Goal: Task Accomplishment & Management: Use online tool/utility

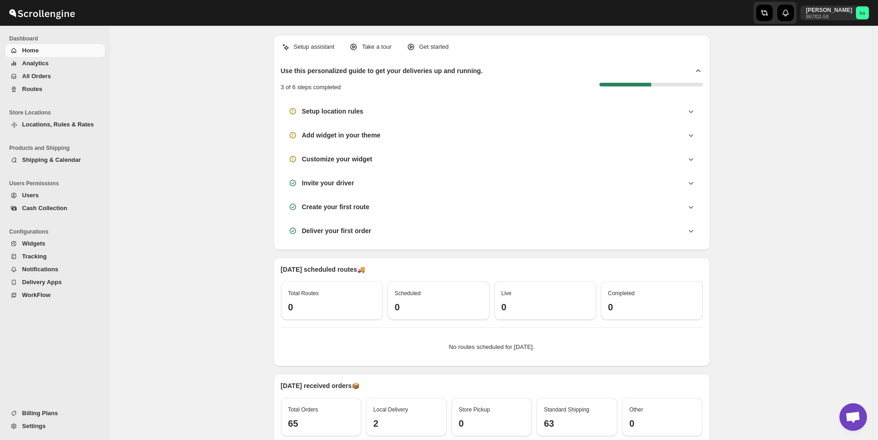
click at [42, 80] on span "All Orders" at bounding box center [62, 76] width 81 height 9
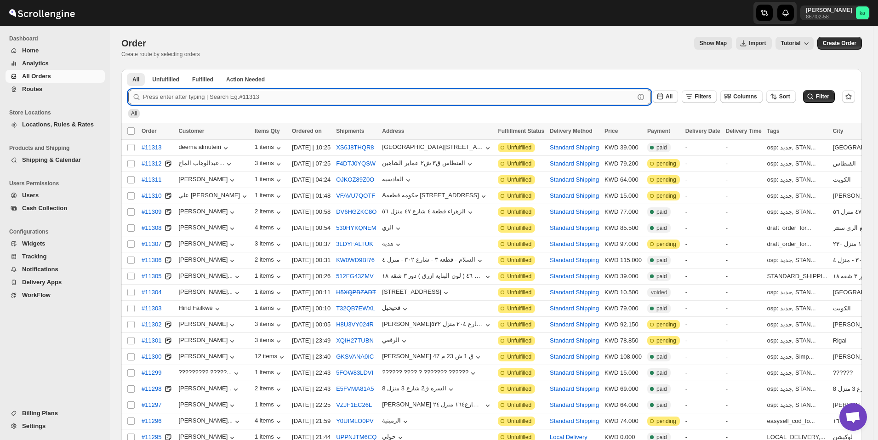
click at [212, 100] on input "text" at bounding box center [388, 97] width 491 height 15
paste input "11167"
type input "11167"
click at [128, 69] on button "Submit" at bounding box center [141, 74] width 26 height 10
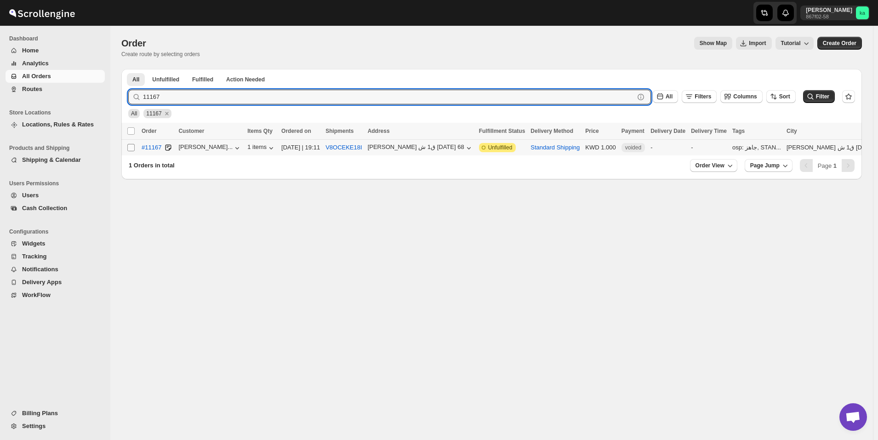
click at [132, 147] on input "Select order" at bounding box center [130, 147] width 7 height 7
checkbox input "true"
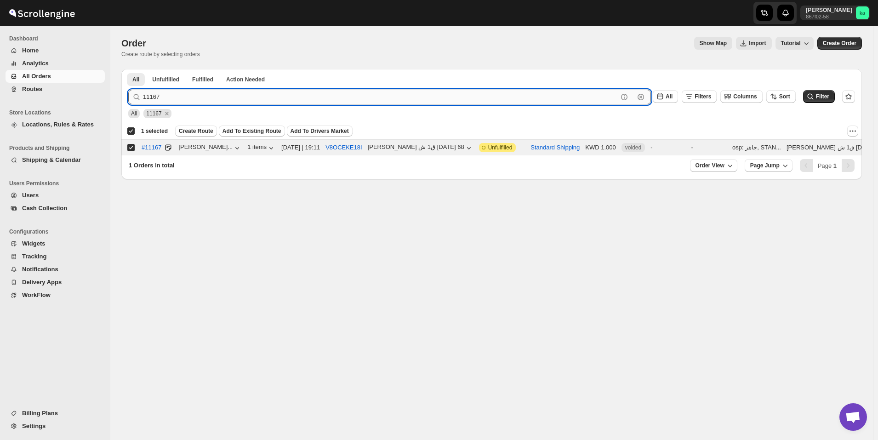
click at [301, 95] on input "11167" at bounding box center [380, 97] width 475 height 15
paste input "228"
type input "11228"
click at [128, 69] on button "Submit" at bounding box center [141, 74] width 26 height 10
click at [130, 150] on input "Select order" at bounding box center [130, 147] width 7 height 7
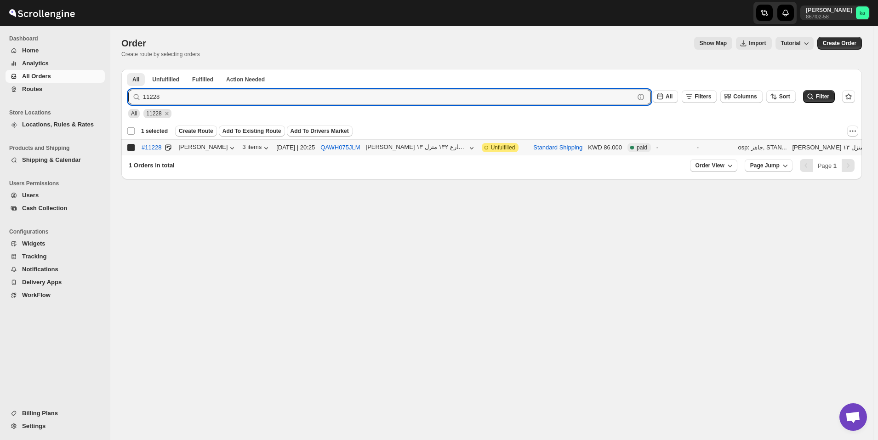
checkbox input "true"
checkbox input "false"
click at [376, 97] on input "11228" at bounding box center [380, 97] width 475 height 15
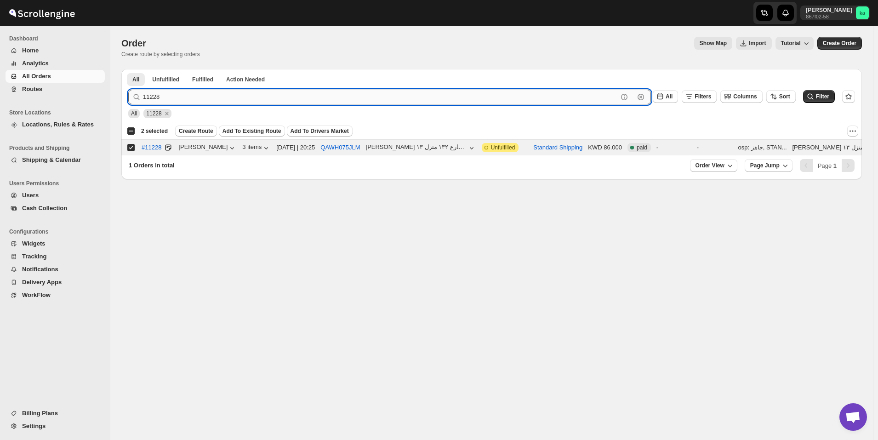
paste input "13"
type input "11213"
click at [128, 69] on button "Submit" at bounding box center [141, 74] width 26 height 10
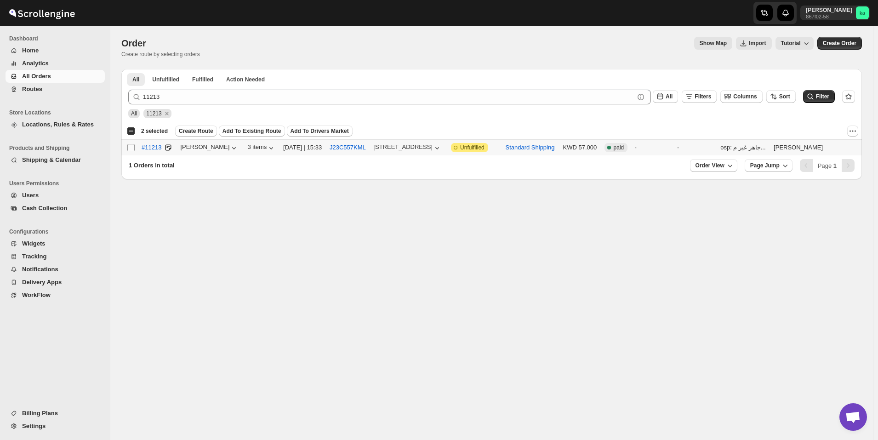
click at [130, 151] on span at bounding box center [131, 147] width 8 height 8
click at [130, 151] on input "Select order" at bounding box center [130, 147] width 7 height 7
click at [130, 149] on input "Select order" at bounding box center [130, 147] width 7 height 7
checkbox input "true"
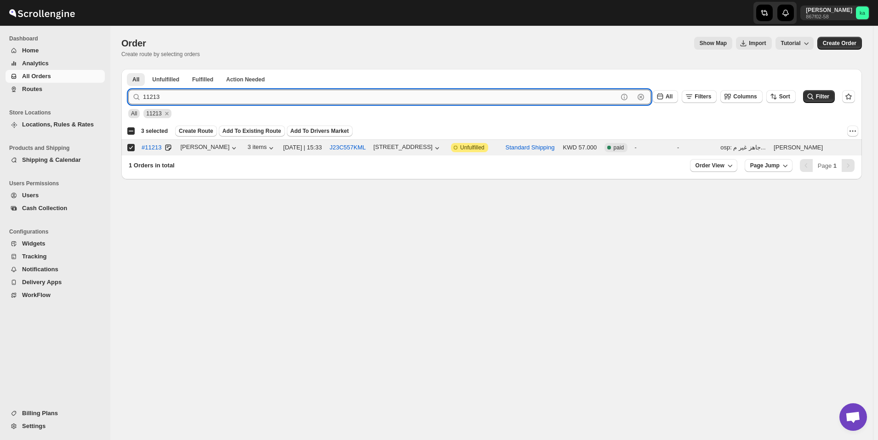
click at [275, 100] on input "11213" at bounding box center [380, 97] width 475 height 15
paste input "45"
type input "11245"
click at [128, 69] on button "Submit" at bounding box center [141, 74] width 26 height 10
click at [131, 148] on input "Select order" at bounding box center [130, 147] width 7 height 7
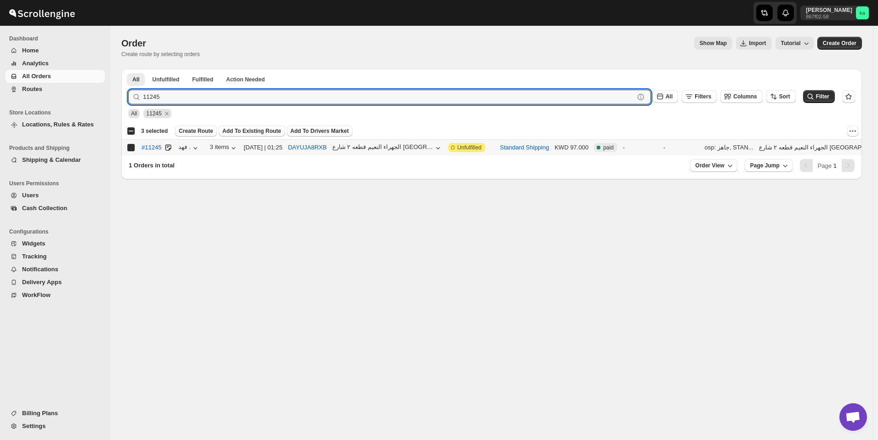
checkbox input "true"
click at [225, 99] on input "11245" at bounding box center [380, 97] width 475 height 15
paste input "62"
type input "11262"
click at [128, 69] on button "Submit" at bounding box center [141, 74] width 26 height 10
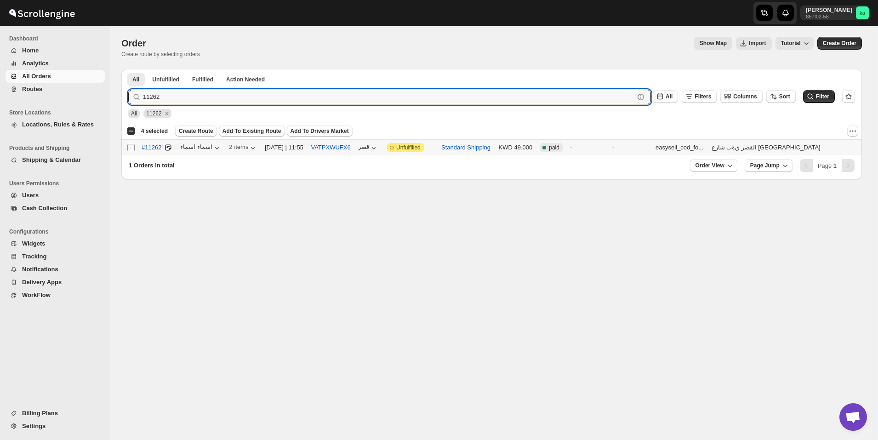
click at [129, 148] on input "Select order" at bounding box center [130, 147] width 7 height 7
checkbox input "true"
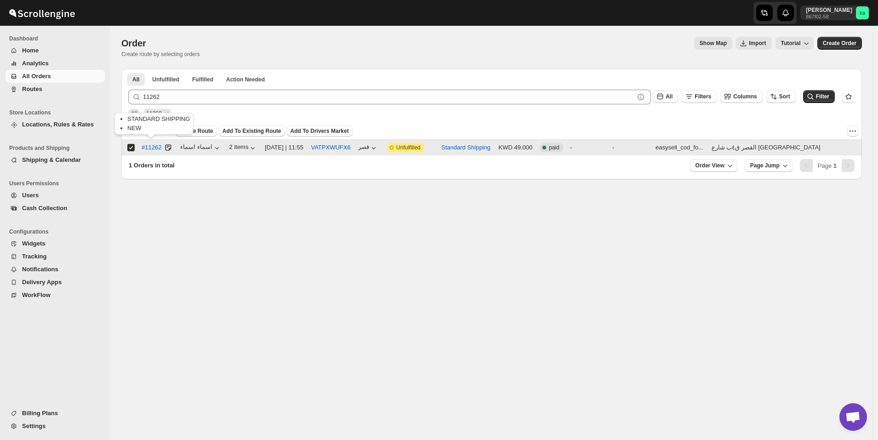
click at [182, 131] on div "STANDARD SHIPPING NEW" at bounding box center [154, 125] width 83 height 29
click at [192, 131] on span "Create Route" at bounding box center [196, 130] width 34 height 7
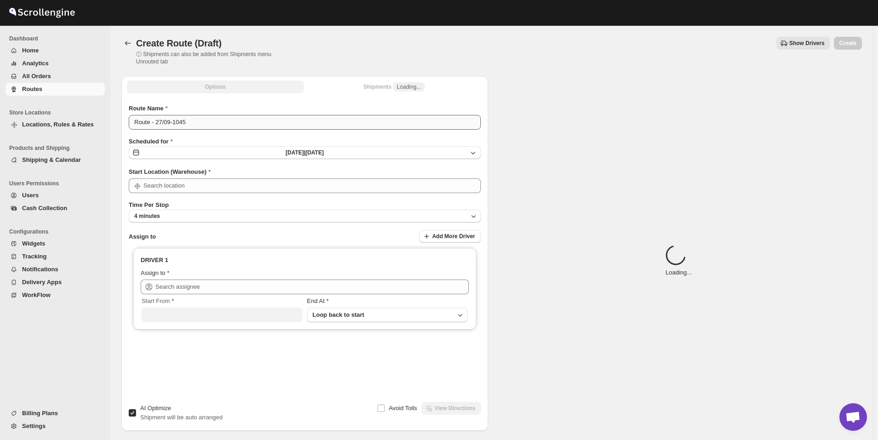
type input "[GEOGRAPHIC_DATA]"
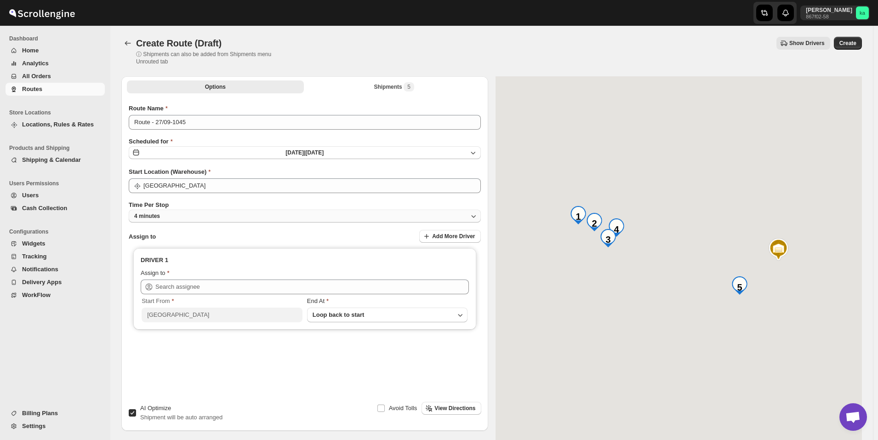
click at [237, 217] on button "4 minutes" at bounding box center [305, 216] width 352 height 13
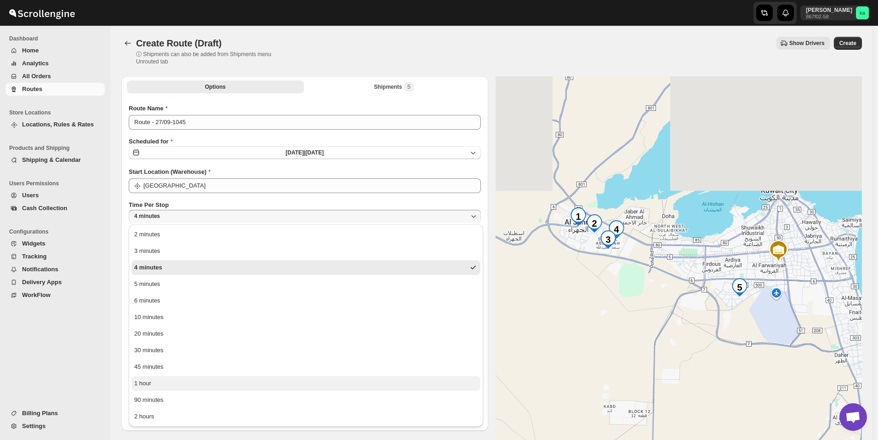
click at [219, 381] on button "1 hour" at bounding box center [305, 383] width 349 height 15
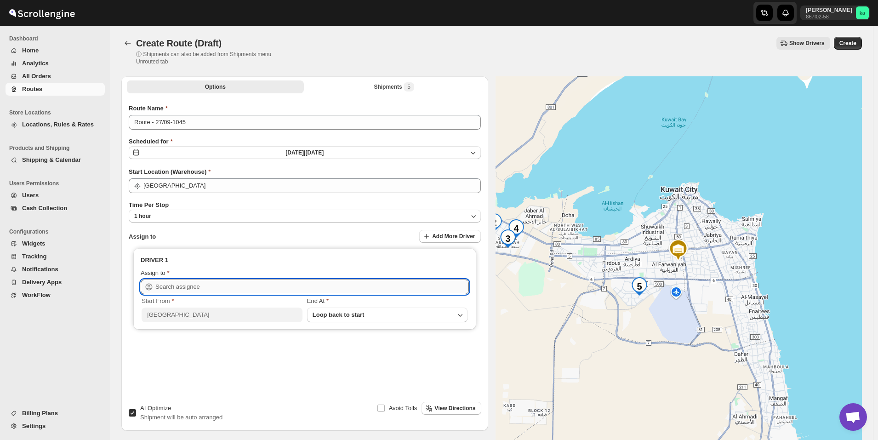
click at [222, 288] on input "text" at bounding box center [312, 286] width 314 height 15
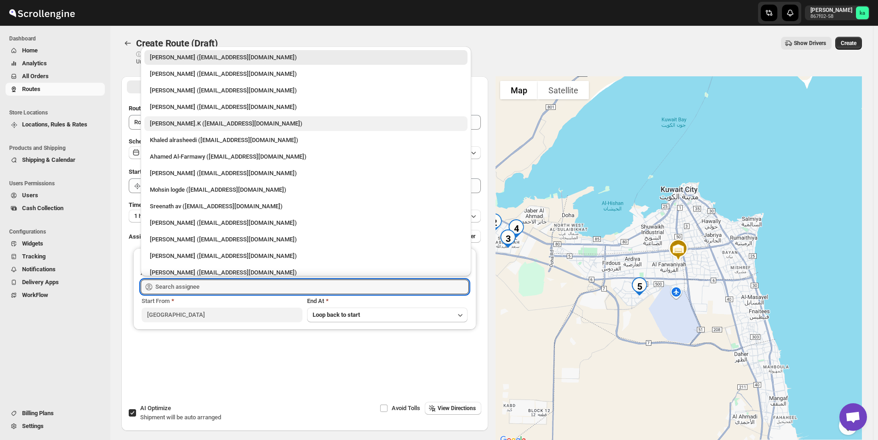
click at [193, 123] on div "[PERSON_NAME].K ([EMAIL_ADDRESS][DOMAIN_NAME])" at bounding box center [306, 123] width 312 height 9
type input "[PERSON_NAME].K ([EMAIL_ADDRESS][DOMAIN_NAME])"
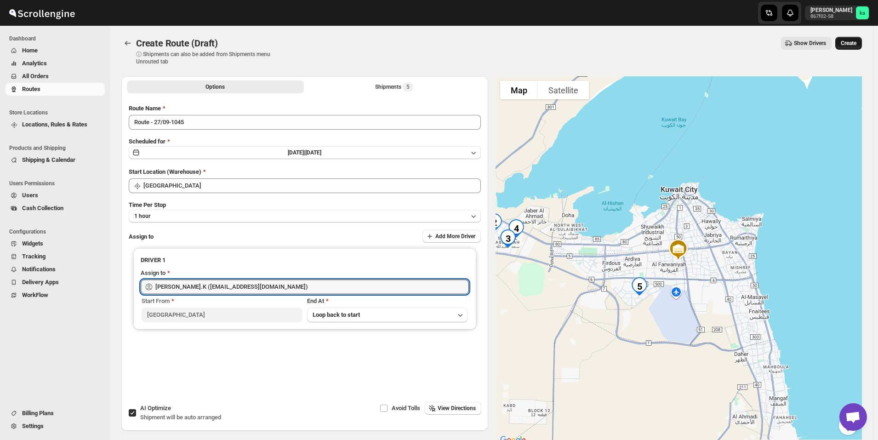
click at [859, 38] on button "Create" at bounding box center [848, 43] width 27 height 13
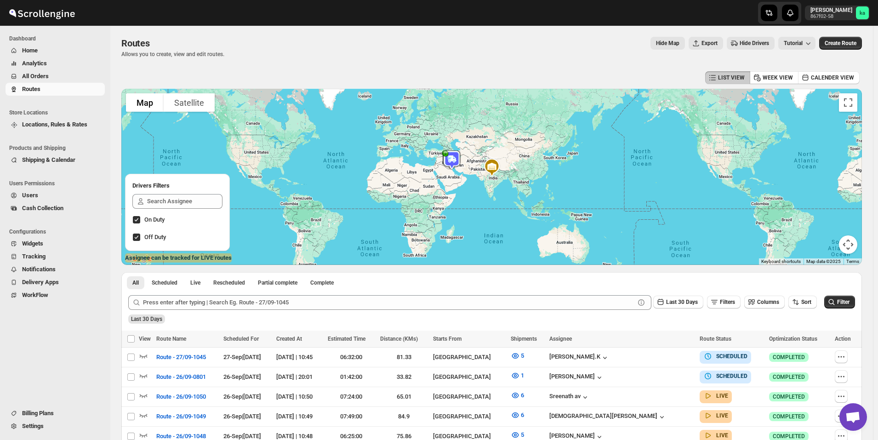
click at [91, 77] on span "All Orders" at bounding box center [62, 76] width 81 height 9
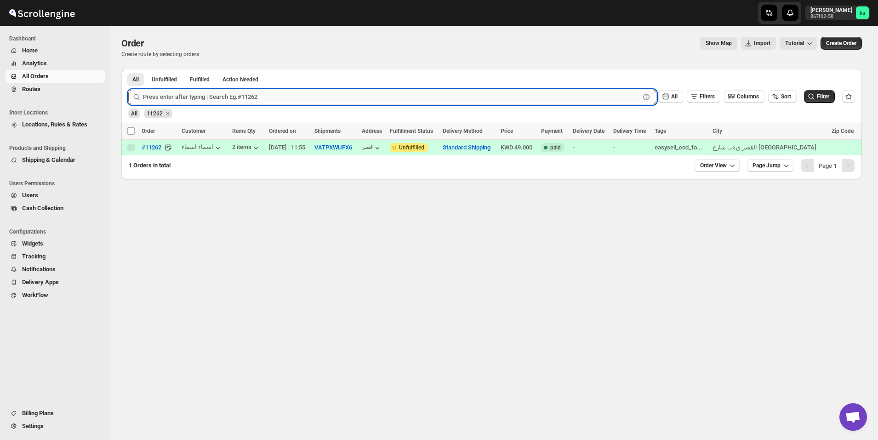
click at [227, 94] on input "text" at bounding box center [391, 97] width 497 height 15
paste input "11219"
type input "11219"
click at [128, 69] on button "Submit" at bounding box center [141, 74] width 26 height 10
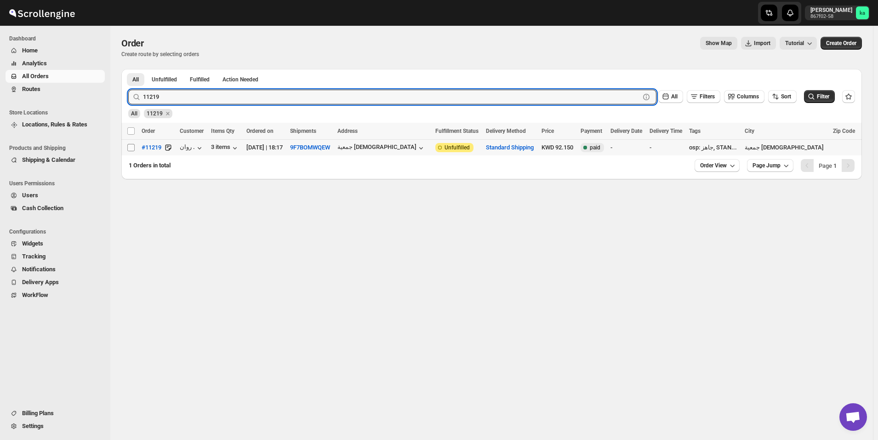
click at [133, 148] on input "Select order" at bounding box center [130, 147] width 7 height 7
checkbox input "true"
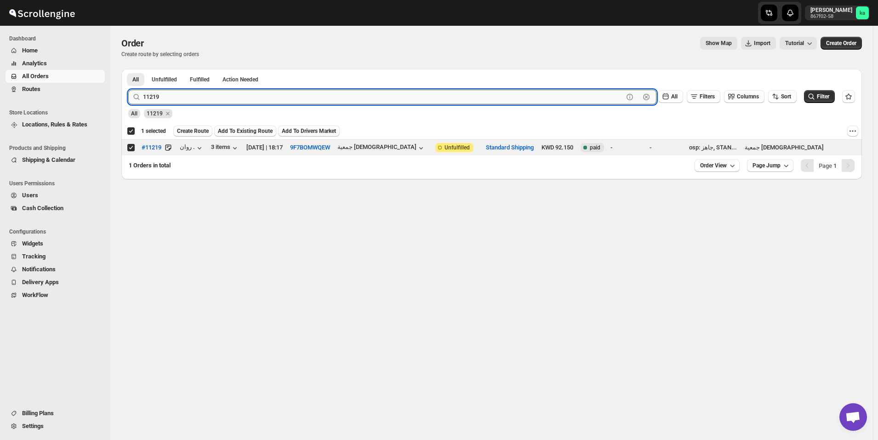
click at [288, 98] on input "11219" at bounding box center [383, 97] width 480 height 15
paste input "5"
type input "11215"
click at [128, 69] on button "Submit" at bounding box center [141, 74] width 26 height 10
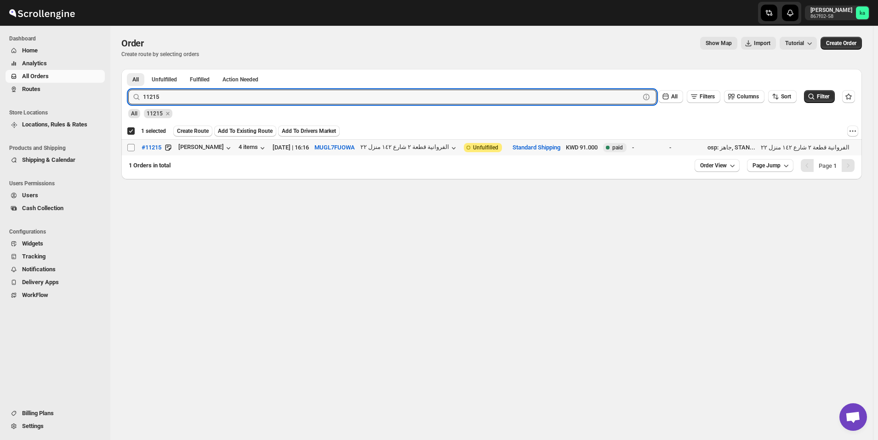
click at [131, 147] on input "Select order" at bounding box center [130, 147] width 7 height 7
checkbox input "true"
checkbox input "false"
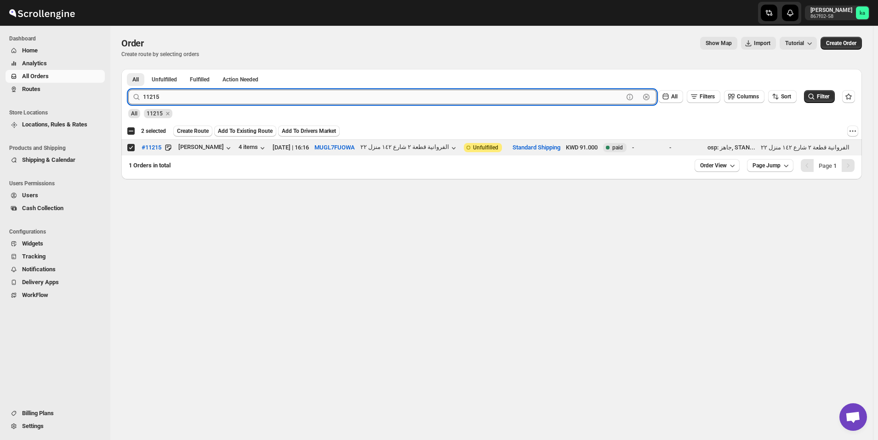
click at [308, 94] on input "11215" at bounding box center [383, 97] width 480 height 15
paste input "6"
type input "11216"
click at [128, 69] on button "Submit" at bounding box center [141, 74] width 26 height 10
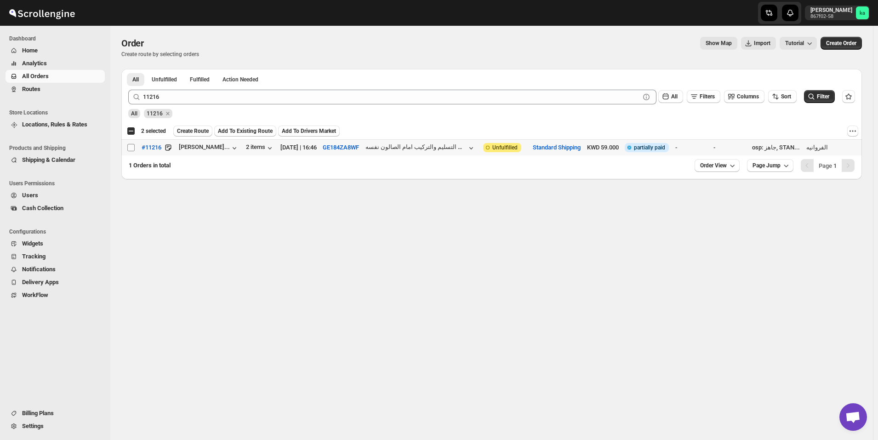
click at [131, 146] on input "Select order" at bounding box center [130, 147] width 7 height 7
checkbox input "true"
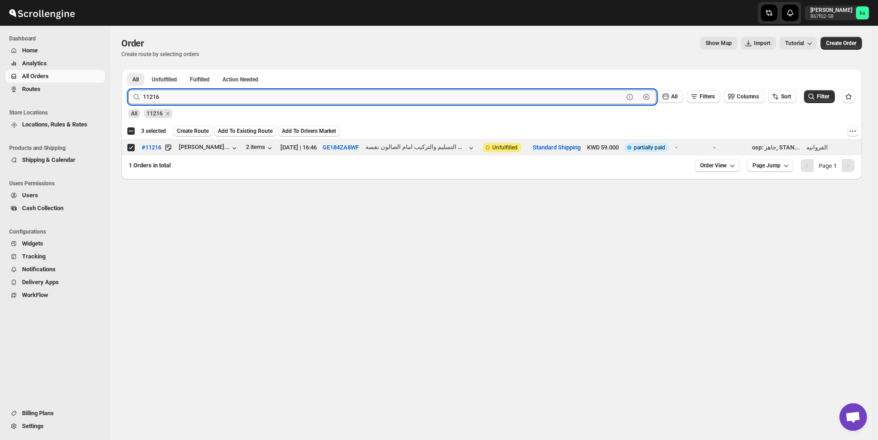
click at [299, 90] on input "11216" at bounding box center [383, 97] width 480 height 15
paste input "52"
type input "11252"
click at [128, 69] on button "Submit" at bounding box center [141, 74] width 26 height 10
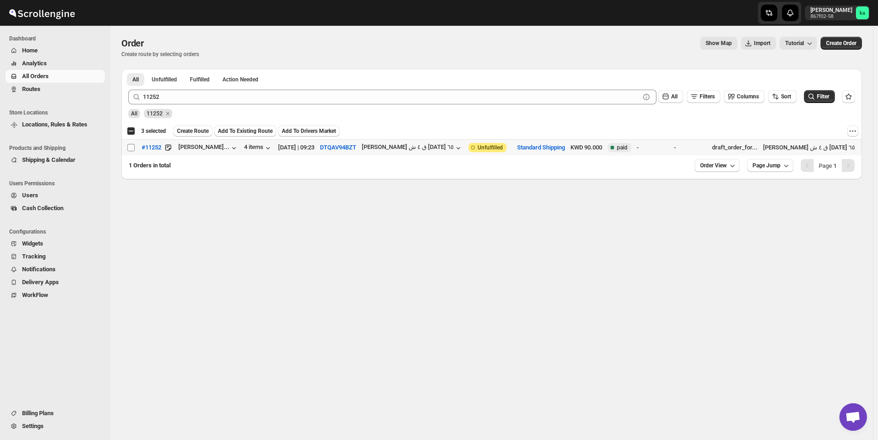
click at [129, 146] on input "Select order" at bounding box center [130, 147] width 7 height 7
checkbox input "true"
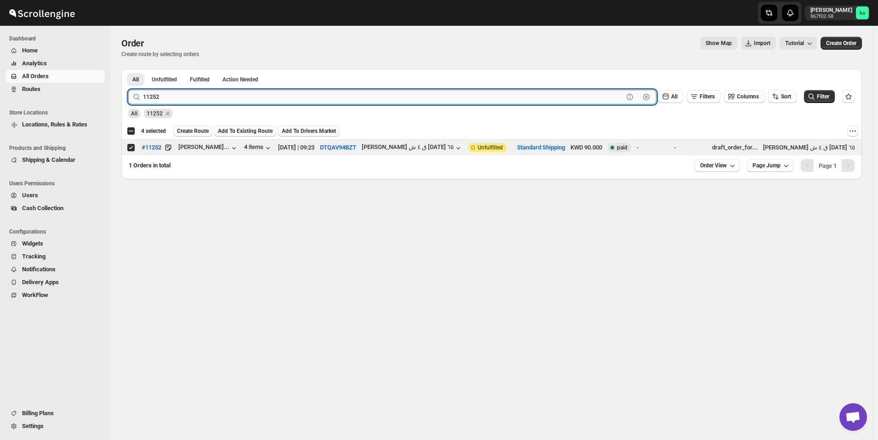
click at [261, 98] on input "11252" at bounding box center [383, 97] width 480 height 15
paste input "25"
type input "11225"
click at [128, 69] on button "Submit" at bounding box center [141, 74] width 26 height 10
click at [130, 148] on input "Select order" at bounding box center [130, 147] width 7 height 7
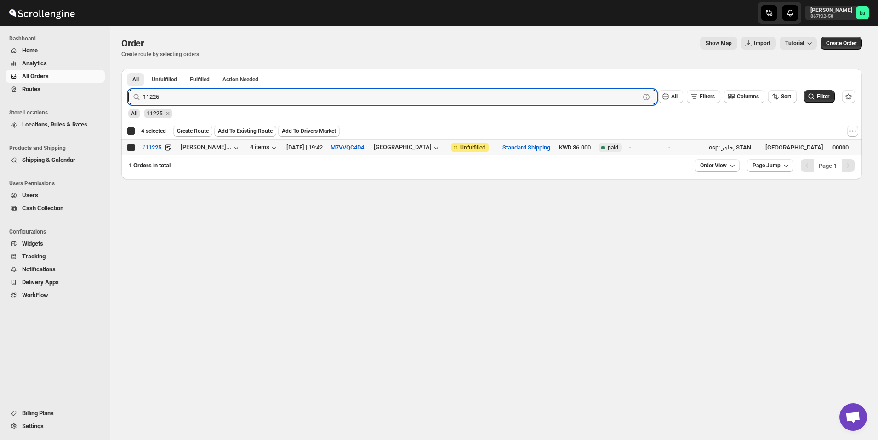
checkbox input "true"
click at [274, 102] on input "11225" at bounding box center [383, 97] width 480 height 15
paste input "04"
type input "11204"
click at [128, 69] on button "Submit" at bounding box center [141, 74] width 26 height 10
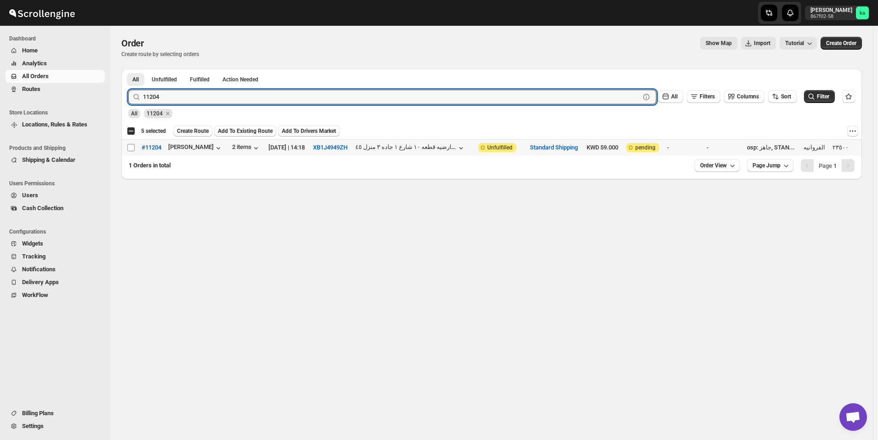
click at [128, 149] on input "Select order" at bounding box center [130, 147] width 7 height 7
checkbox input "true"
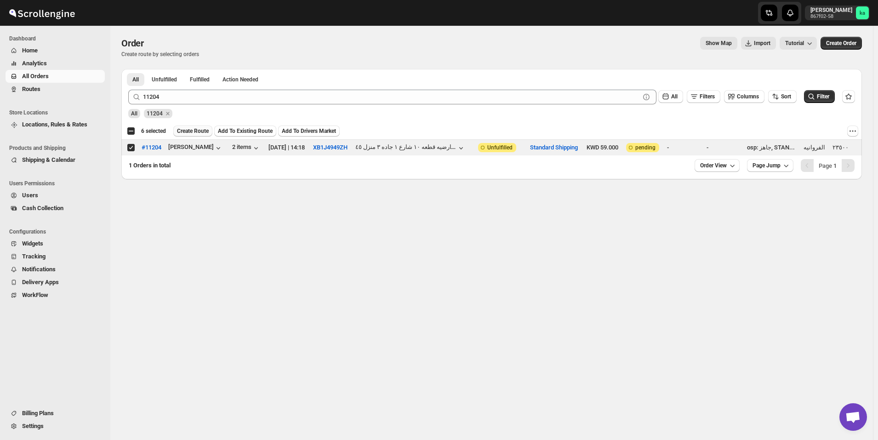
click at [189, 131] on span "Create Route" at bounding box center [193, 130] width 32 height 7
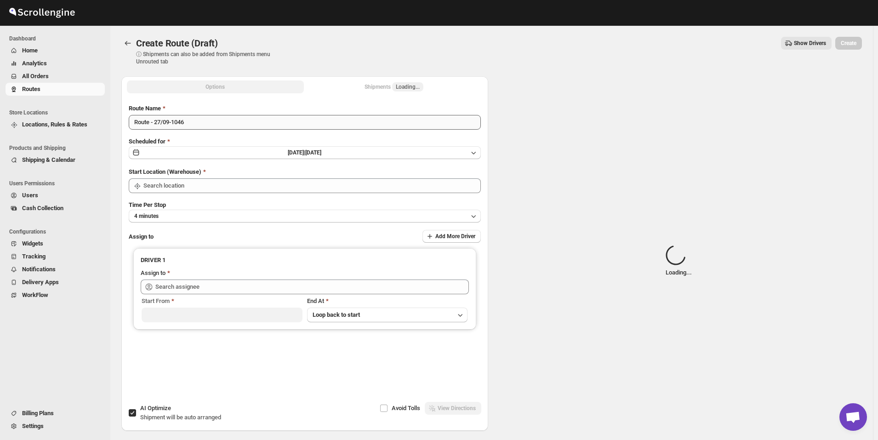
type input "[GEOGRAPHIC_DATA]"
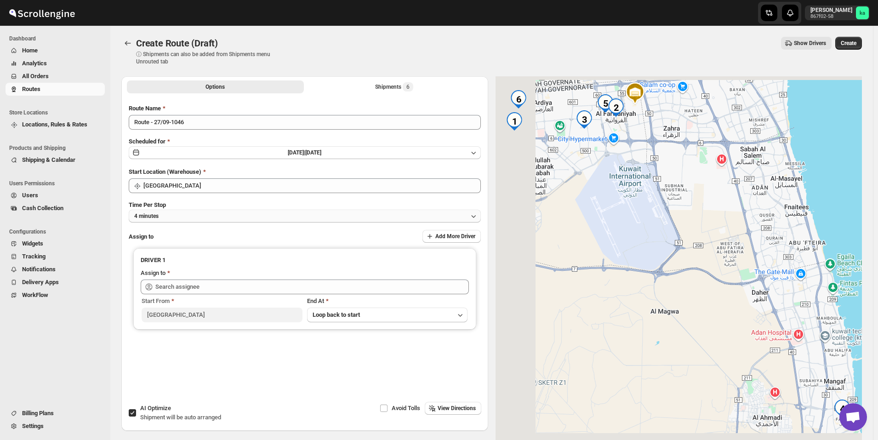
click at [198, 213] on button "4 minutes" at bounding box center [305, 216] width 352 height 13
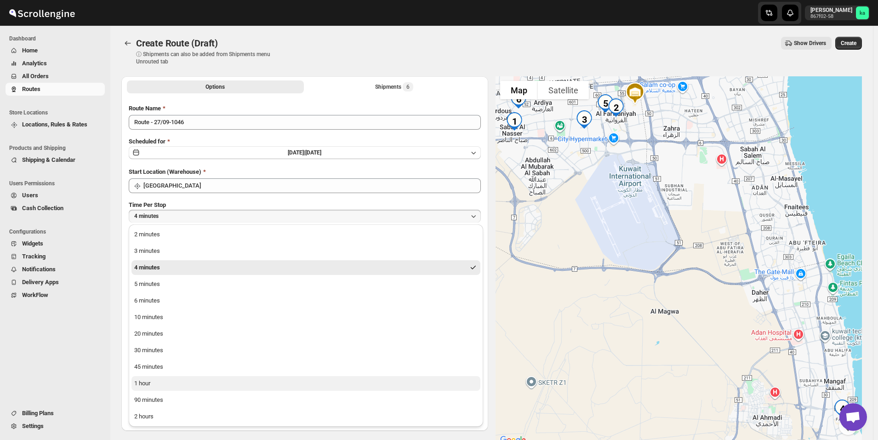
click at [171, 382] on button "1 hour" at bounding box center [305, 383] width 349 height 15
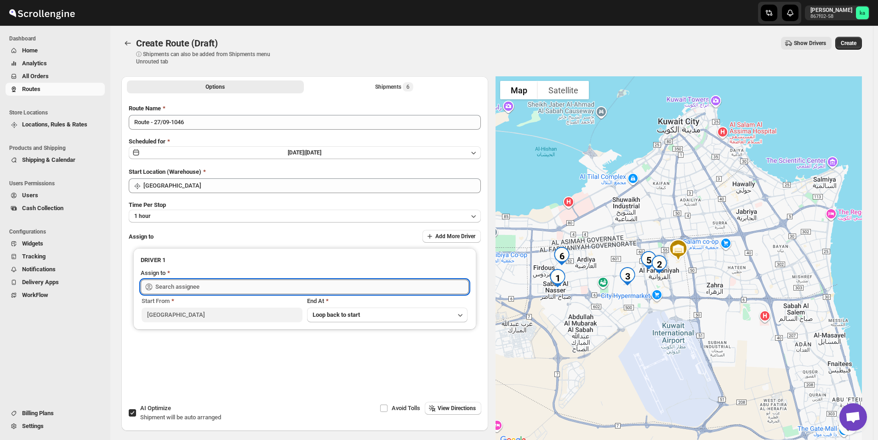
click at [176, 283] on input "text" at bounding box center [312, 286] width 314 height 15
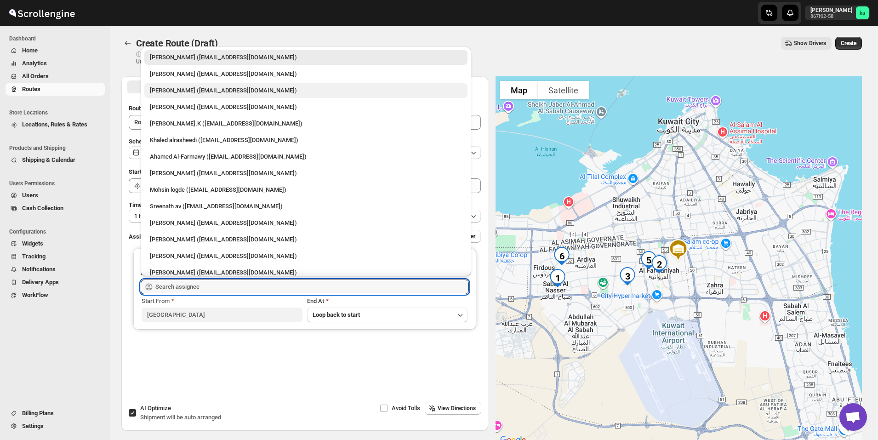
click at [178, 94] on div "[PERSON_NAME] ([EMAIL_ADDRESS][DOMAIN_NAME])" at bounding box center [306, 90] width 312 height 9
type input "[PERSON_NAME] ([EMAIL_ADDRESS][DOMAIN_NAME])"
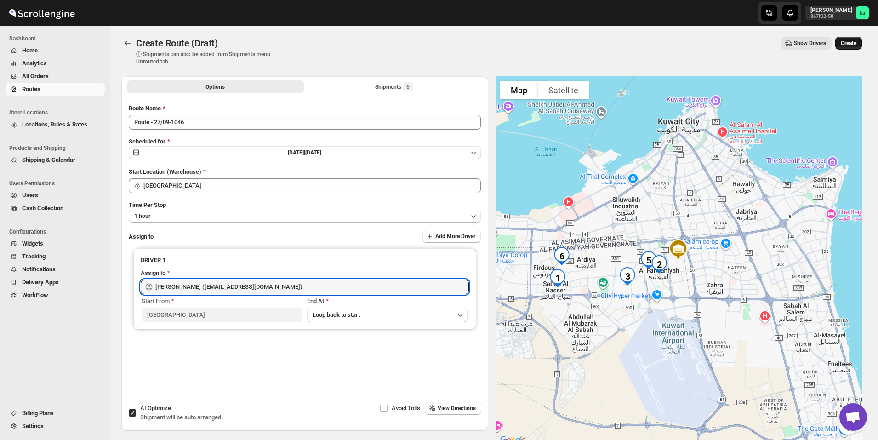
click at [860, 47] on button "Create" at bounding box center [848, 43] width 27 height 13
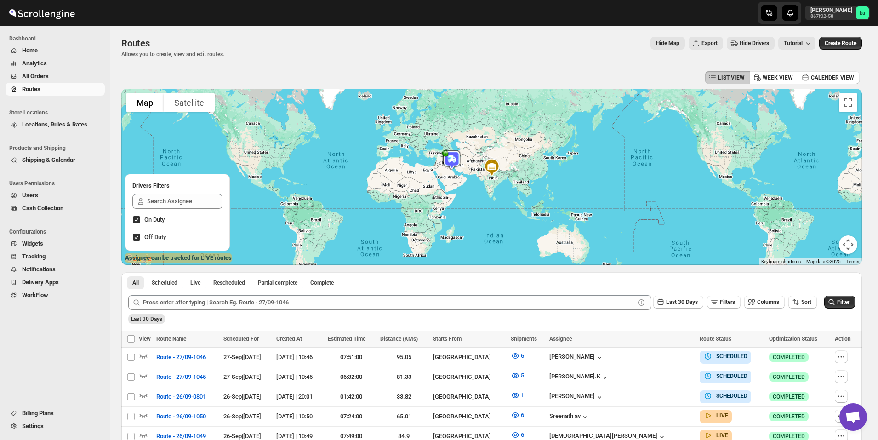
click at [69, 78] on span "All Orders" at bounding box center [62, 76] width 81 height 9
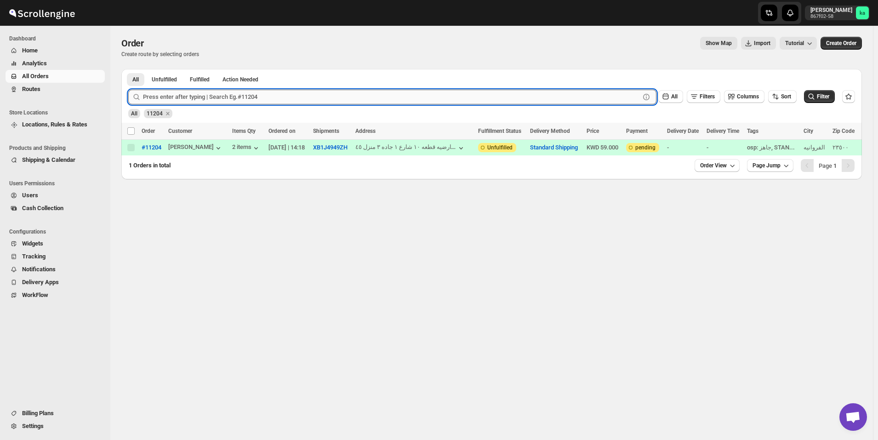
click at [241, 95] on input "text" at bounding box center [391, 97] width 497 height 15
paste input "11223"
type input "11223"
click at [128, 69] on button "Submit" at bounding box center [141, 74] width 26 height 10
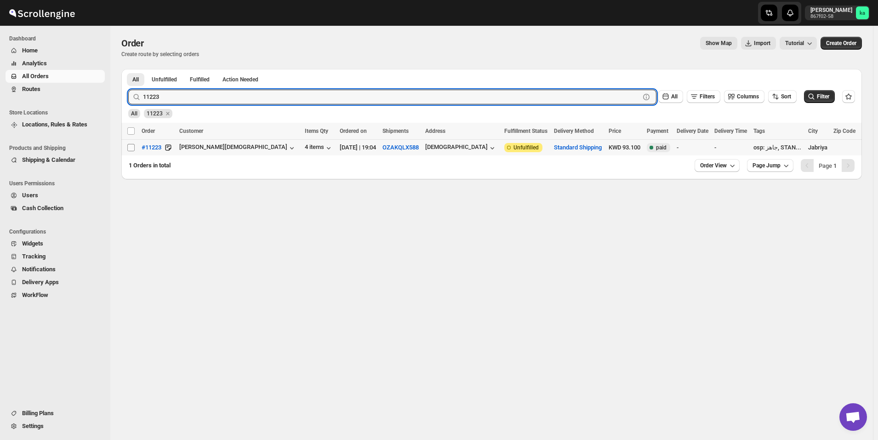
click at [130, 148] on input "Select order" at bounding box center [130, 147] width 7 height 7
checkbox input "true"
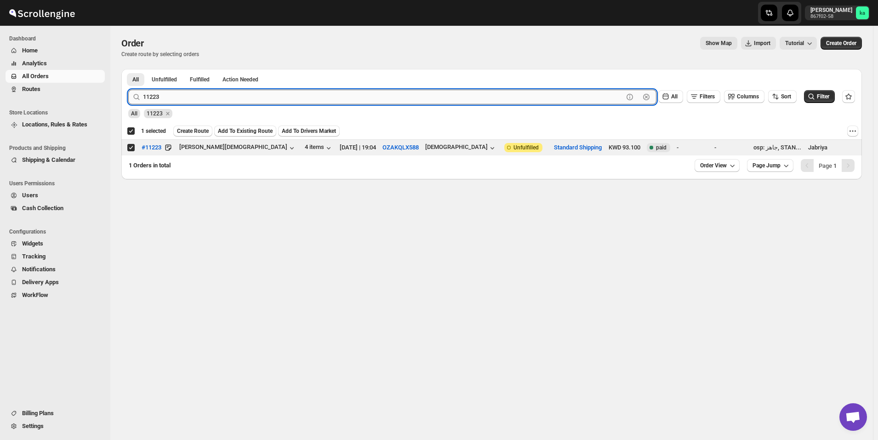
click at [268, 95] on input "11223" at bounding box center [383, 97] width 480 height 15
paste input "41"
type input "11241"
click at [128, 69] on button "Submit" at bounding box center [141, 74] width 26 height 10
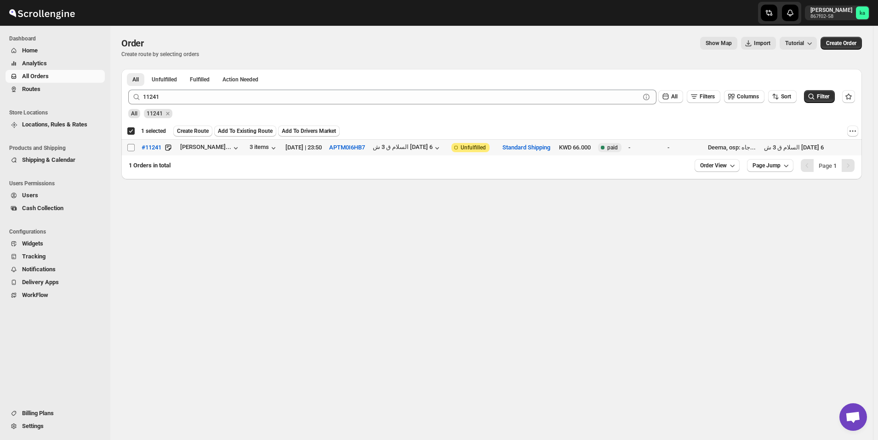
click at [129, 146] on input "Select order" at bounding box center [130, 147] width 7 height 7
checkbox input "true"
checkbox input "false"
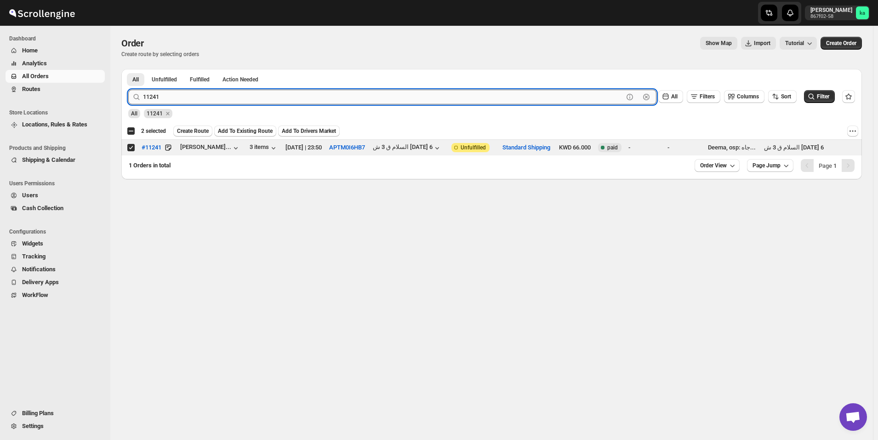
click at [341, 102] on input "11241" at bounding box center [383, 97] width 480 height 15
paste input "02"
type input "11202"
click at [128, 69] on button "Submit" at bounding box center [141, 74] width 26 height 10
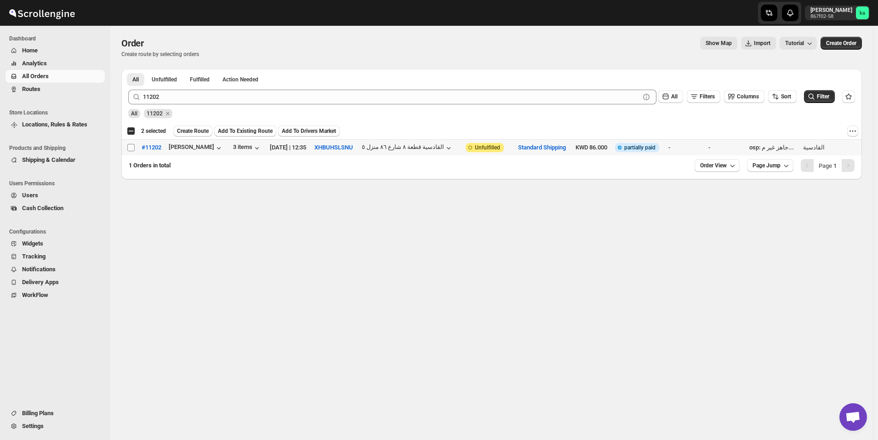
click at [131, 148] on input "Select order" at bounding box center [130, 147] width 7 height 7
checkbox input "true"
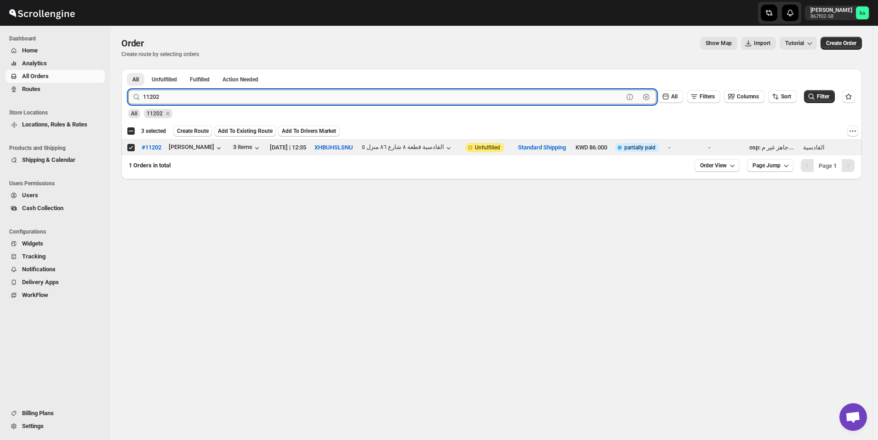
click at [276, 94] on input "11202" at bounding box center [383, 97] width 480 height 15
paste input "18"
type input "11218"
click at [128, 69] on button "Submit" at bounding box center [141, 74] width 26 height 10
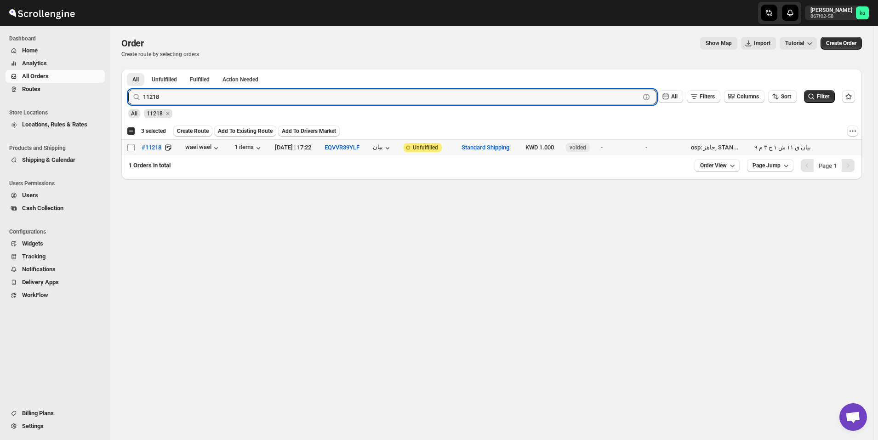
click at [134, 148] on input "Select order" at bounding box center [130, 147] width 7 height 7
checkbox input "true"
click at [285, 96] on input "11218" at bounding box center [383, 97] width 480 height 15
paste input "44"
type input "11244"
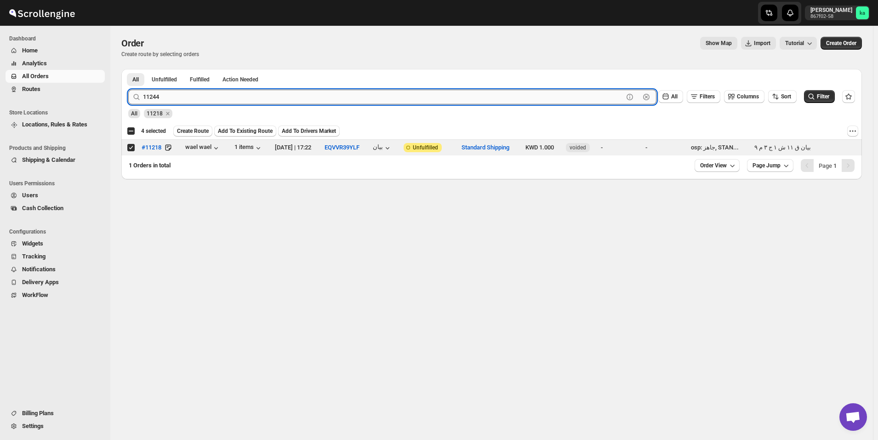
click at [128, 69] on button "Submit" at bounding box center [141, 74] width 26 height 10
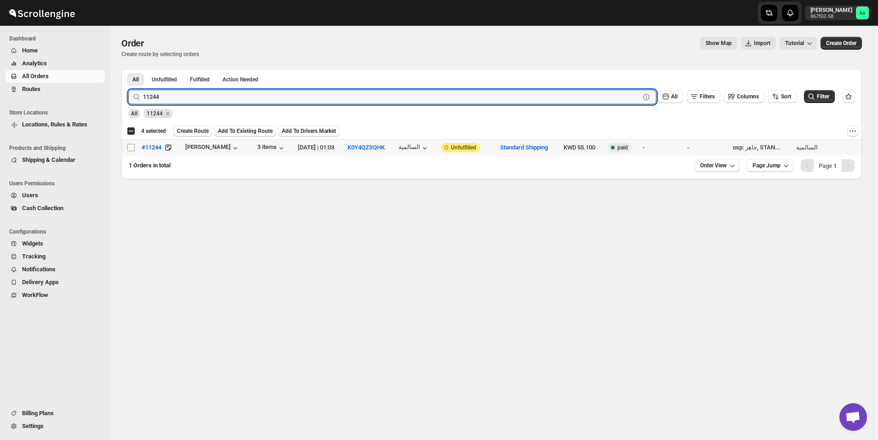
click at [128, 148] on input "Select order" at bounding box center [130, 147] width 7 height 7
checkbox input "true"
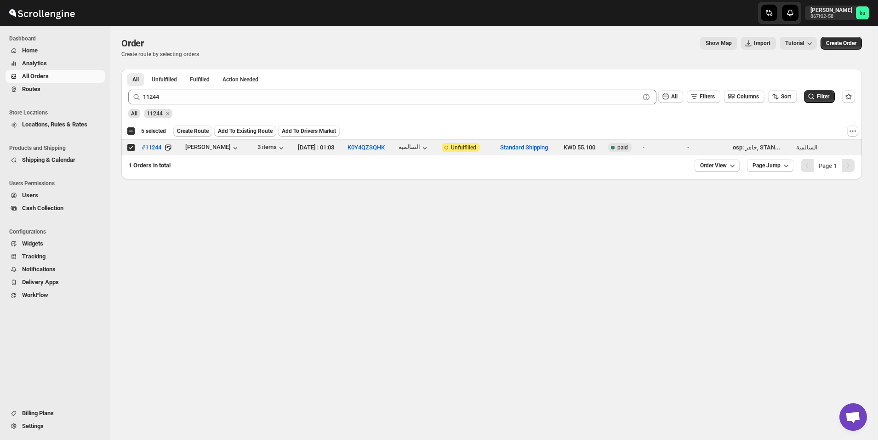
click at [196, 132] on span "Create Route" at bounding box center [193, 130] width 32 height 7
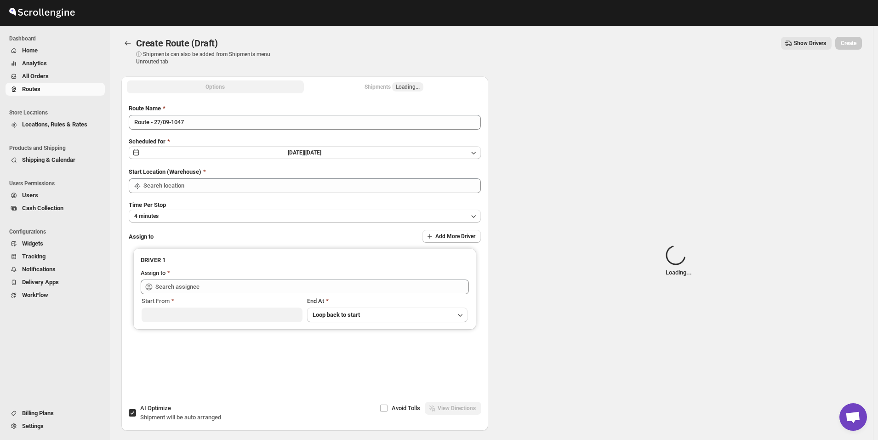
type input "[GEOGRAPHIC_DATA]"
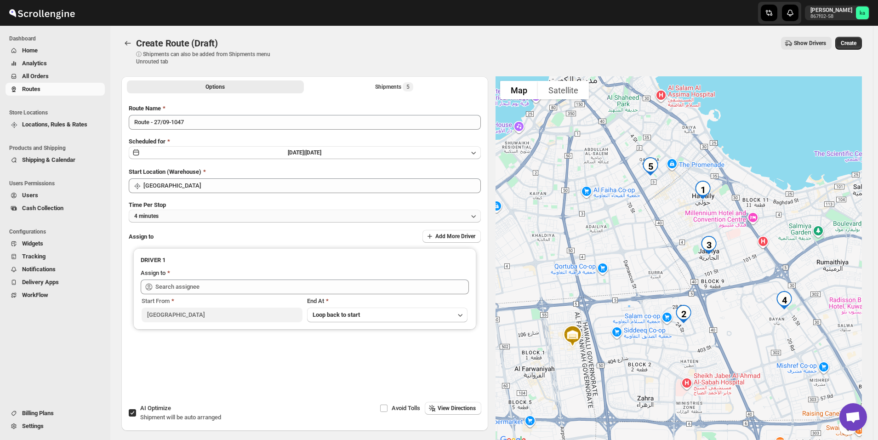
click at [237, 215] on button "4 minutes" at bounding box center [305, 216] width 352 height 13
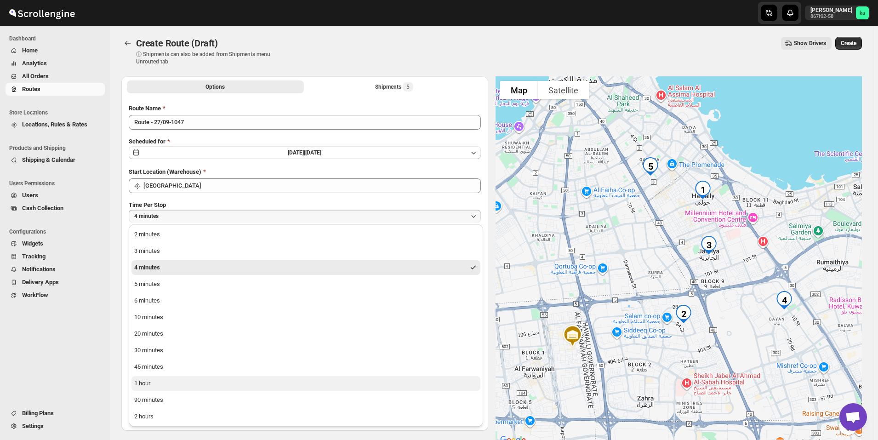
click at [161, 381] on button "1 hour" at bounding box center [305, 383] width 349 height 15
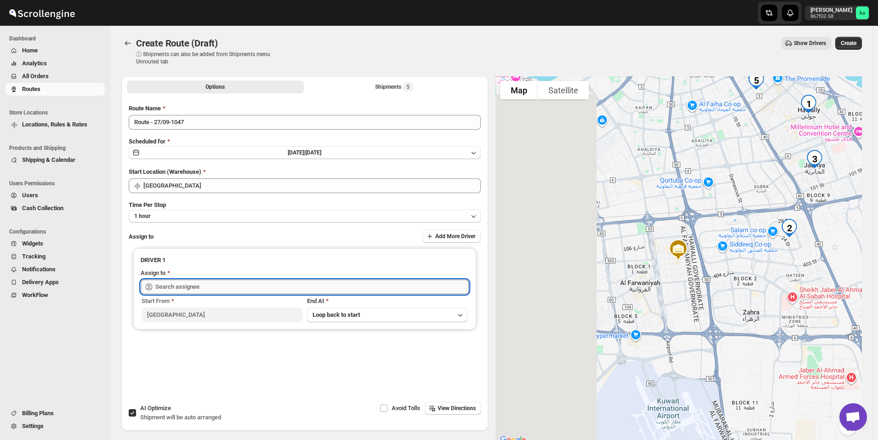
click at [182, 284] on input "text" at bounding box center [312, 286] width 314 height 15
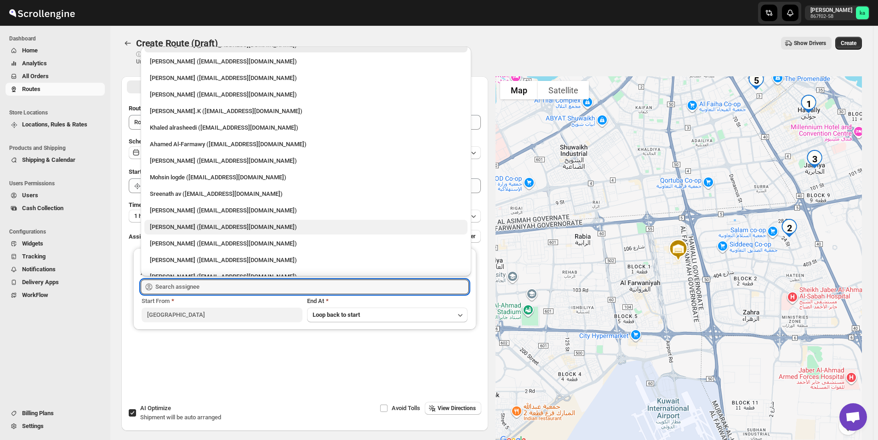
scroll to position [24, 0]
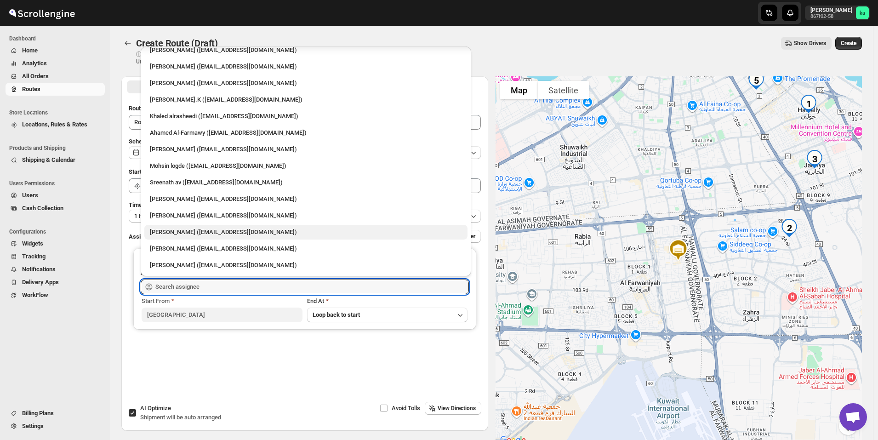
click at [178, 236] on div "[PERSON_NAME] ([EMAIL_ADDRESS][DOMAIN_NAME])" at bounding box center [306, 232] width 312 height 9
type input "[PERSON_NAME] ([EMAIL_ADDRESS][DOMAIN_NAME])"
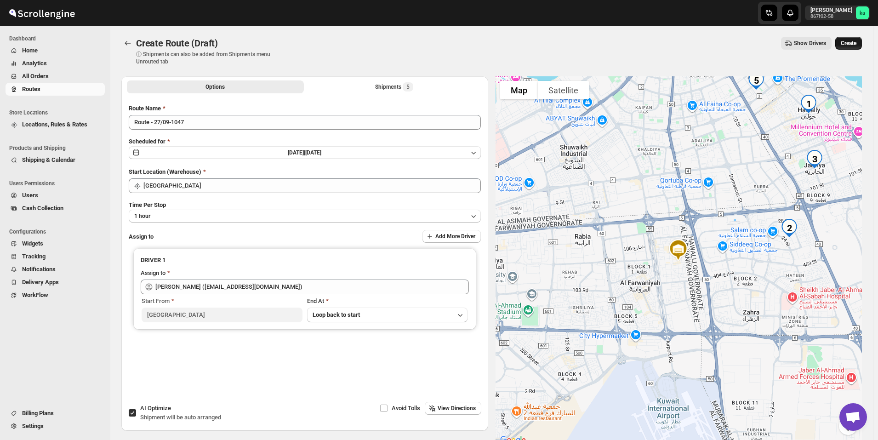
click at [856, 41] on span "Create" at bounding box center [849, 43] width 16 height 7
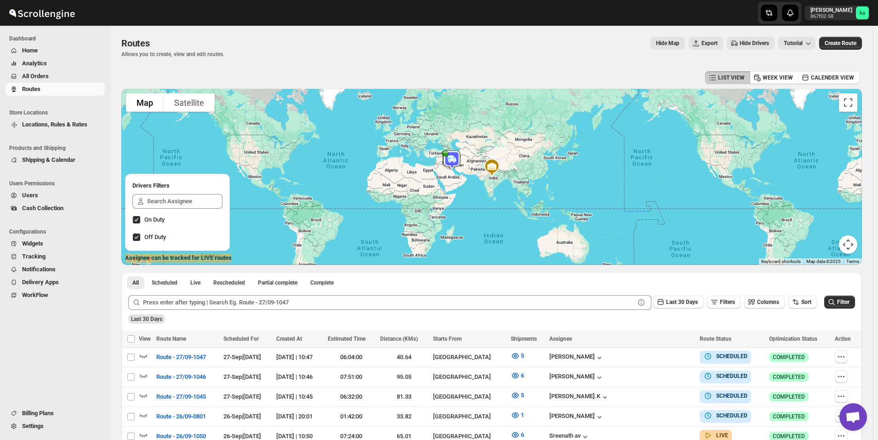
click at [62, 76] on span "All Orders" at bounding box center [62, 76] width 81 height 9
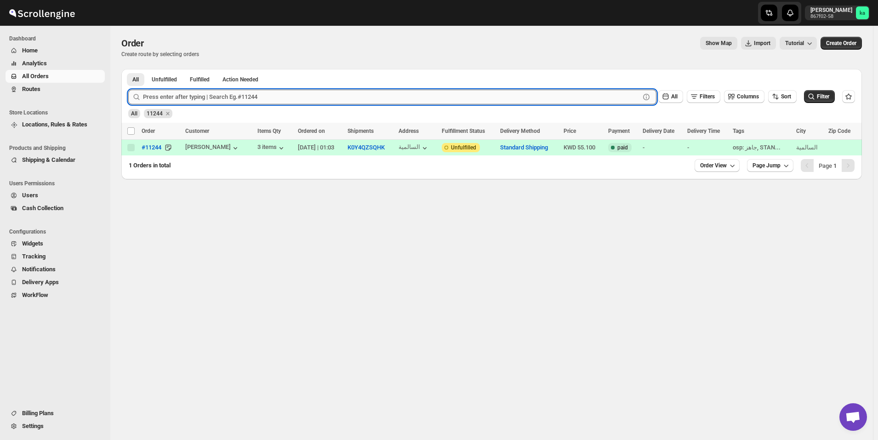
click at [204, 97] on input "text" at bounding box center [391, 97] width 497 height 15
paste input "11288"
type input "11288"
click at [128, 69] on button "Submit" at bounding box center [141, 74] width 26 height 10
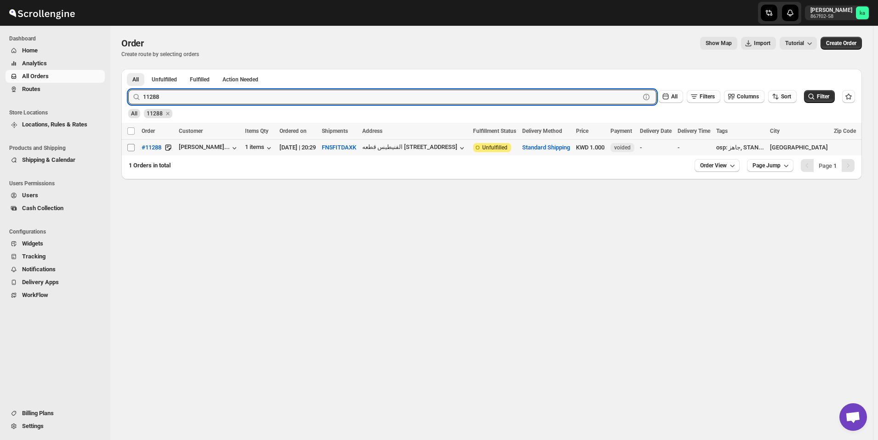
click at [132, 147] on input "Select order" at bounding box center [130, 147] width 7 height 7
checkbox input "true"
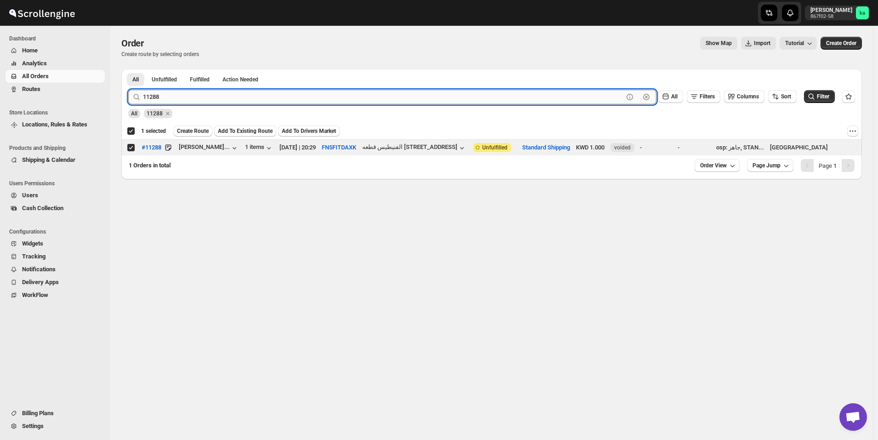
click at [301, 94] on input "11288" at bounding box center [383, 97] width 480 height 15
paste input "66"
type input "11266"
click at [128, 69] on button "Submit" at bounding box center [141, 74] width 26 height 10
click at [131, 146] on input "Select order" at bounding box center [130, 147] width 7 height 7
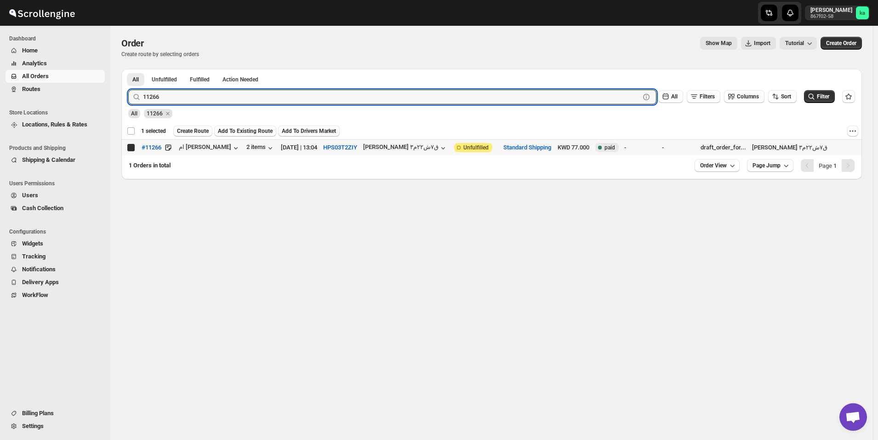
checkbox input "true"
checkbox input "false"
click at [193, 95] on input "11266" at bounding box center [383, 97] width 480 height 15
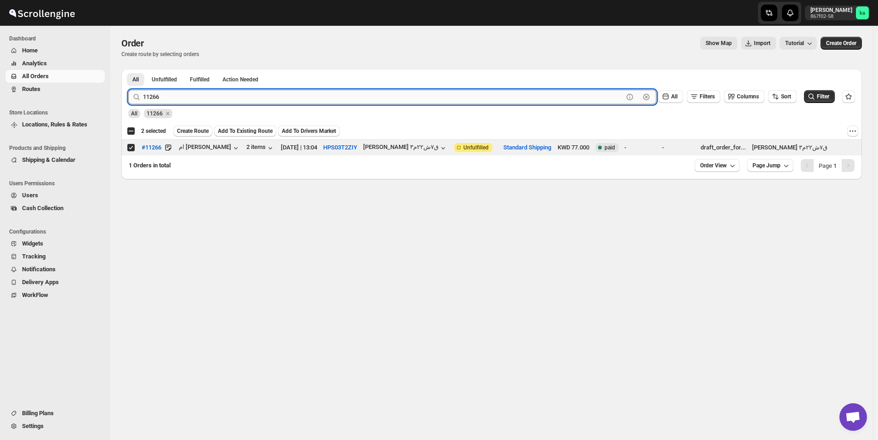
paste input "29"
type input "11229"
click at [128, 69] on button "Submit" at bounding box center [141, 74] width 26 height 10
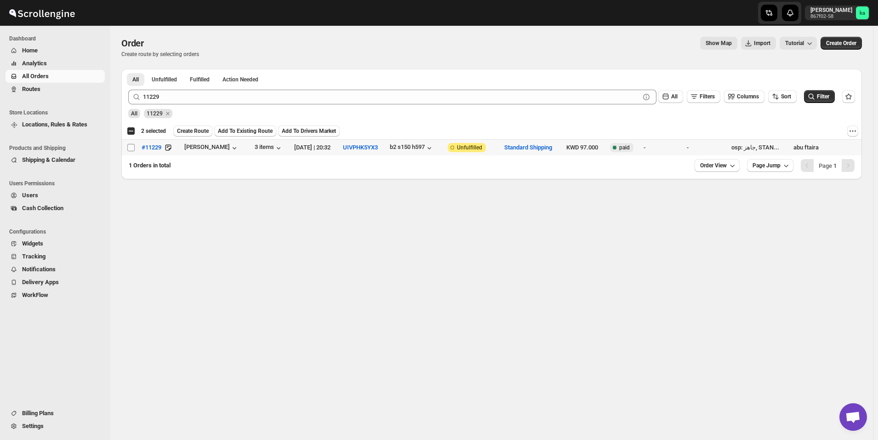
click at [129, 147] on input "Select order" at bounding box center [130, 147] width 7 height 7
checkbox input "true"
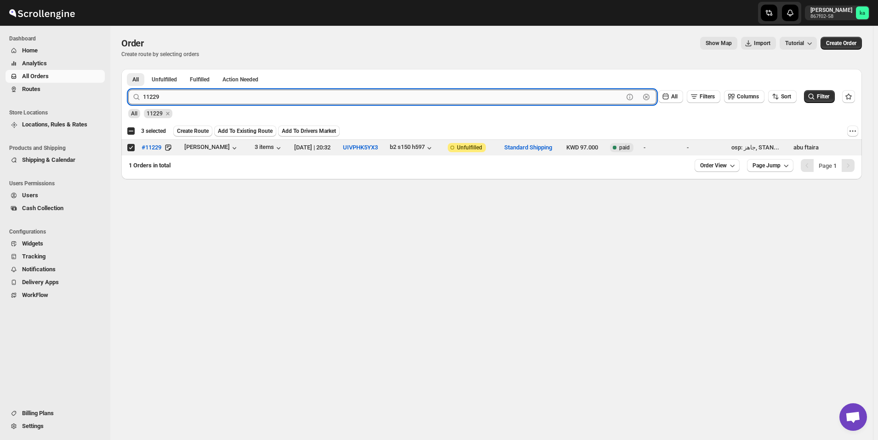
click at [266, 98] on input "11229" at bounding box center [383, 97] width 480 height 15
paste input "65"
type input "11265"
click at [128, 69] on button "Submit" at bounding box center [141, 74] width 26 height 10
click at [127, 148] on input "Select order" at bounding box center [130, 147] width 7 height 7
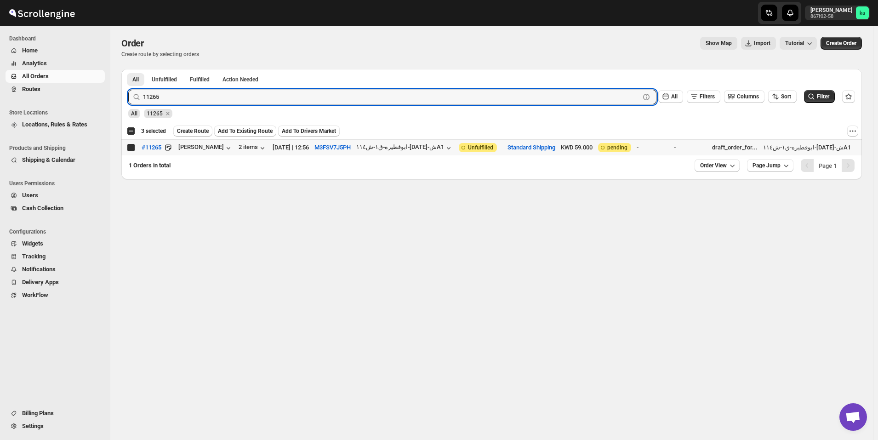
checkbox input "true"
click at [281, 93] on input "11265" at bounding box center [383, 97] width 480 height 15
paste input "43"
type input "11243"
click at [128, 69] on button "Submit" at bounding box center [141, 74] width 26 height 10
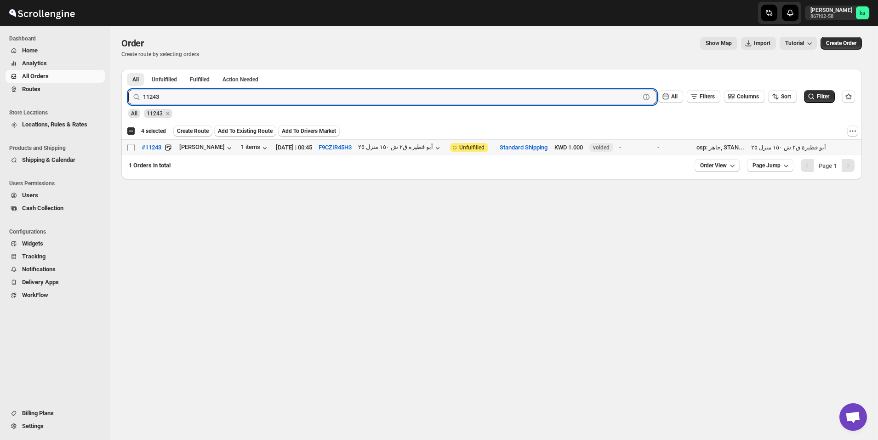
click at [132, 147] on input "Select order" at bounding box center [130, 147] width 7 height 7
checkbox input "true"
click at [220, 97] on input "11243" at bounding box center [383, 97] width 480 height 15
paste input "32"
type input "11232"
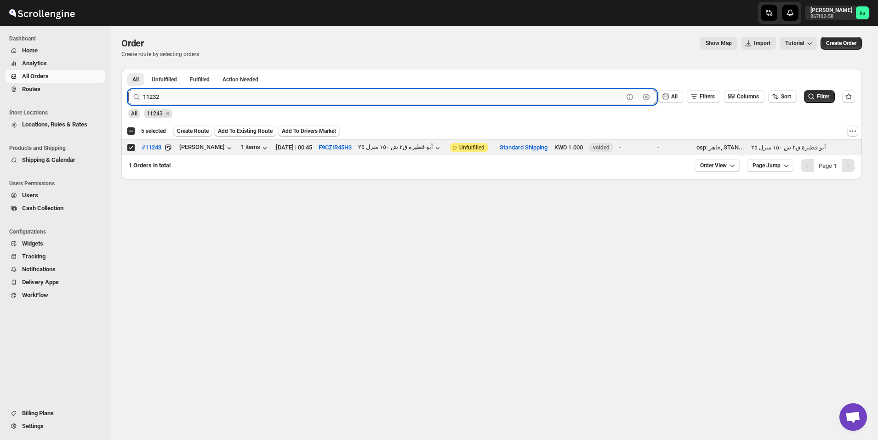
click at [128, 69] on button "Submit" at bounding box center [141, 74] width 26 height 10
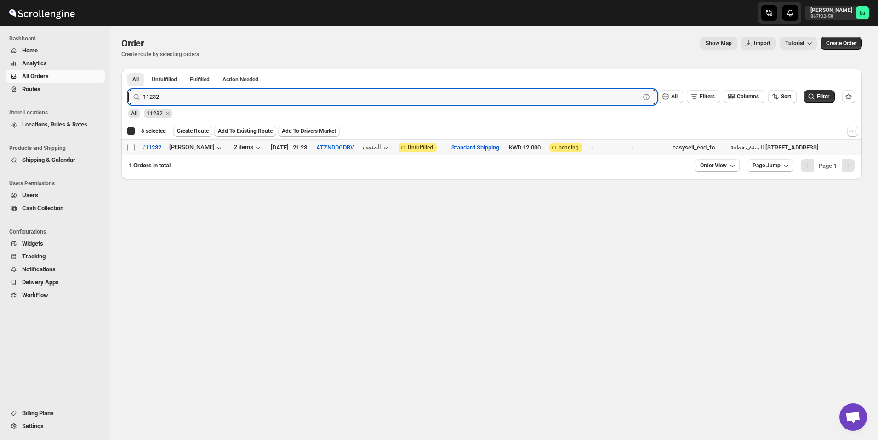
click at [128, 151] on input "Select order" at bounding box center [130, 147] width 7 height 7
checkbox input "true"
click at [205, 99] on input "11232" at bounding box center [383, 97] width 480 height 15
paste input "8"
type input "11238"
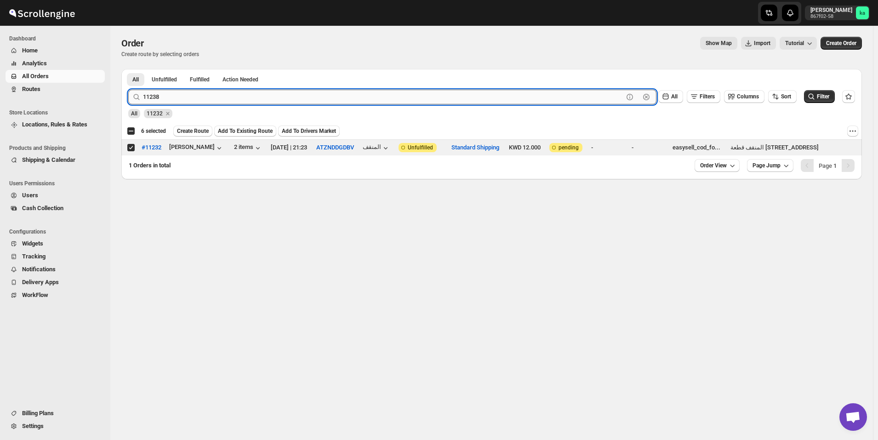
click at [128, 69] on button "Submit" at bounding box center [141, 74] width 26 height 10
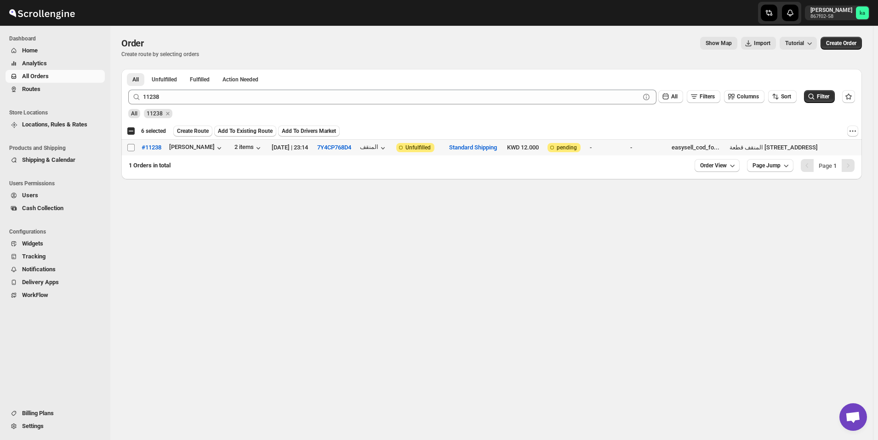
click at [128, 146] on input "Select order" at bounding box center [130, 147] width 7 height 7
checkbox input "true"
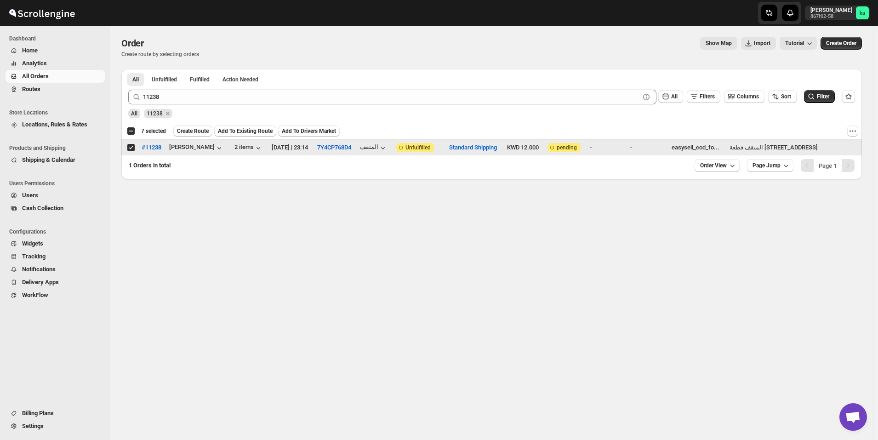
click at [184, 132] on div "STANDARD SHIPPING NEW" at bounding box center [152, 125] width 79 height 29
click at [195, 129] on span "Create Route" at bounding box center [193, 130] width 32 height 7
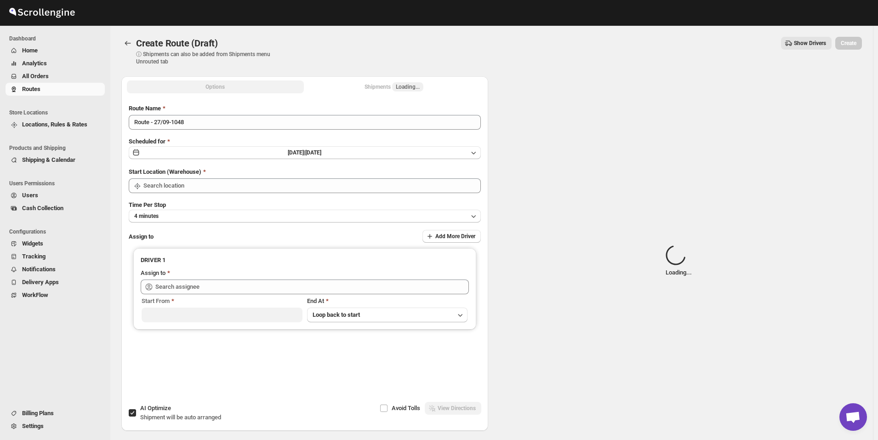
type input "[GEOGRAPHIC_DATA]"
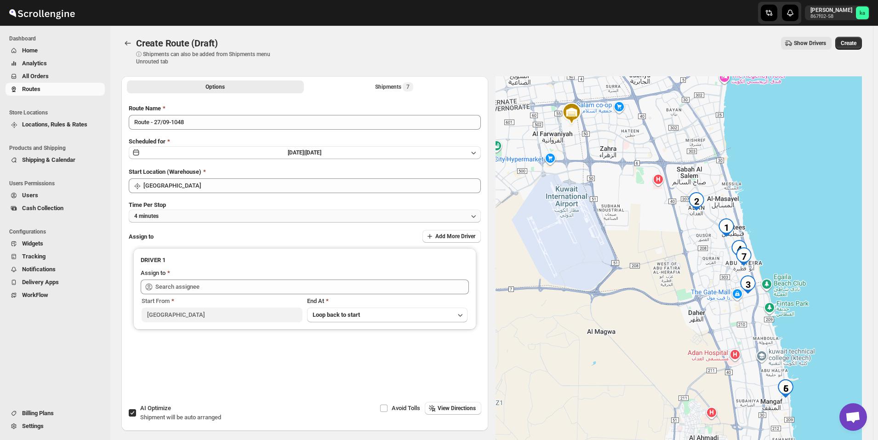
click at [212, 216] on button "4 minutes" at bounding box center [305, 216] width 352 height 13
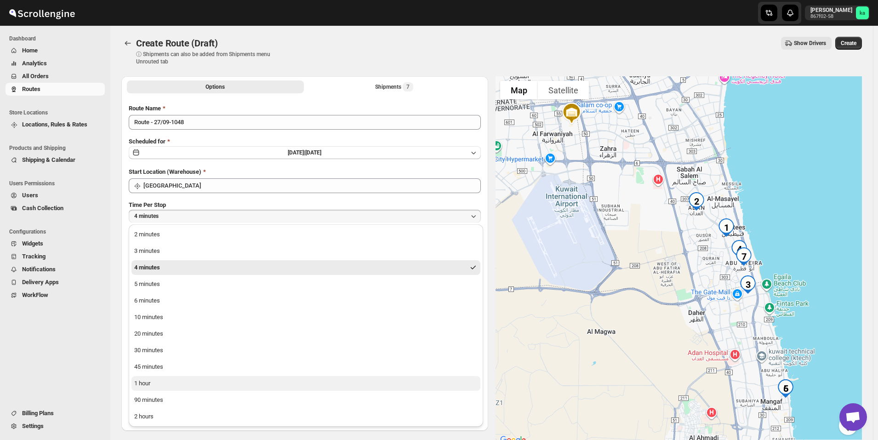
click at [195, 387] on button "1 hour" at bounding box center [305, 383] width 349 height 15
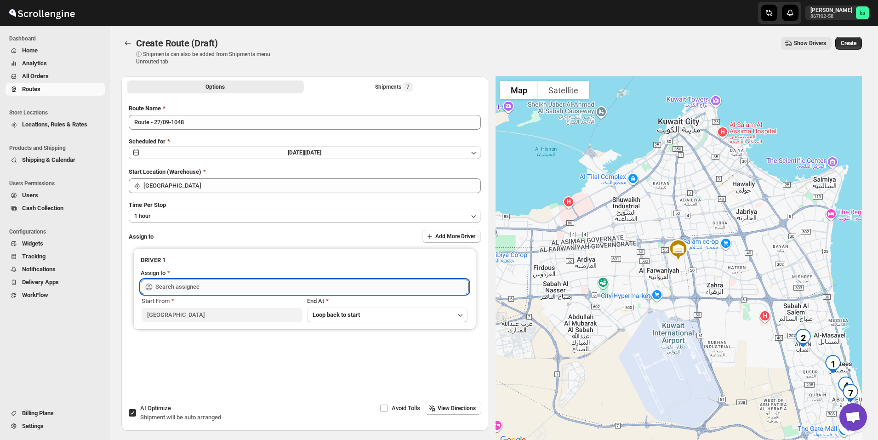
click at [229, 282] on input "text" at bounding box center [312, 286] width 314 height 15
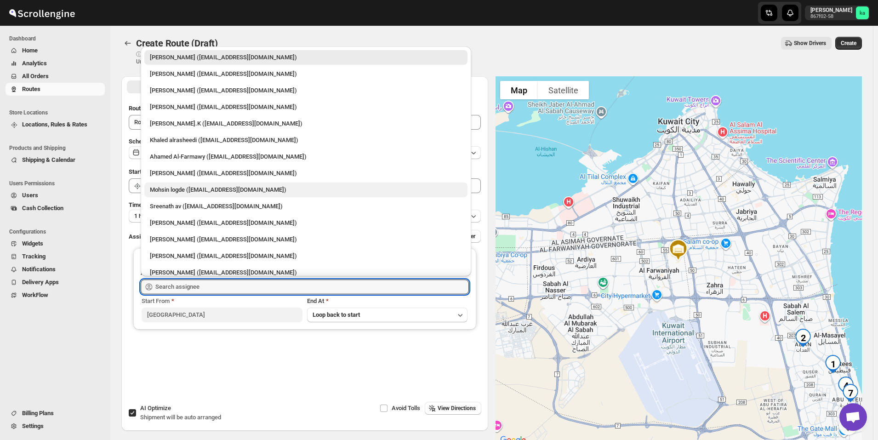
click at [165, 187] on div "[PERSON_NAME] ([EMAIL_ADDRESS][DOMAIN_NAME])" at bounding box center [306, 189] width 312 height 9
type input "[PERSON_NAME] ([EMAIL_ADDRESS][DOMAIN_NAME])"
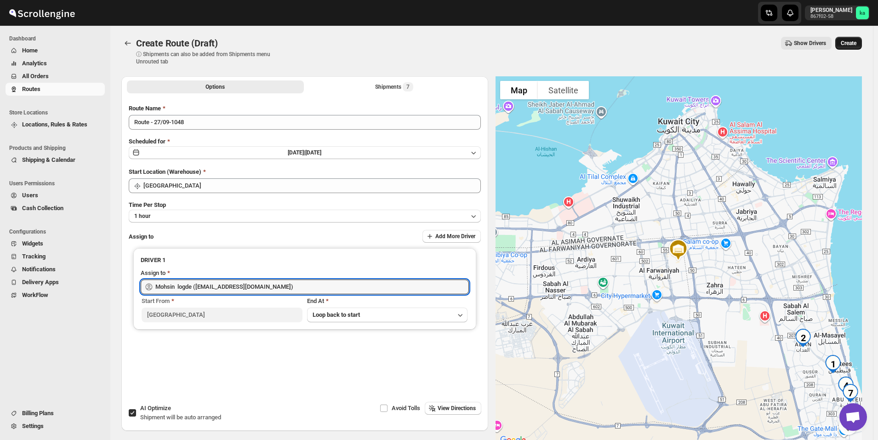
click at [855, 44] on span "Create" at bounding box center [849, 43] width 16 height 7
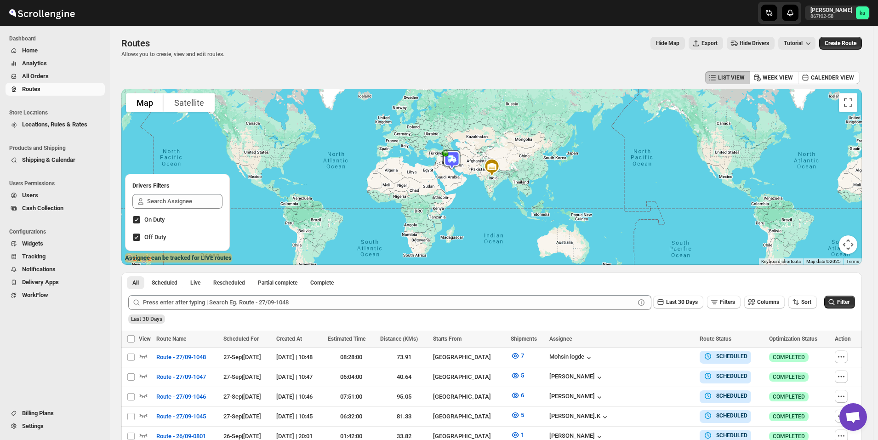
click at [61, 77] on span "All Orders" at bounding box center [62, 76] width 81 height 9
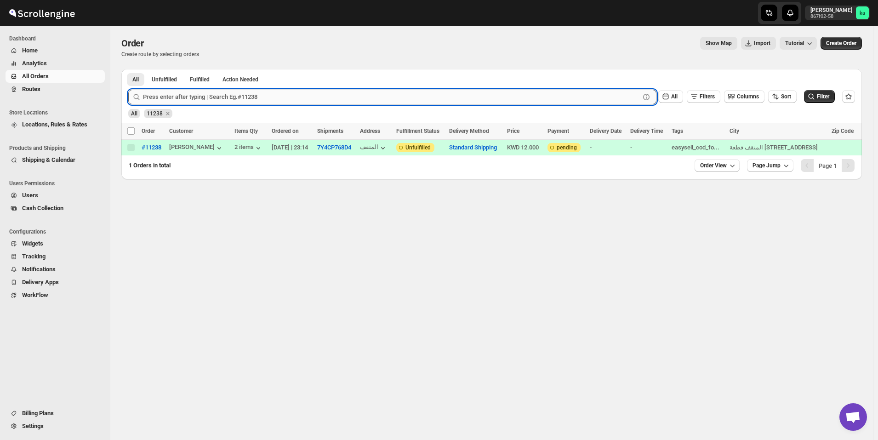
click at [188, 100] on input "text" at bounding box center [391, 97] width 497 height 15
paste input "11222"
type input "11222"
click at [128, 69] on button "Submit" at bounding box center [141, 74] width 26 height 10
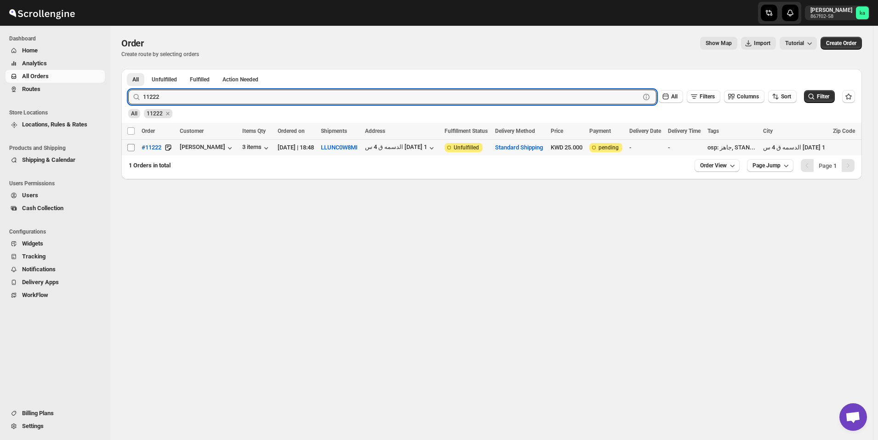
click at [134, 146] on input "Select order" at bounding box center [130, 147] width 7 height 7
checkbox input "true"
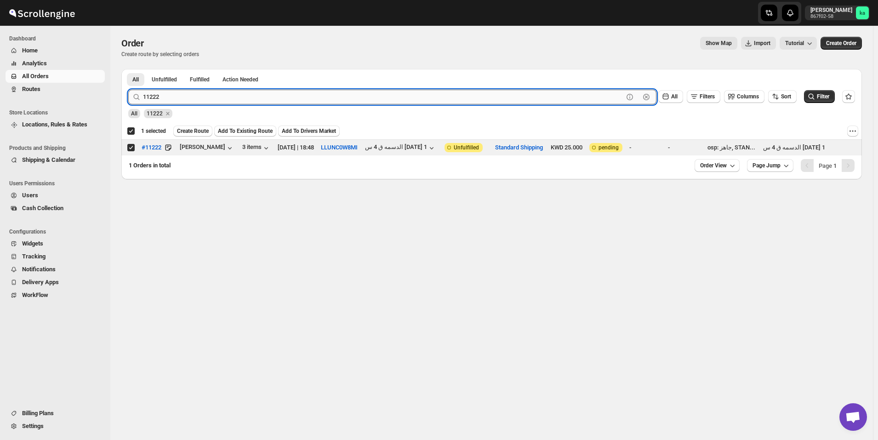
click at [268, 94] on input "11222" at bounding box center [383, 97] width 480 height 15
paste input "51"
type input "11251"
click at [128, 69] on button "Submit" at bounding box center [141, 74] width 26 height 10
click at [128, 150] on input "Select order" at bounding box center [130, 147] width 7 height 7
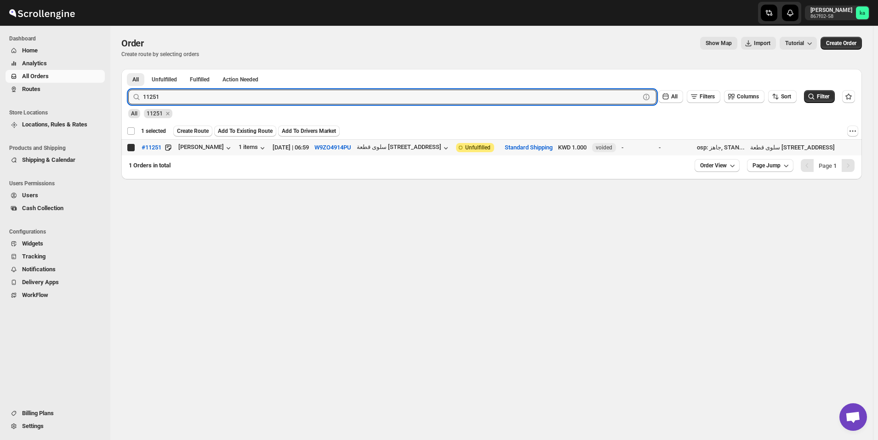
checkbox input "true"
checkbox input "false"
click at [254, 99] on input "11251" at bounding box center [383, 97] width 480 height 15
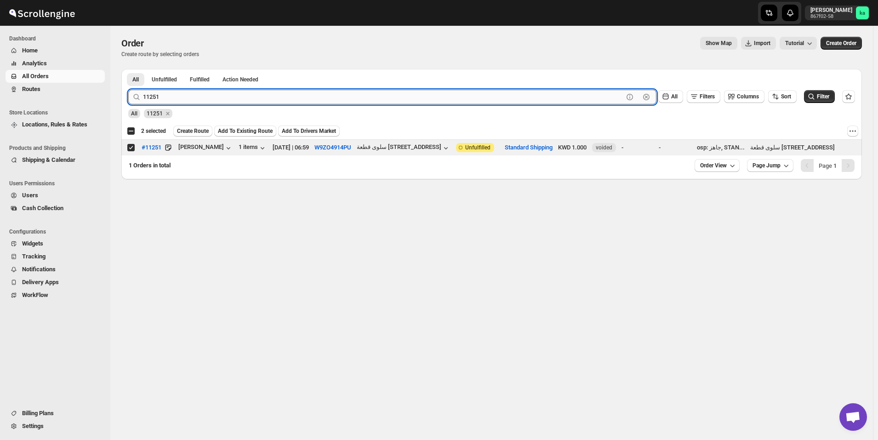
paste input "18"
type input "11181"
click at [128, 69] on button "Submit" at bounding box center [141, 74] width 26 height 10
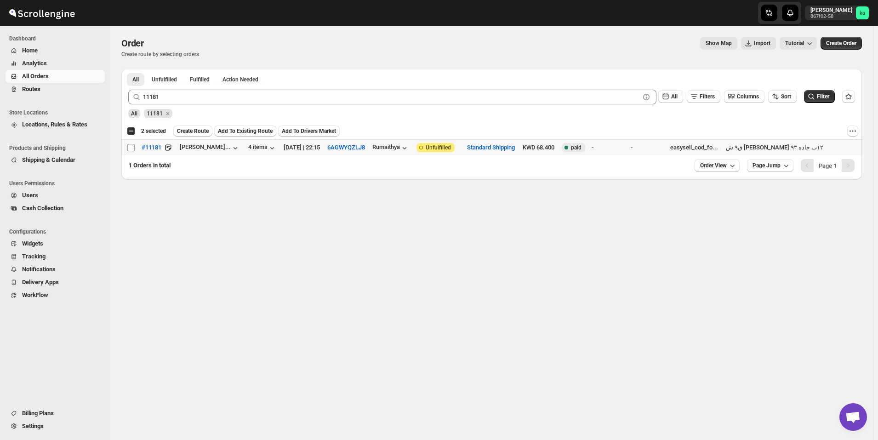
click at [133, 148] on input "Select order" at bounding box center [130, 147] width 7 height 7
checkbox input "true"
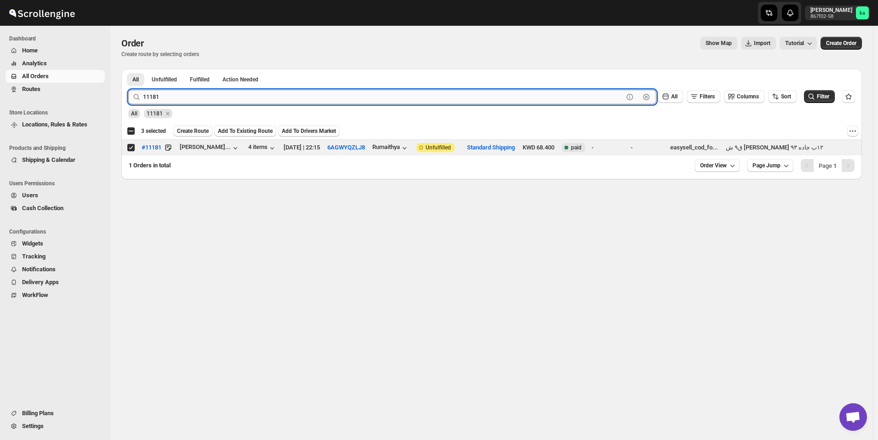
click at [280, 94] on input "11181" at bounding box center [383, 97] width 480 height 15
paste input "208"
type input "11208"
click at [128, 69] on button "Submit" at bounding box center [141, 74] width 26 height 10
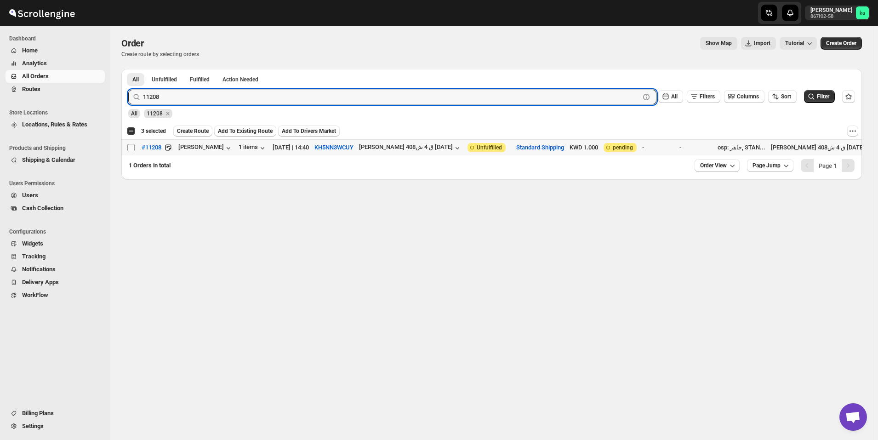
click at [131, 148] on input "Select order" at bounding box center [130, 147] width 7 height 7
checkbox input "true"
click at [303, 103] on input "11208" at bounding box center [383, 97] width 480 height 15
paste input "50"
type input "11250"
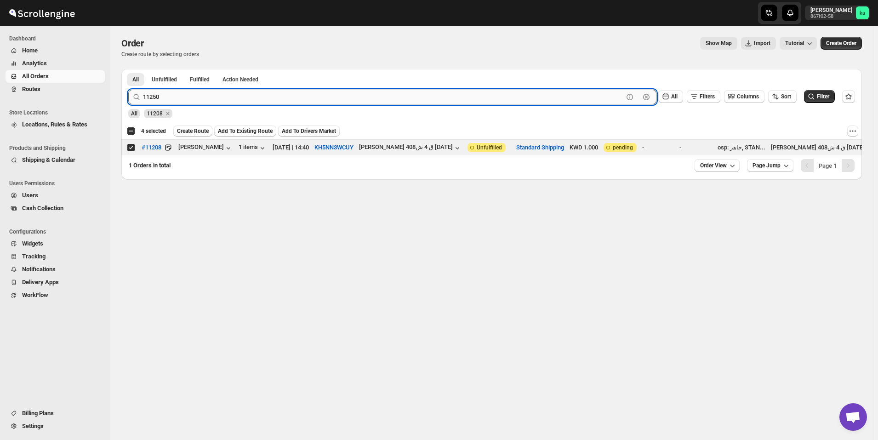
click at [128, 69] on button "Submit" at bounding box center [141, 74] width 26 height 10
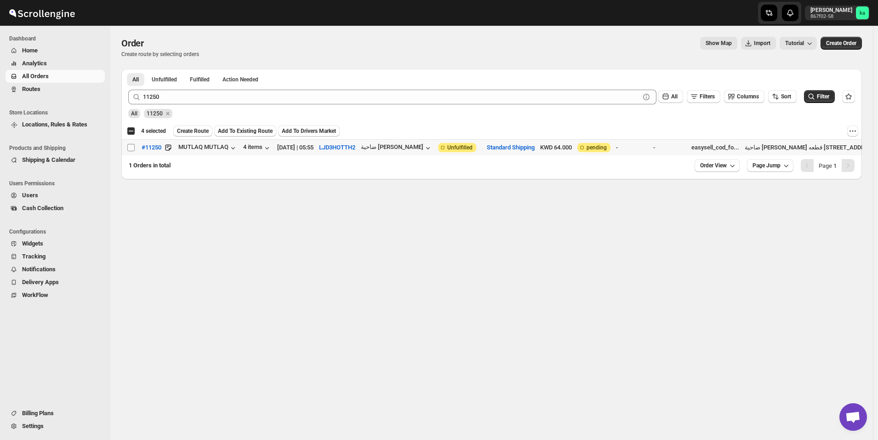
click at [131, 148] on input "Select order" at bounding box center [130, 147] width 7 height 7
checkbox input "true"
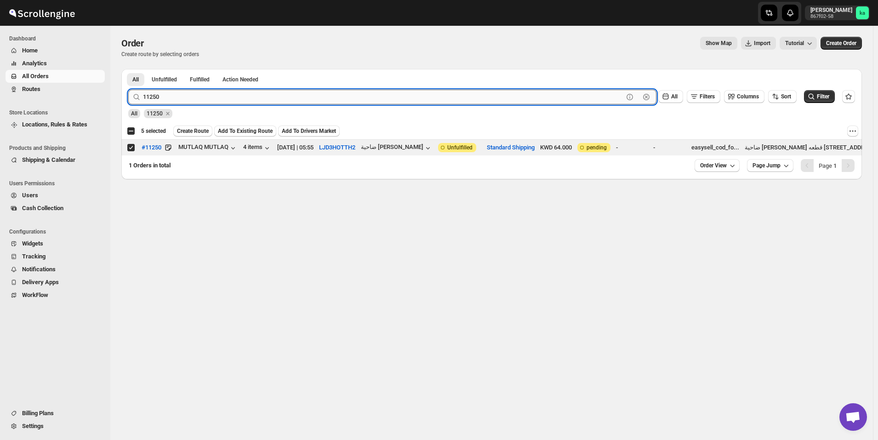
click at [263, 98] on input "11250" at bounding box center [383, 97] width 480 height 15
paste input "73"
type input "11273"
click at [128, 69] on button "Submit" at bounding box center [141, 74] width 26 height 10
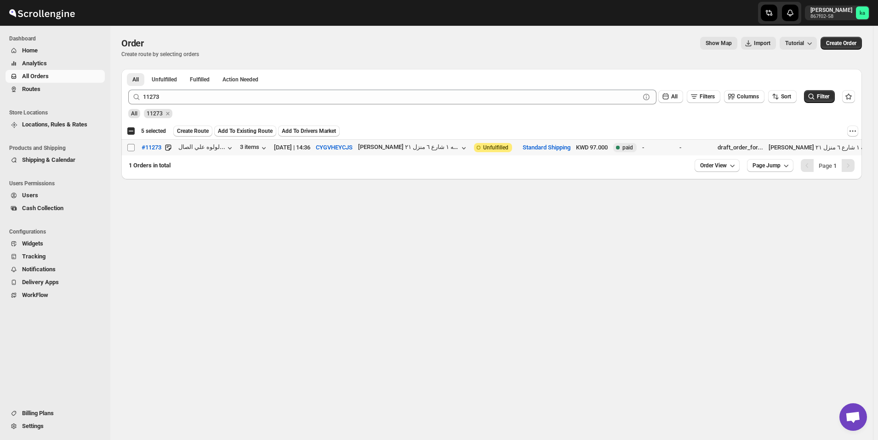
click at [131, 148] on input "Select order" at bounding box center [130, 147] width 7 height 7
checkbox input "true"
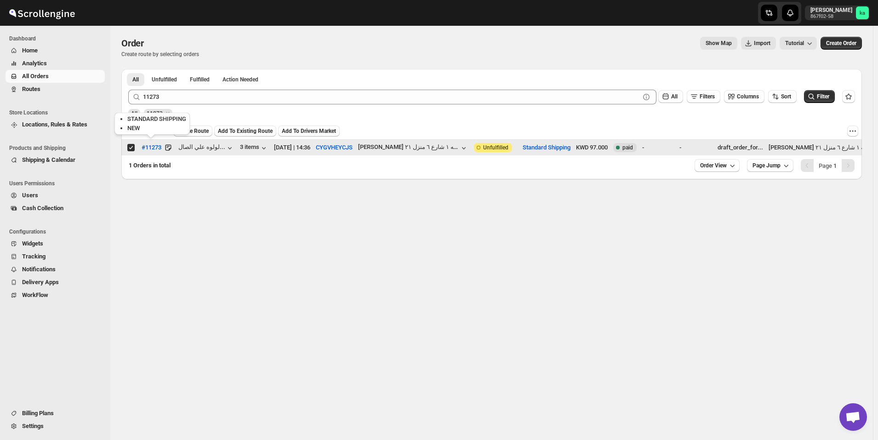
click at [188, 131] on div "STANDARD SHIPPING NEW" at bounding box center [152, 125] width 79 height 29
click at [190, 133] on span "Create Route" at bounding box center [193, 130] width 32 height 7
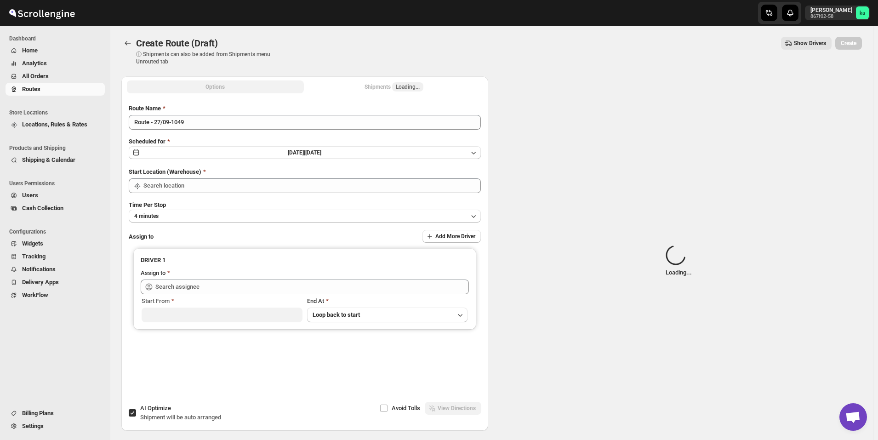
type input "[GEOGRAPHIC_DATA]"
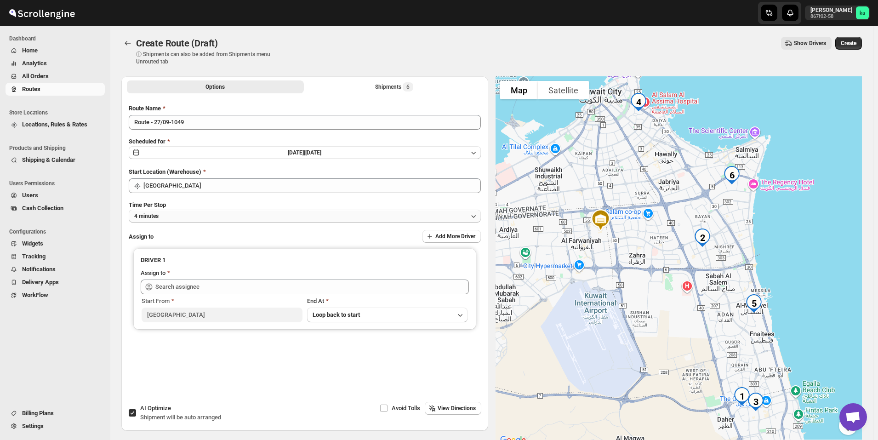
click at [240, 216] on button "4 minutes" at bounding box center [305, 216] width 352 height 13
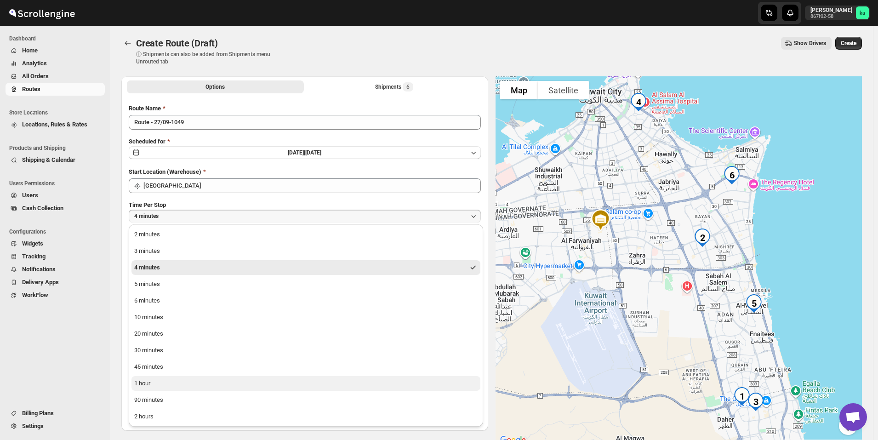
click at [142, 387] on div "1 hour" at bounding box center [142, 383] width 16 height 9
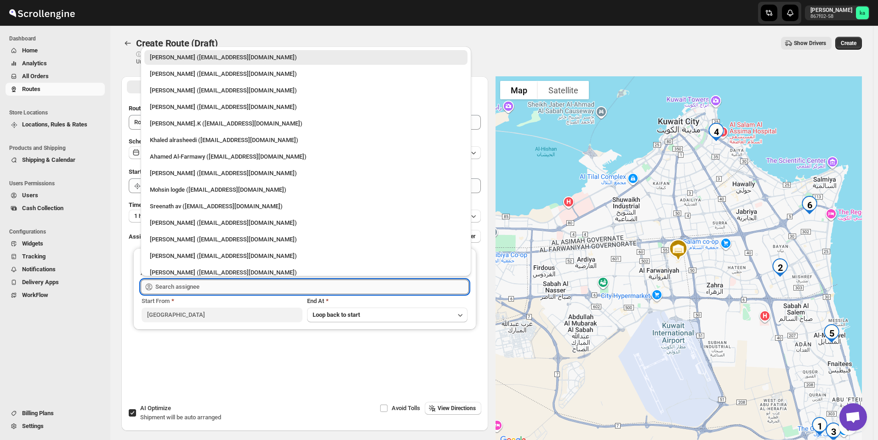
click at [178, 284] on input "text" at bounding box center [312, 286] width 314 height 15
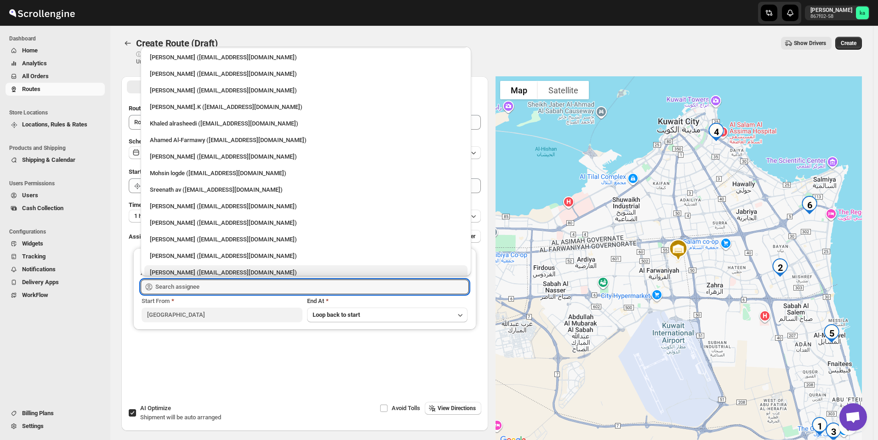
scroll to position [24, 0]
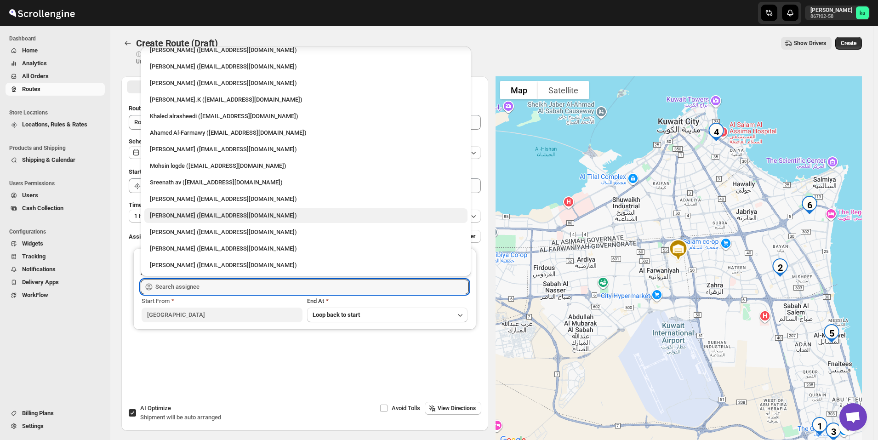
click at [188, 217] on div "[PERSON_NAME] ([EMAIL_ADDRESS][DOMAIN_NAME])" at bounding box center [306, 215] width 312 height 9
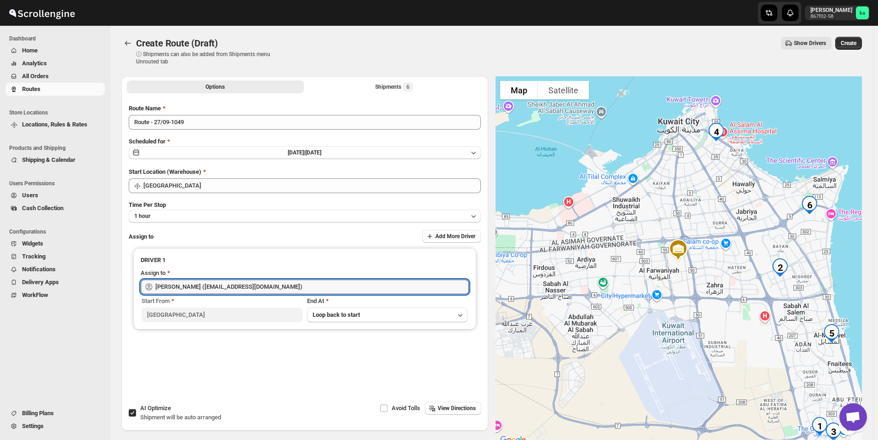
type input "[PERSON_NAME] ([EMAIL_ADDRESS][DOMAIN_NAME])"
click at [855, 40] on span "Create" at bounding box center [849, 43] width 16 height 7
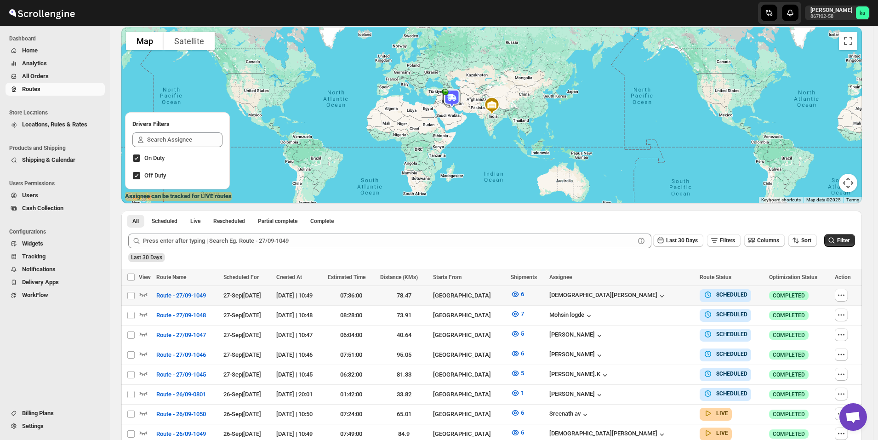
scroll to position [92, 0]
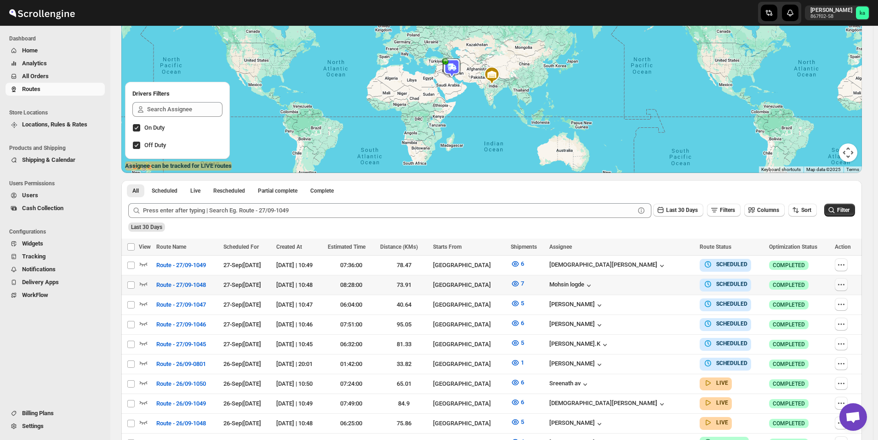
click at [845, 286] on icon "button" at bounding box center [841, 284] width 9 height 9
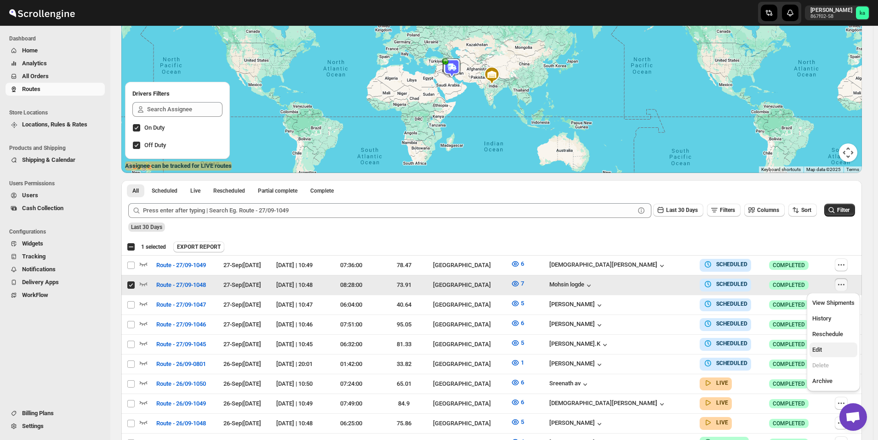
click at [834, 349] on span "Edit" at bounding box center [833, 349] width 42 height 9
checkbox input "false"
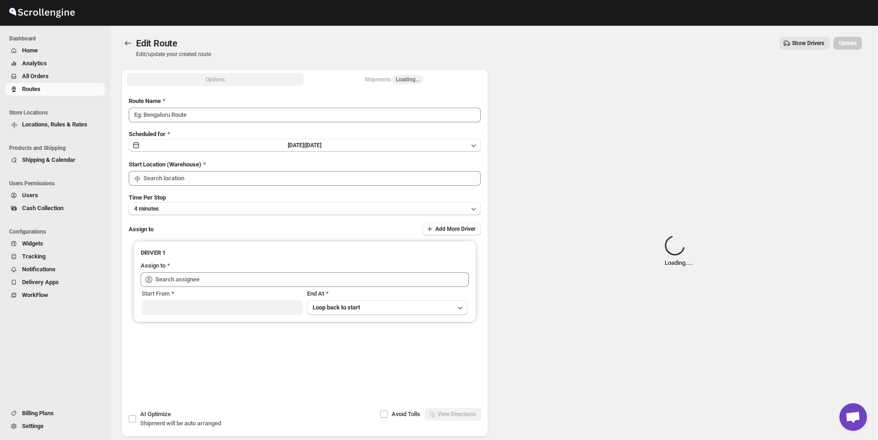
type input "Route - 27/09-1048"
type input "[GEOGRAPHIC_DATA]"
type input "[PERSON_NAME] ([EMAIL_ADDRESS][DOMAIN_NAME])"
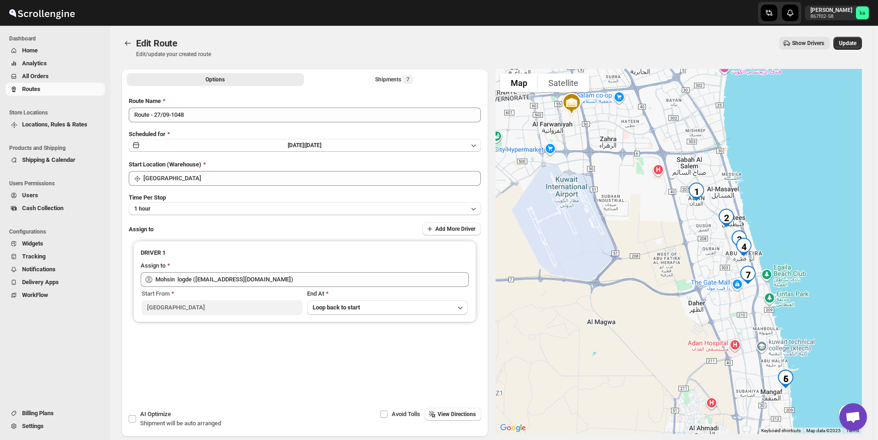
click at [39, 79] on span "All Orders" at bounding box center [35, 76] width 27 height 7
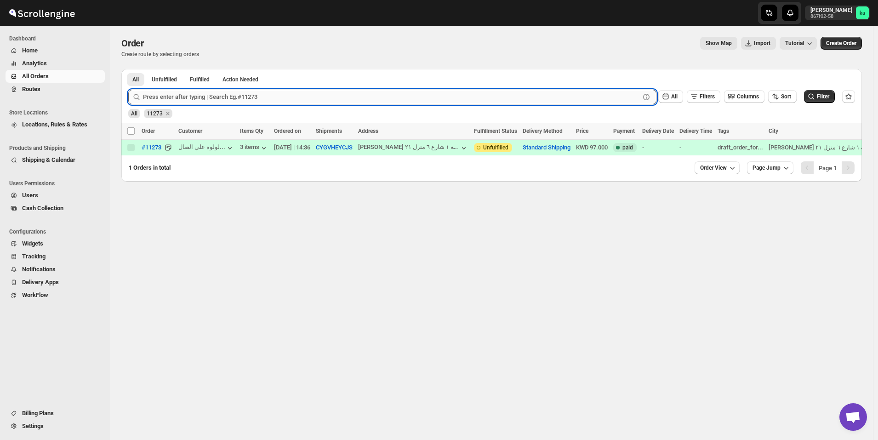
click at [190, 98] on input "text" at bounding box center [391, 97] width 497 height 15
paste input "11270"
type input "11270"
click at [128, 69] on button "Submit" at bounding box center [141, 74] width 26 height 10
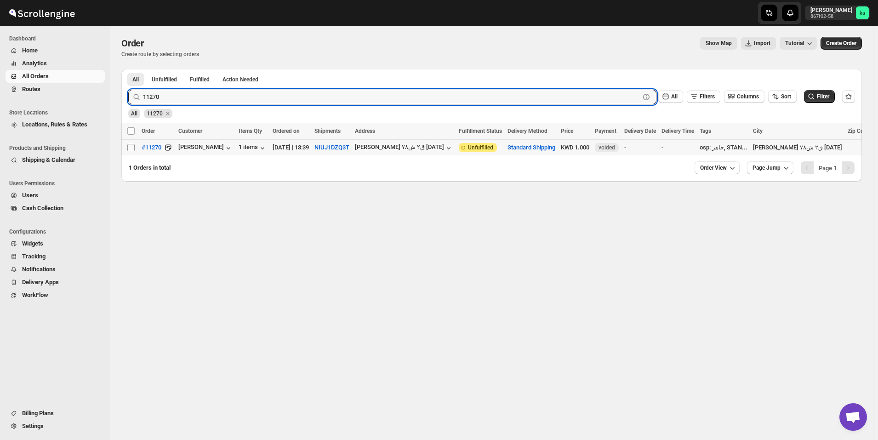
click at [132, 149] on input "Select order" at bounding box center [130, 147] width 7 height 7
checkbox input "true"
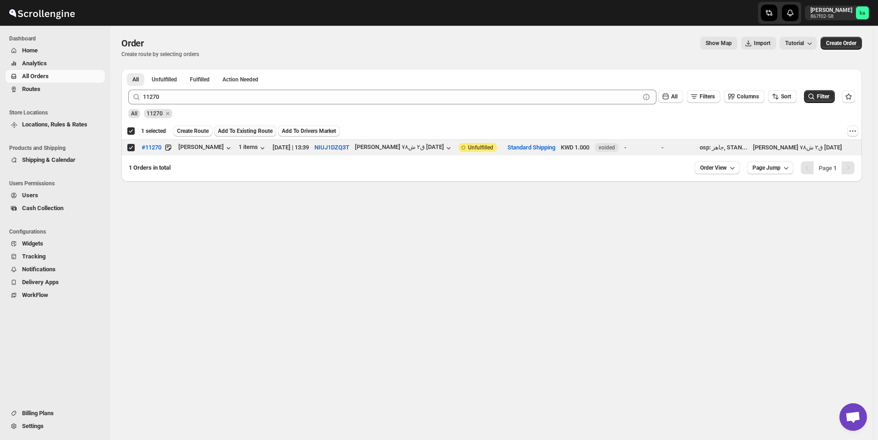
click at [244, 129] on span "Add To Existing Route" at bounding box center [245, 130] width 55 height 7
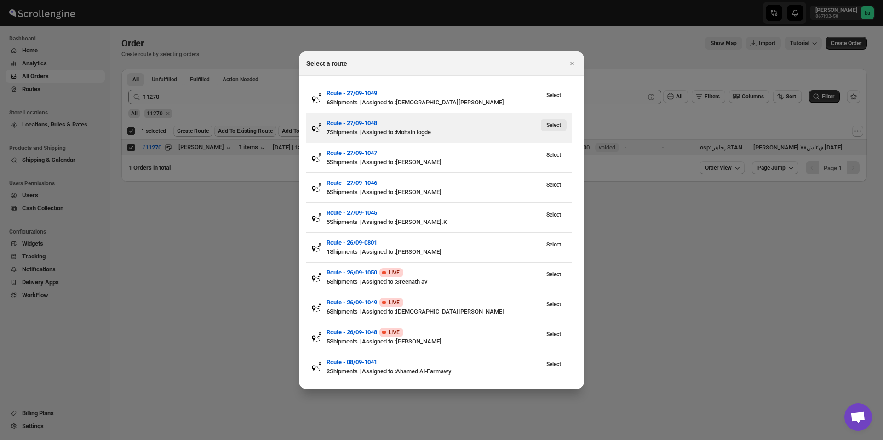
click at [559, 123] on span "Select" at bounding box center [553, 124] width 15 height 7
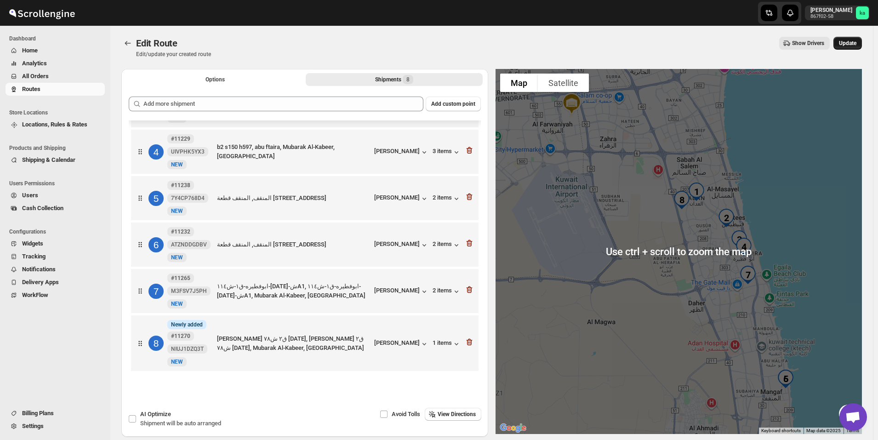
click at [856, 46] on span "Update" at bounding box center [847, 43] width 17 height 7
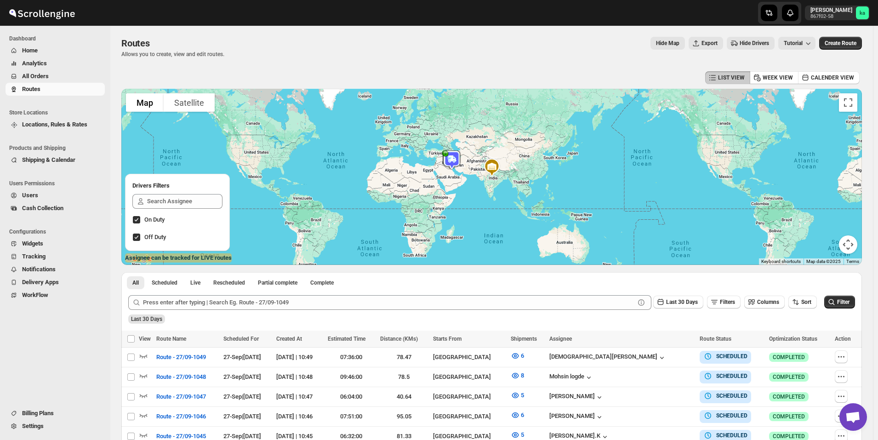
click at [53, 81] on button "All Orders" at bounding box center [55, 76] width 99 height 13
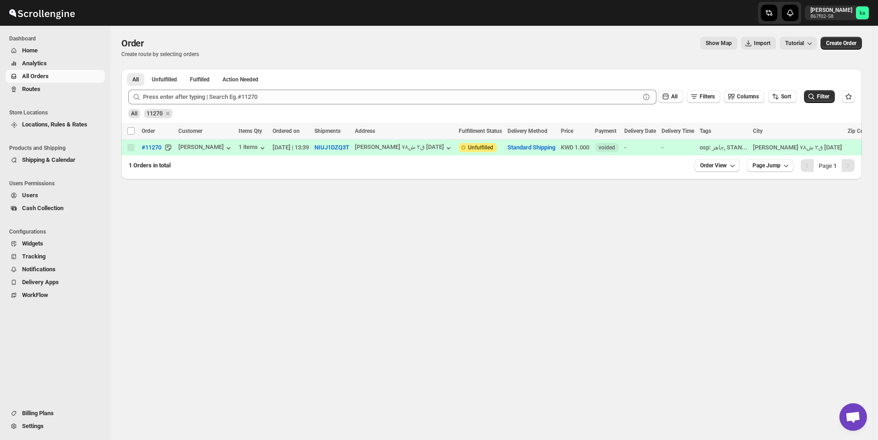
click at [50, 89] on span "Routes" at bounding box center [62, 89] width 81 height 9
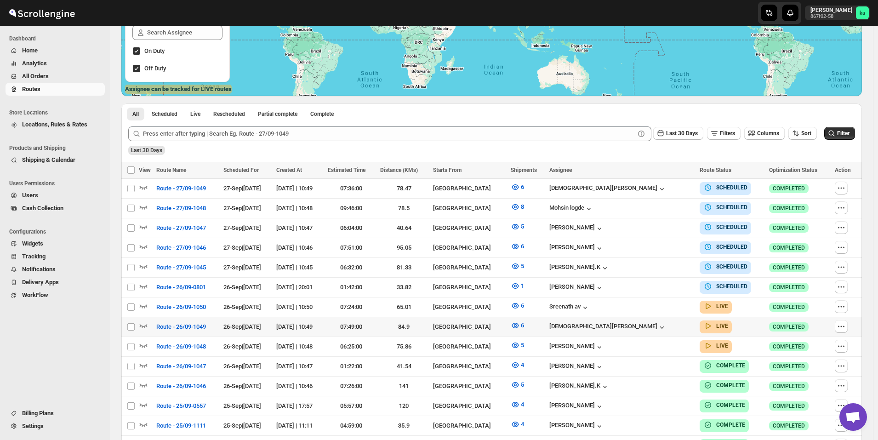
scroll to position [308, 0]
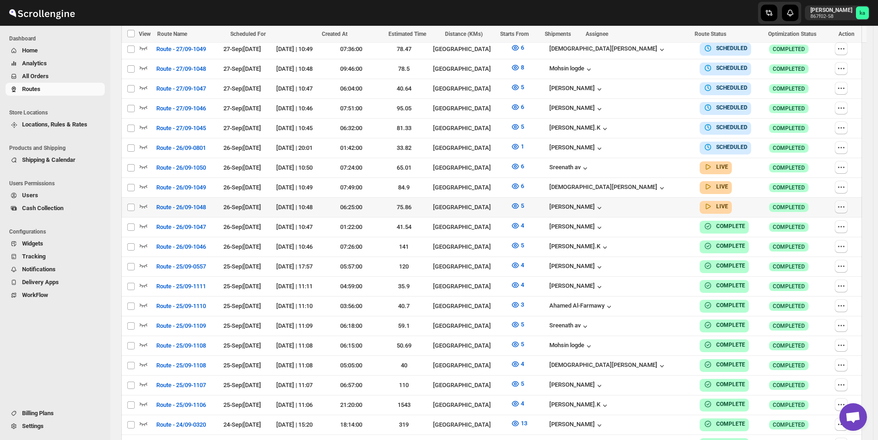
click at [842, 204] on icon "button" at bounding box center [841, 206] width 9 height 9
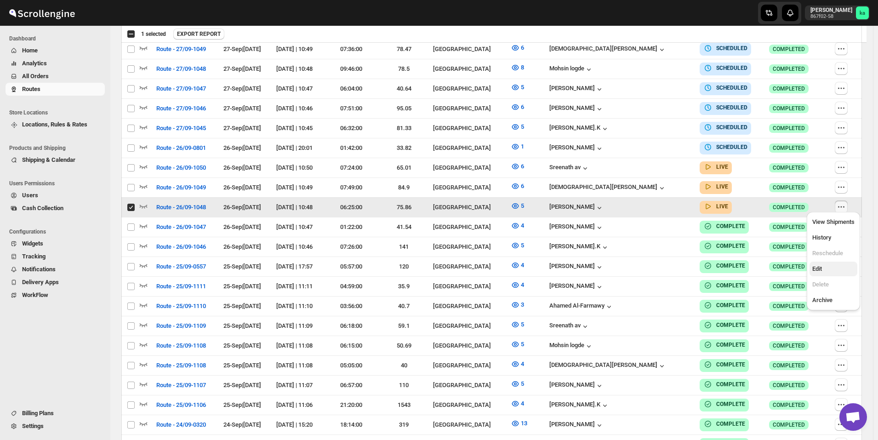
click at [822, 267] on span "Edit" at bounding box center [817, 268] width 10 height 7
checkbox input "false"
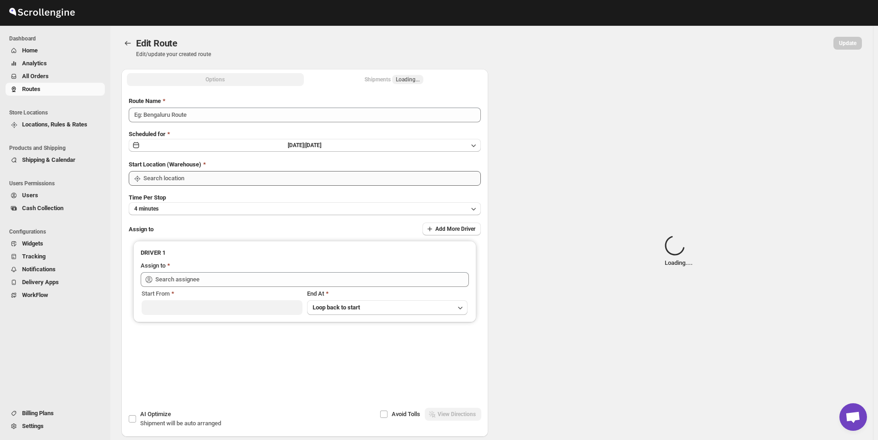
type input "Route - 26/09-1048"
type input "[GEOGRAPHIC_DATA]"
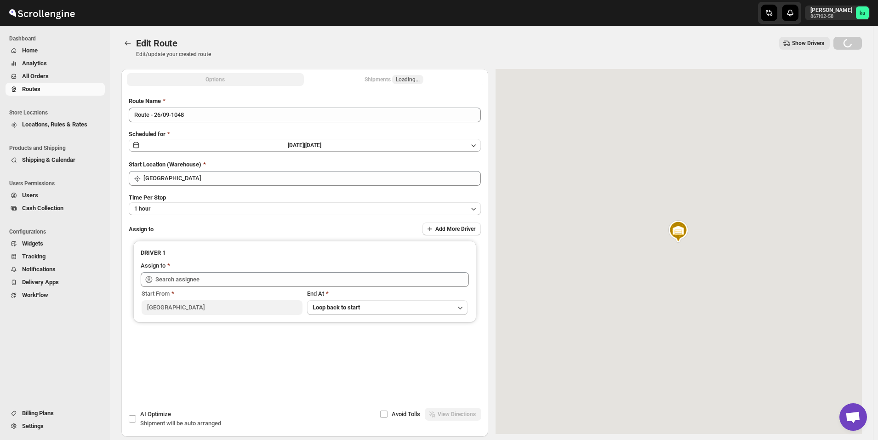
type input "[PERSON_NAME] ([EMAIL_ADDRESS][DOMAIN_NAME])"
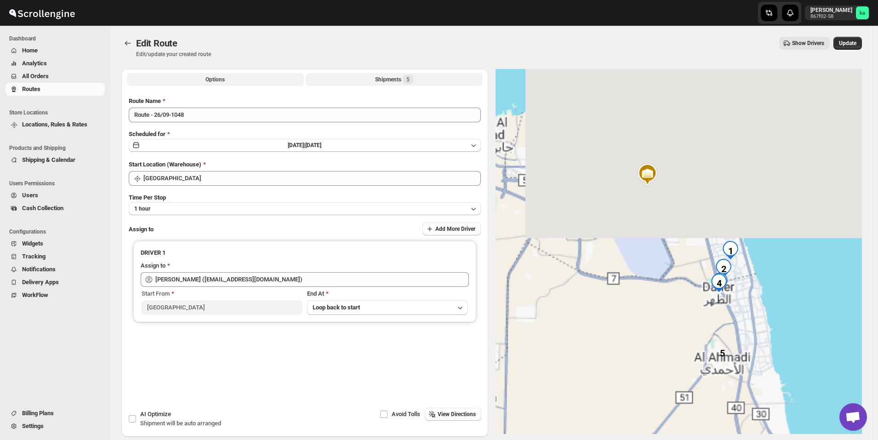
click at [382, 85] on button "Shipments 5" at bounding box center [394, 79] width 177 height 13
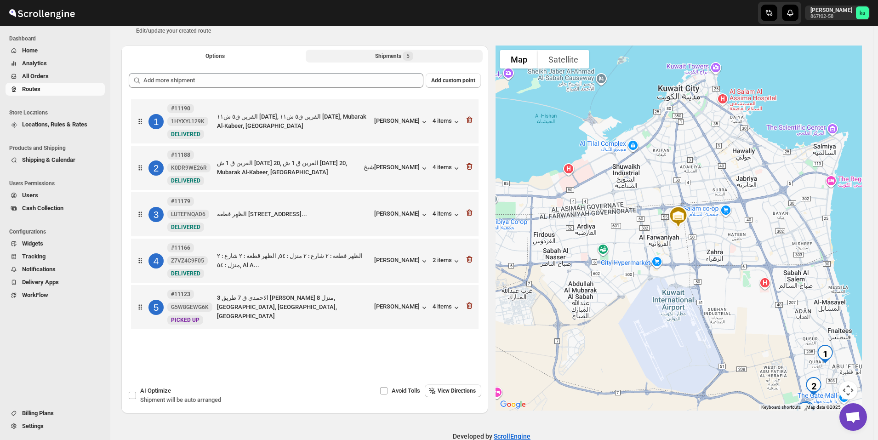
scroll to position [43, 0]
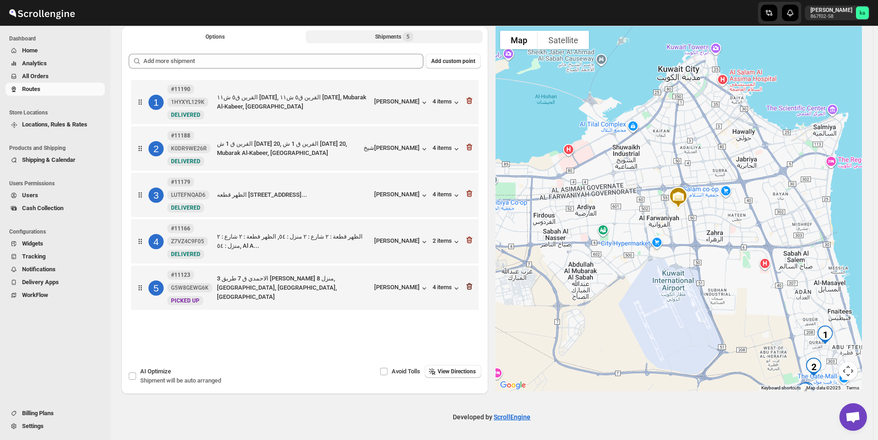
click at [471, 285] on icon "button" at bounding box center [469, 286] width 6 height 7
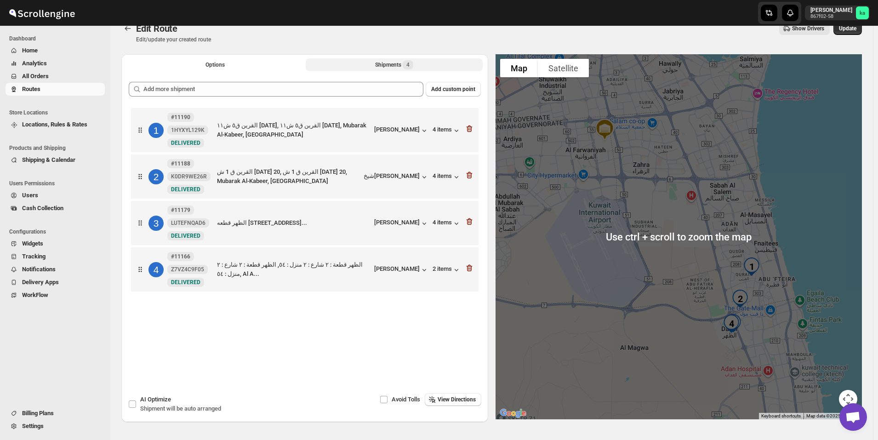
scroll to position [0, 0]
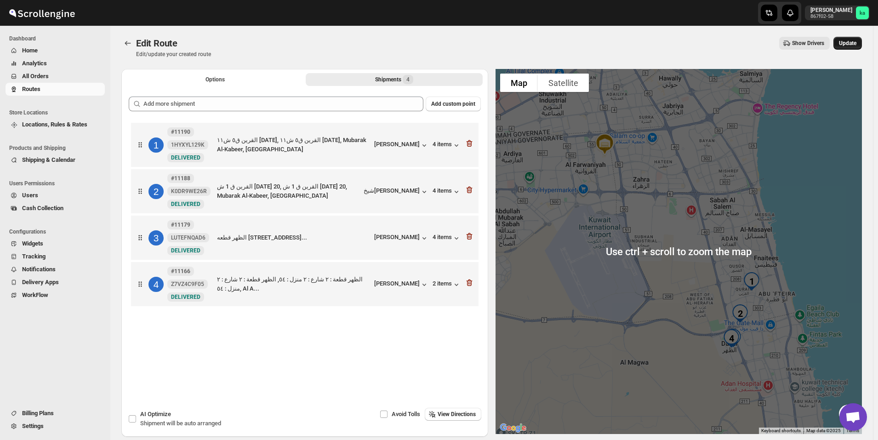
click at [861, 46] on button "Update" at bounding box center [847, 43] width 29 height 13
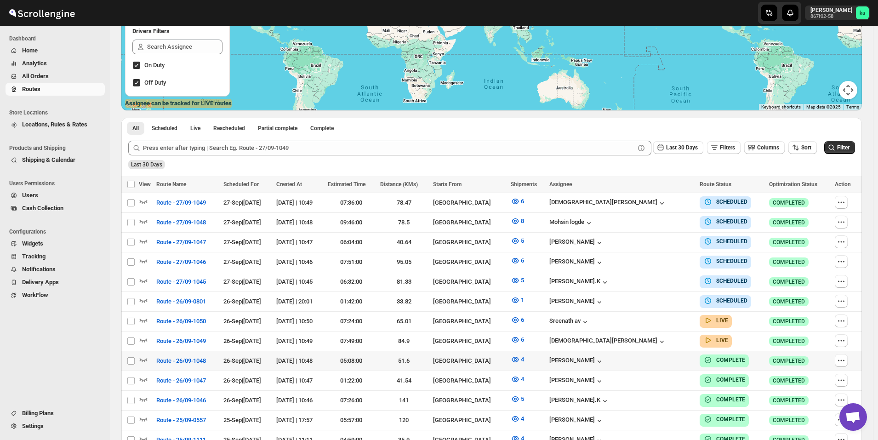
scroll to position [184, 0]
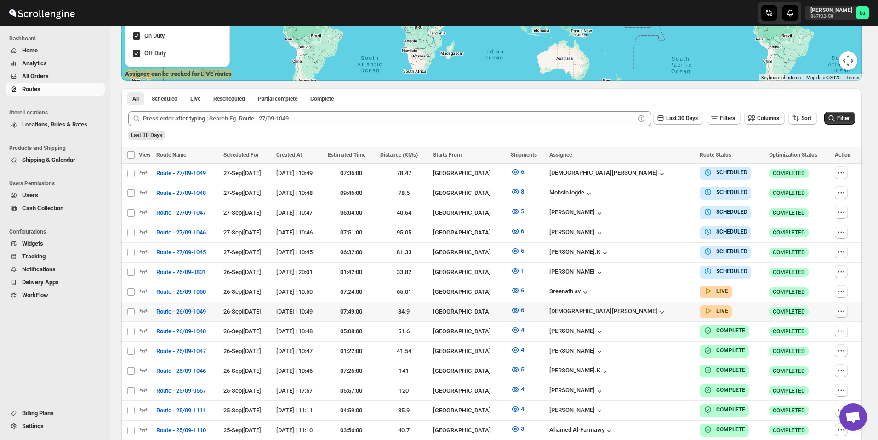
click at [844, 310] on icon "button" at bounding box center [843, 310] width 1 height 1
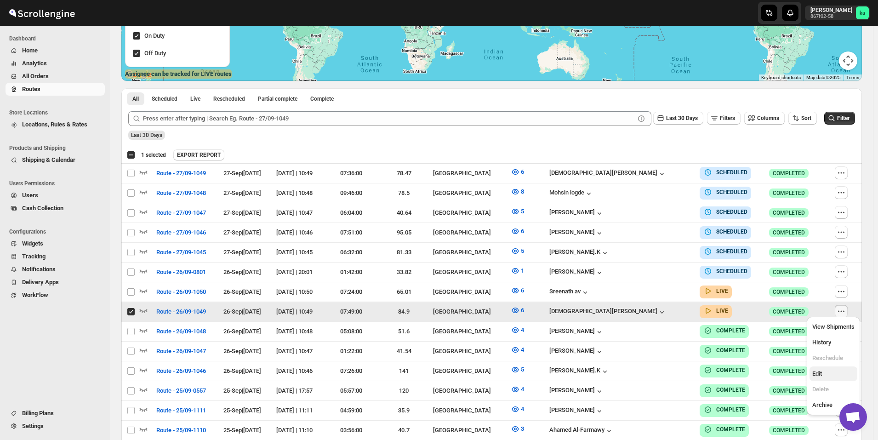
click at [826, 368] on button "Edit" at bounding box center [834, 373] width 48 height 15
checkbox input "false"
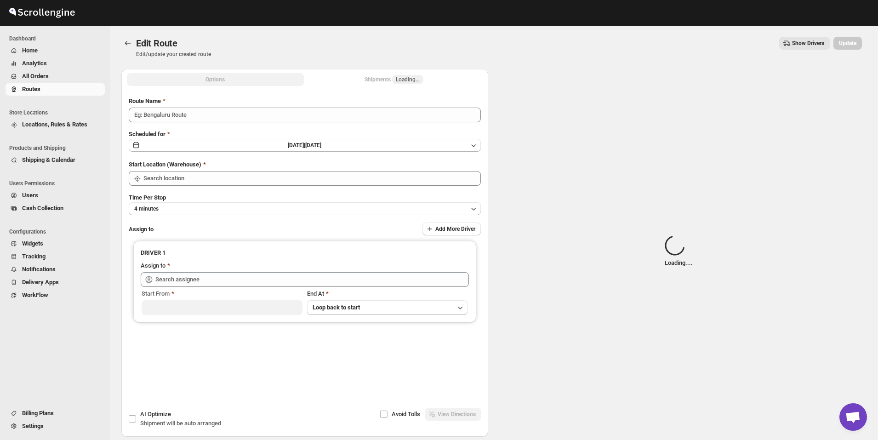
type input "Route - 26/09-1049"
type input "[GEOGRAPHIC_DATA]"
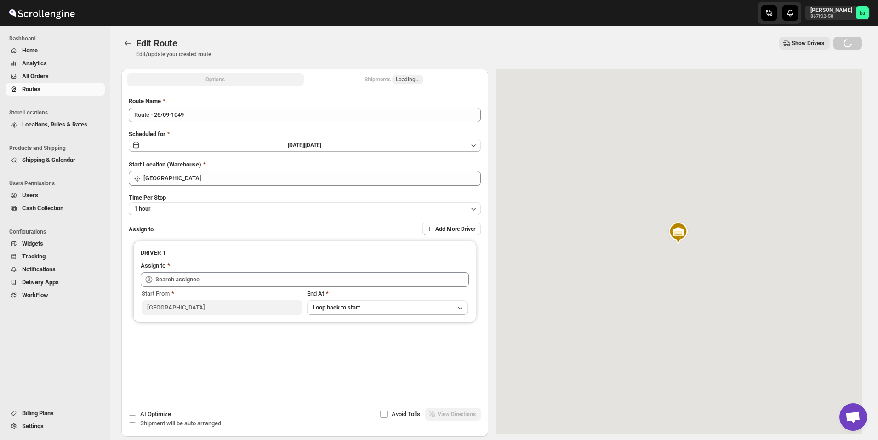
type input "[PERSON_NAME] ([EMAIL_ADDRESS][DOMAIN_NAME])"
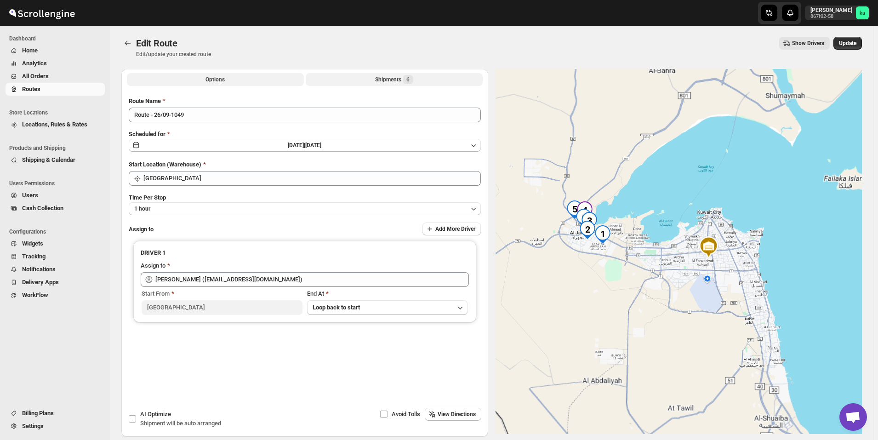
click at [390, 79] on div "Shipments 6" at bounding box center [394, 79] width 38 height 9
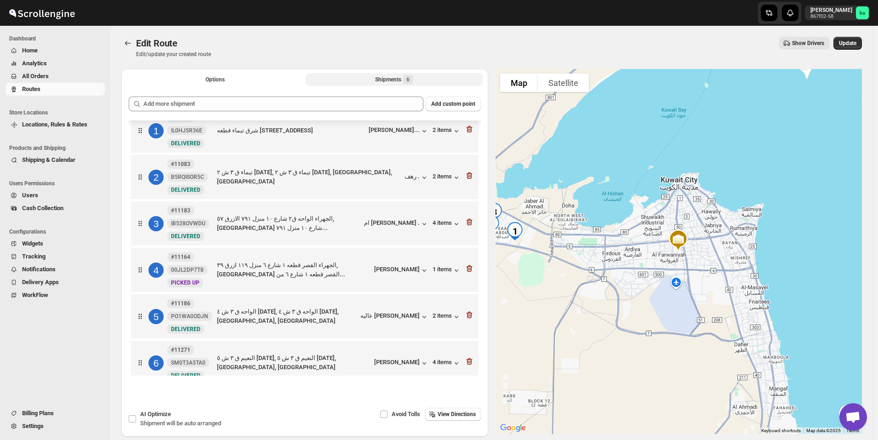
scroll to position [28, 0]
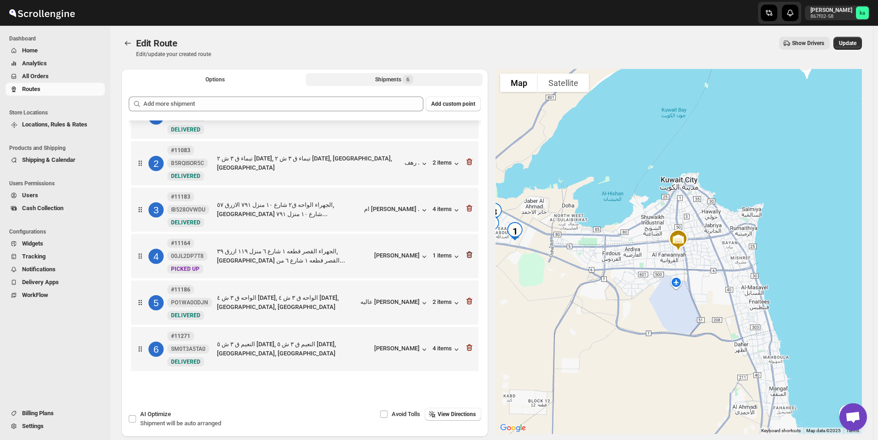
click at [465, 255] on icon "button" at bounding box center [469, 254] width 9 height 9
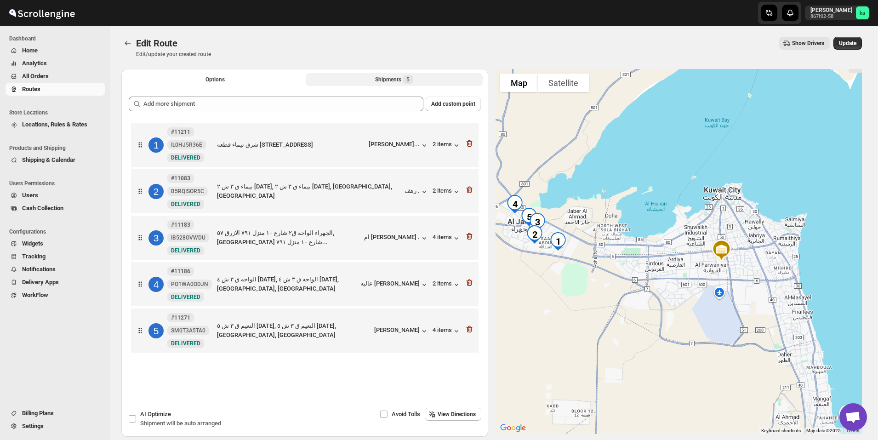
scroll to position [0, 0]
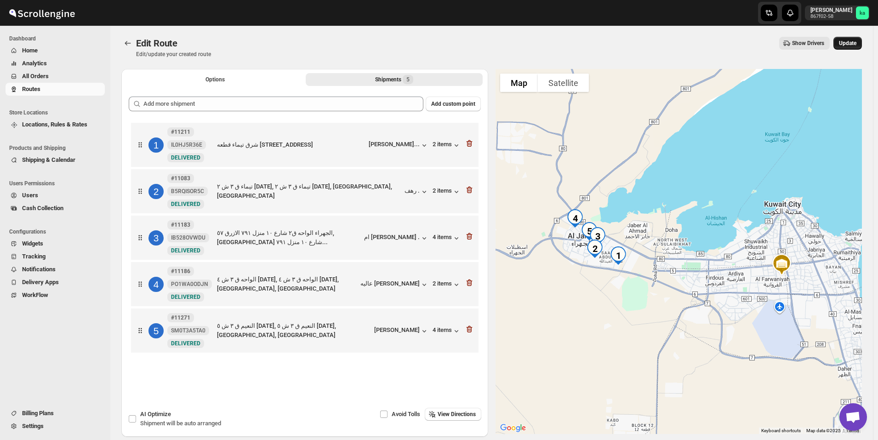
click at [854, 41] on span "Update" at bounding box center [847, 43] width 17 height 7
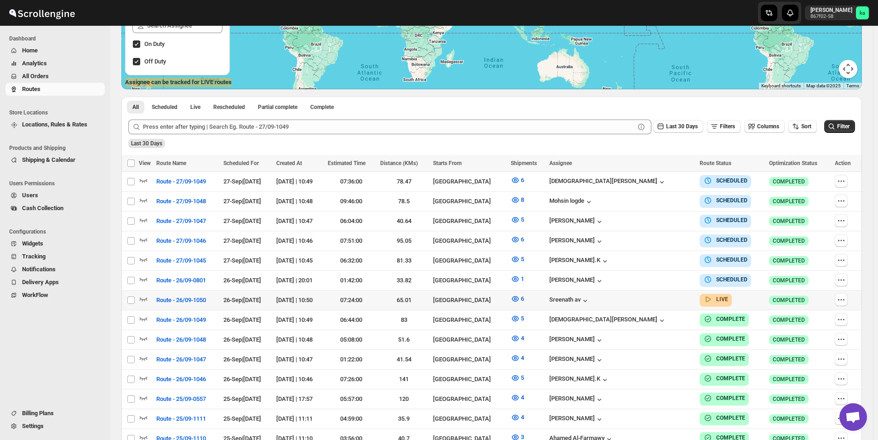
scroll to position [184, 0]
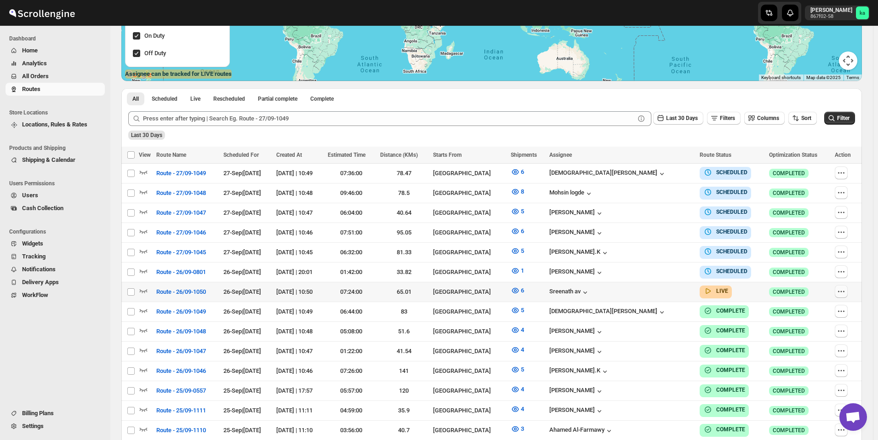
click at [844, 288] on icon "button" at bounding box center [841, 291] width 9 height 9
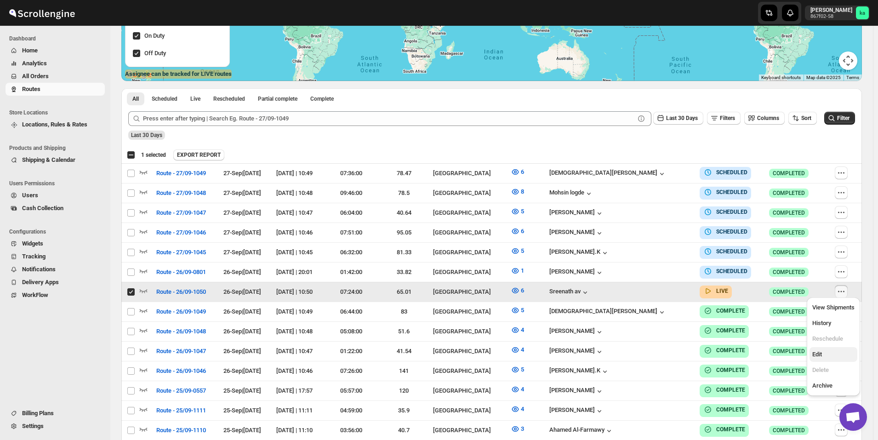
click at [832, 356] on span "Edit" at bounding box center [833, 354] width 42 height 9
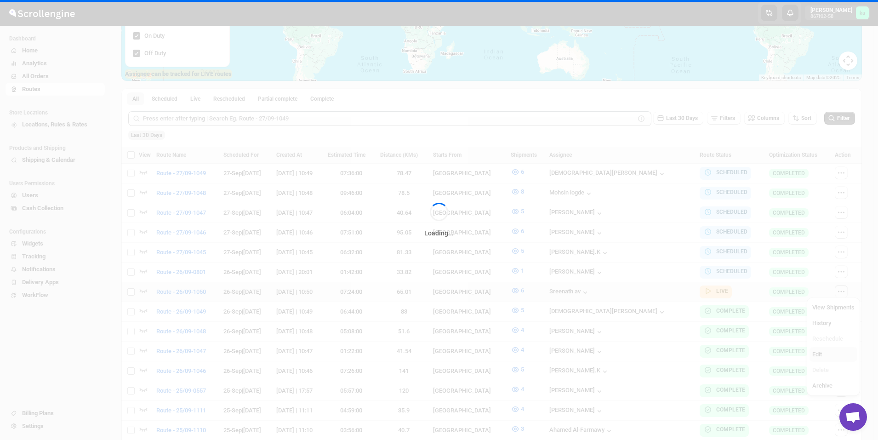
checkbox input "false"
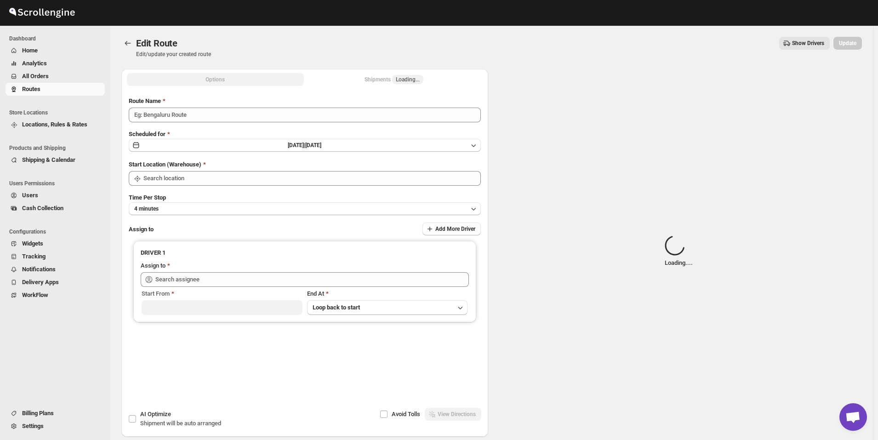
type input "Route - 26/09-1050"
type input "[GEOGRAPHIC_DATA]"
type input "[PERSON_NAME] av ([EMAIL_ADDRESS][DOMAIN_NAME])"
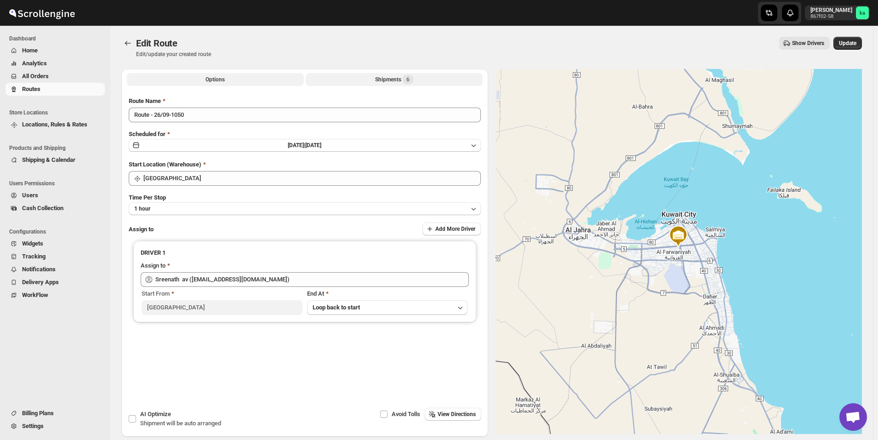
click at [379, 79] on div "Shipments 6" at bounding box center [394, 79] width 38 height 9
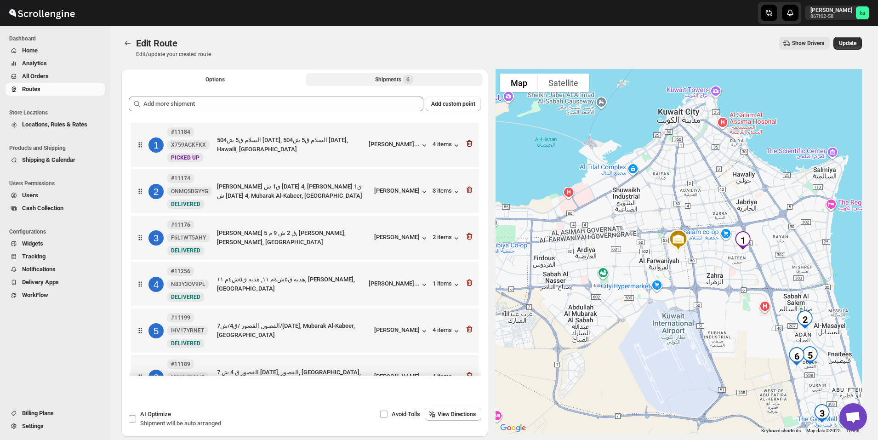
click at [466, 142] on icon "button" at bounding box center [469, 143] width 6 height 7
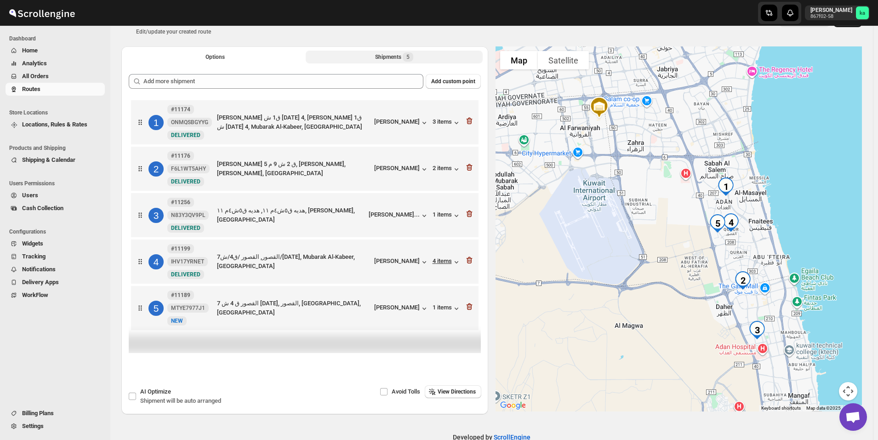
scroll to position [43, 0]
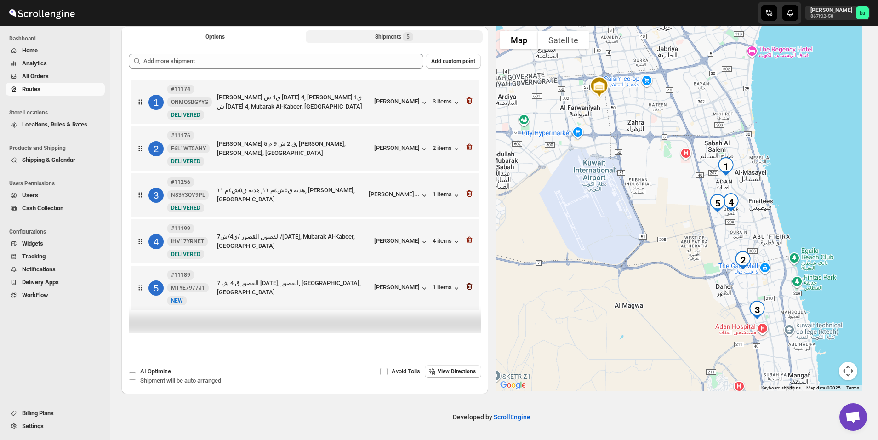
click at [471, 283] on icon "button" at bounding box center [469, 286] width 9 height 9
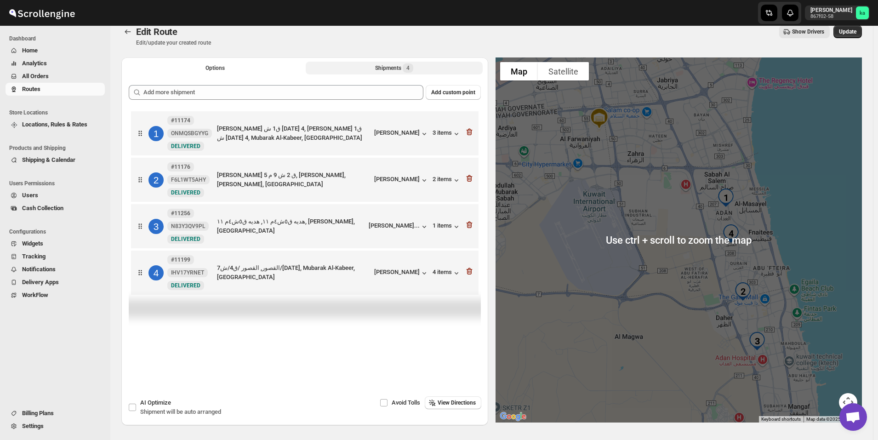
scroll to position [0, 0]
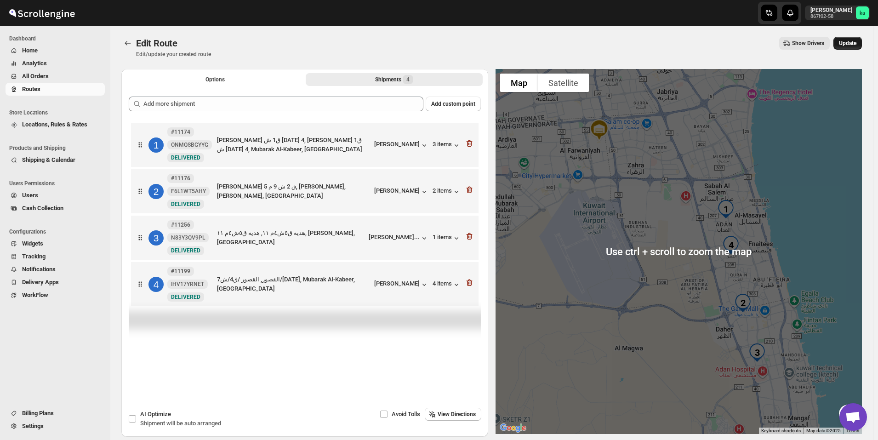
click at [859, 40] on button "Update" at bounding box center [847, 43] width 29 height 13
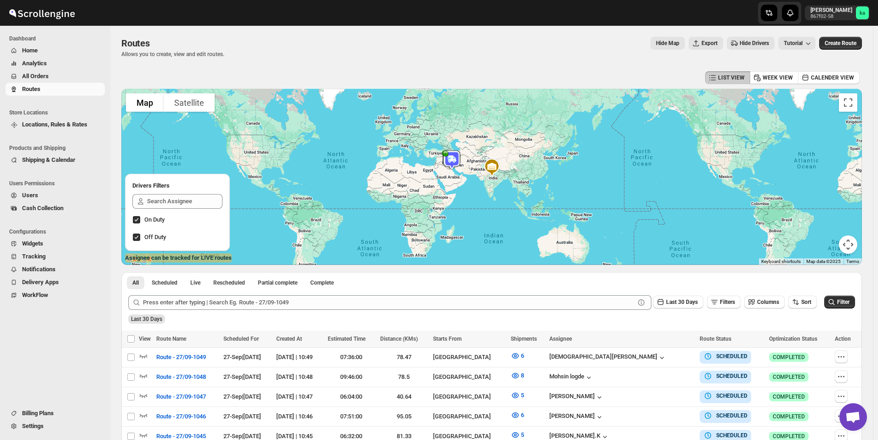
click at [44, 75] on span "All Orders" at bounding box center [35, 76] width 27 height 7
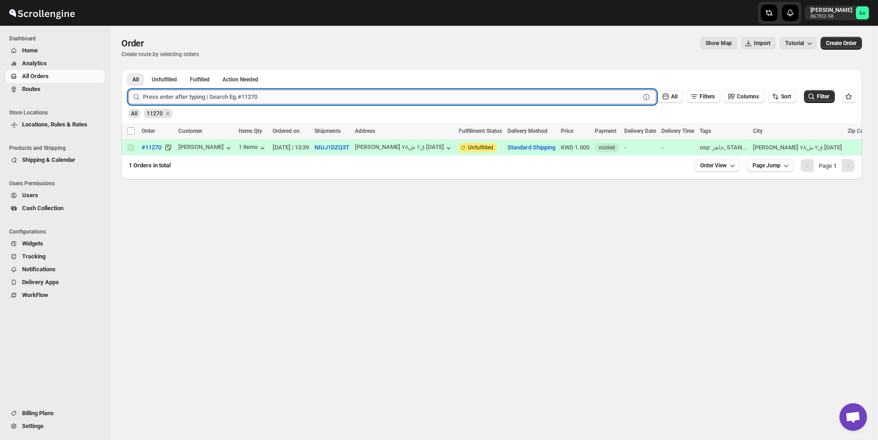
click at [201, 93] on input "text" at bounding box center [391, 97] width 497 height 15
paste input "11180"
type input "11180"
click at [128, 69] on button "Submit" at bounding box center [141, 74] width 26 height 10
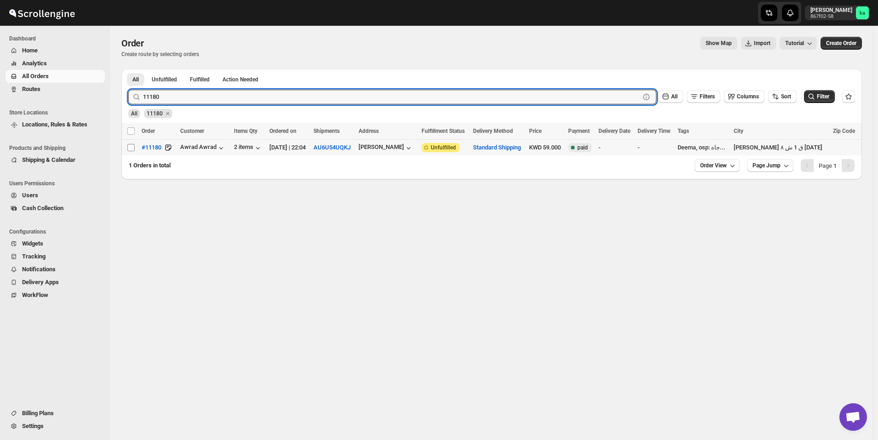
click at [131, 148] on input "Select order" at bounding box center [130, 147] width 7 height 7
checkbox input "true"
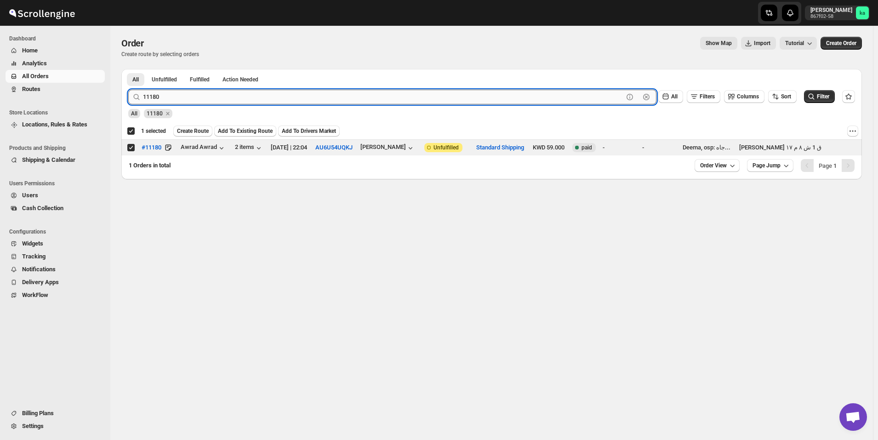
click at [253, 92] on input "11180" at bounding box center [383, 97] width 480 height 15
paste input "0988"
click at [128, 69] on button "Submit" at bounding box center [141, 74] width 26 height 10
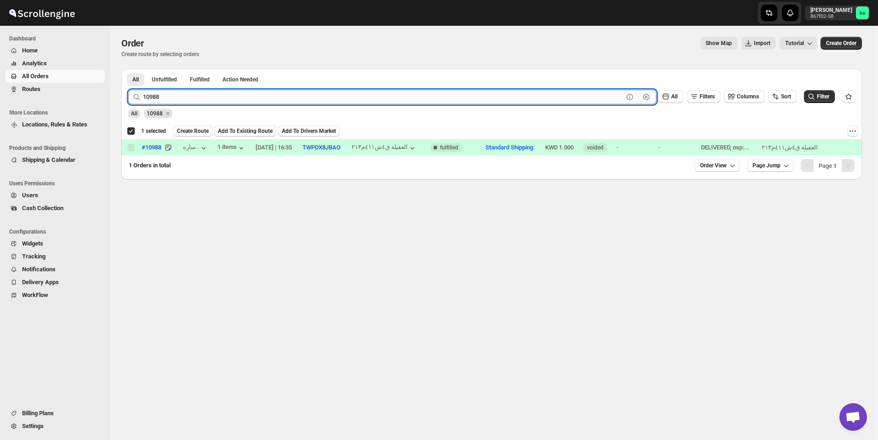
click at [211, 91] on input "10988" at bounding box center [383, 97] width 480 height 15
paste input "1236"
type input "11236"
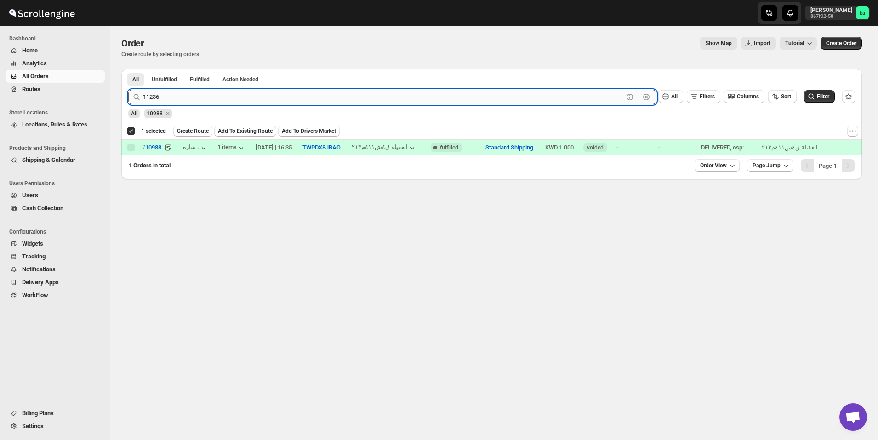
click at [128, 69] on button "Submit" at bounding box center [141, 74] width 26 height 10
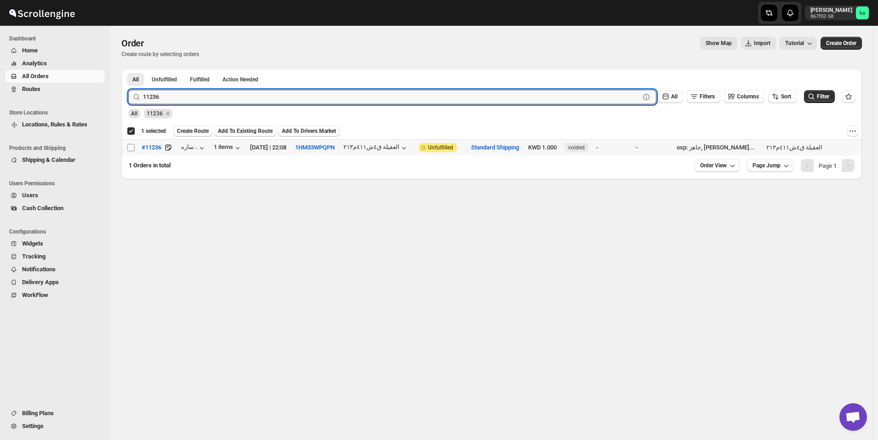
click at [128, 147] on input "Select order" at bounding box center [130, 147] width 7 height 7
checkbox input "true"
checkbox input "false"
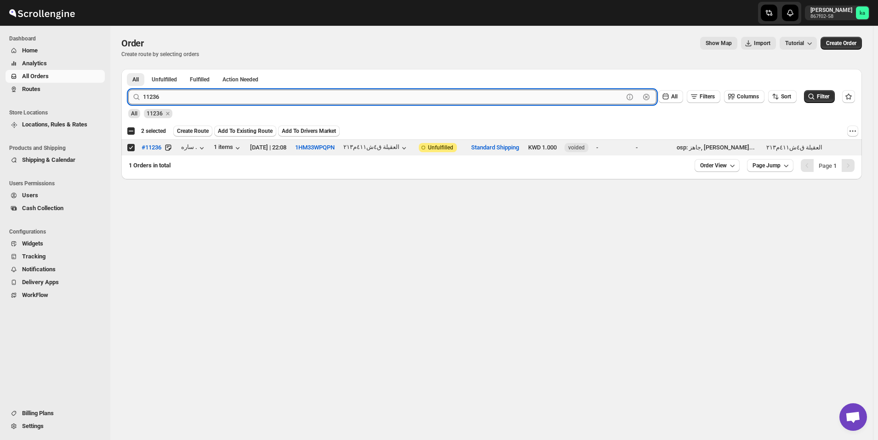
click at [321, 93] on input "11236" at bounding box center [383, 97] width 480 height 15
paste input "58"
type input "11258"
click at [128, 69] on button "Submit" at bounding box center [141, 74] width 26 height 10
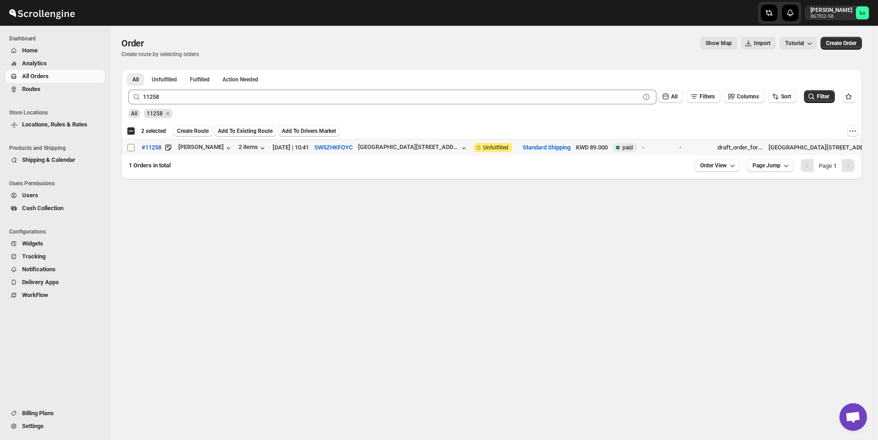
click at [129, 148] on input "Select order" at bounding box center [130, 147] width 7 height 7
checkbox input "true"
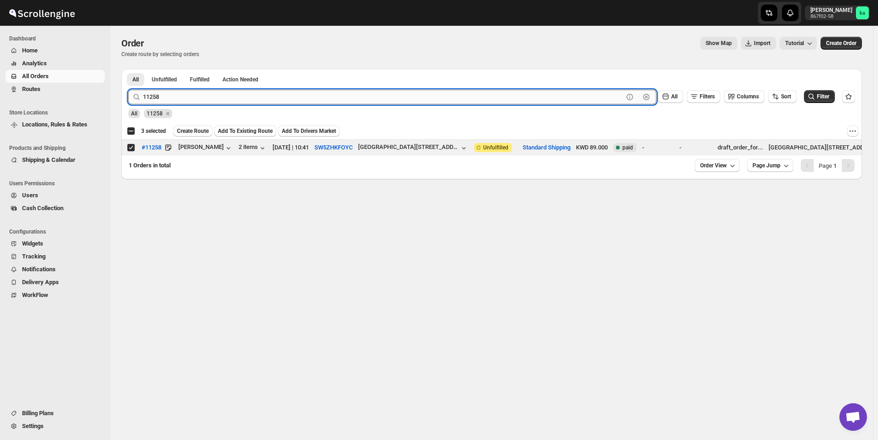
click at [273, 98] on input "11258" at bounding box center [383, 97] width 480 height 15
paste input "34"
type input "11234"
click at [128, 69] on button "Submit" at bounding box center [141, 74] width 26 height 10
drag, startPoint x: 134, startPoint y: 146, endPoint x: 128, endPoint y: 152, distance: 8.5
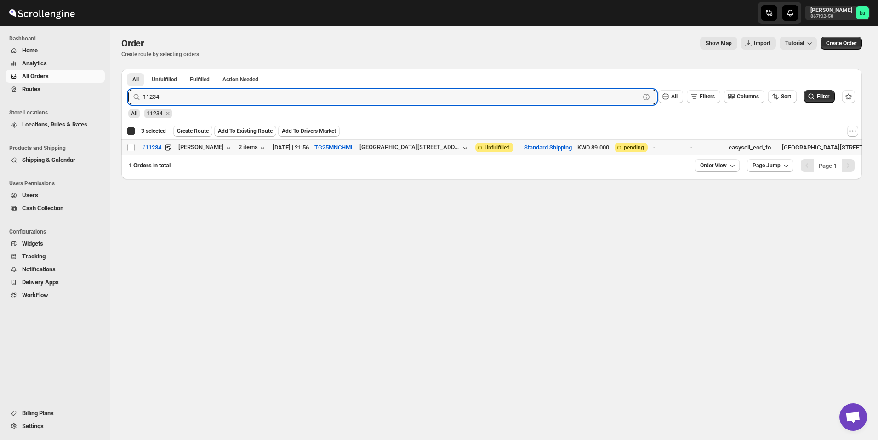
click at [133, 147] on input "Select order" at bounding box center [130, 147] width 7 height 7
checkbox input "true"
click at [273, 93] on input "11234" at bounding box center [383, 97] width 480 height 15
paste input "1"
type input "11231"
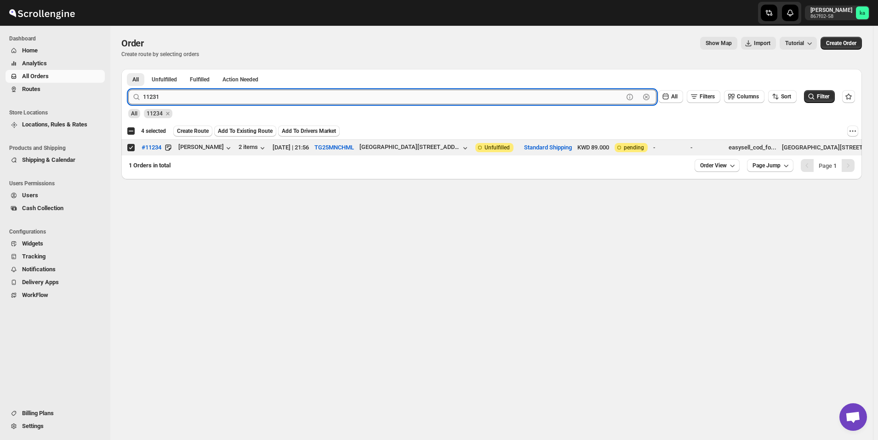
click at [128, 69] on button "Submit" at bounding box center [141, 74] width 26 height 10
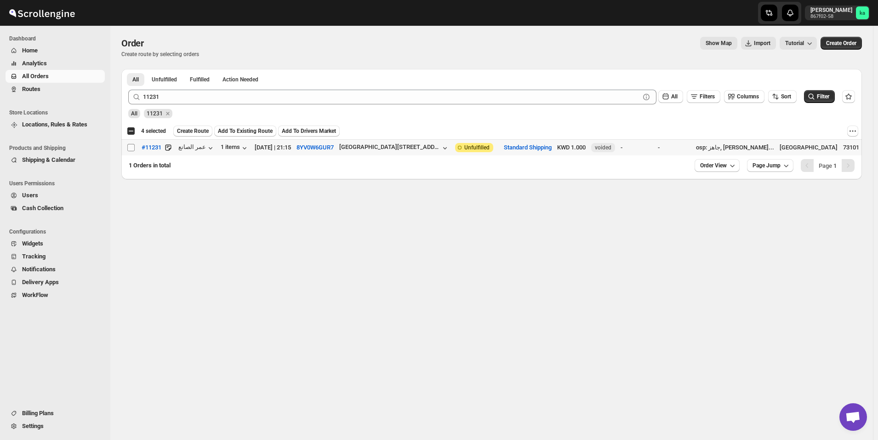
click at [131, 148] on input "Select order" at bounding box center [130, 147] width 7 height 7
checkbox input "true"
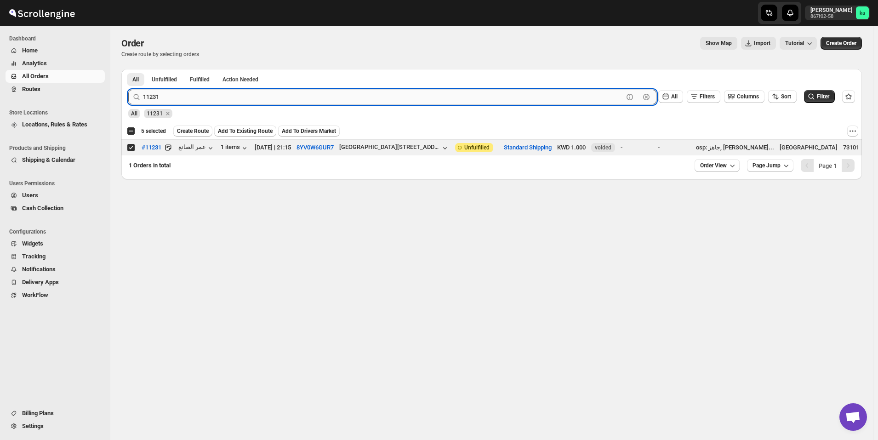
click at [256, 96] on input "11231" at bounding box center [383, 97] width 480 height 15
paste input "160"
type input "11160"
click at [128, 69] on button "Submit" at bounding box center [141, 74] width 26 height 10
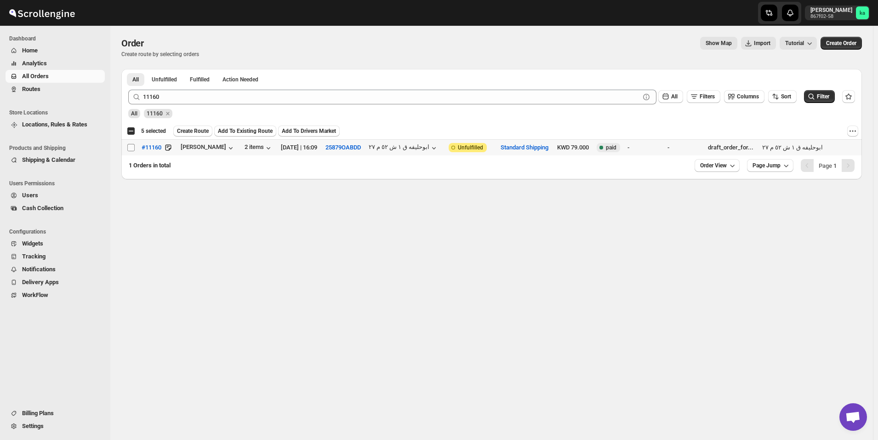
click at [128, 147] on input "Select order" at bounding box center [130, 147] width 7 height 7
checkbox input "true"
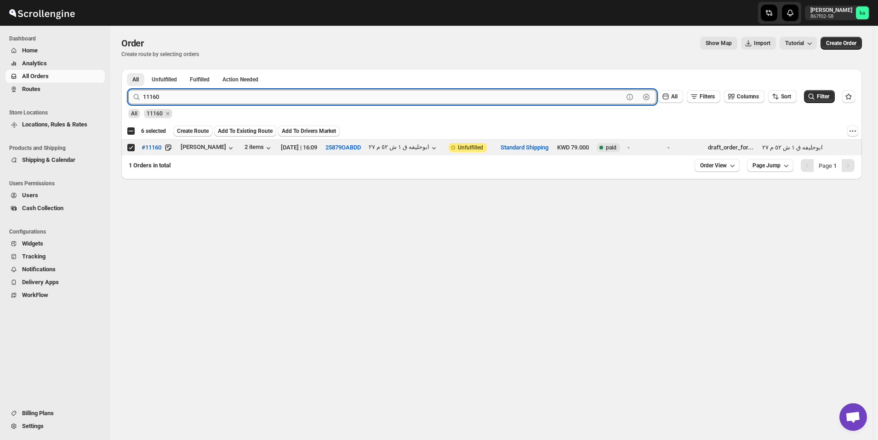
click at [308, 94] on input "11160" at bounding box center [383, 97] width 480 height 15
paste input "22"
type input "11220"
click at [128, 69] on button "Submit" at bounding box center [141, 74] width 26 height 10
click at [131, 148] on input "Select order" at bounding box center [130, 147] width 7 height 7
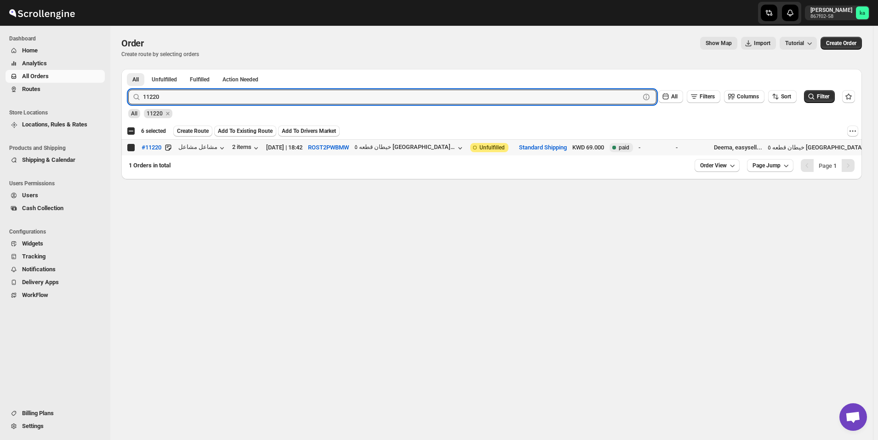
checkbox input "true"
click at [239, 98] on input "11220" at bounding box center [383, 97] width 480 height 15
paste input "48"
type input "11248"
click at [128, 69] on button "Submit" at bounding box center [141, 74] width 26 height 10
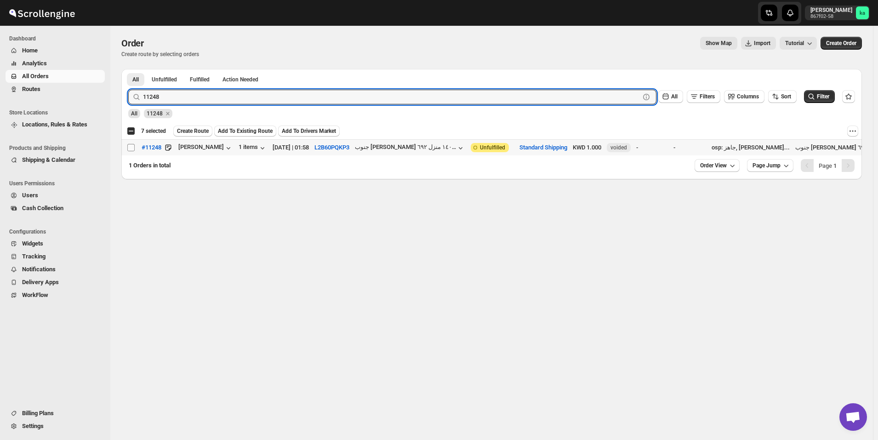
click at [132, 149] on input "Select order" at bounding box center [130, 147] width 7 height 7
checkbox input "true"
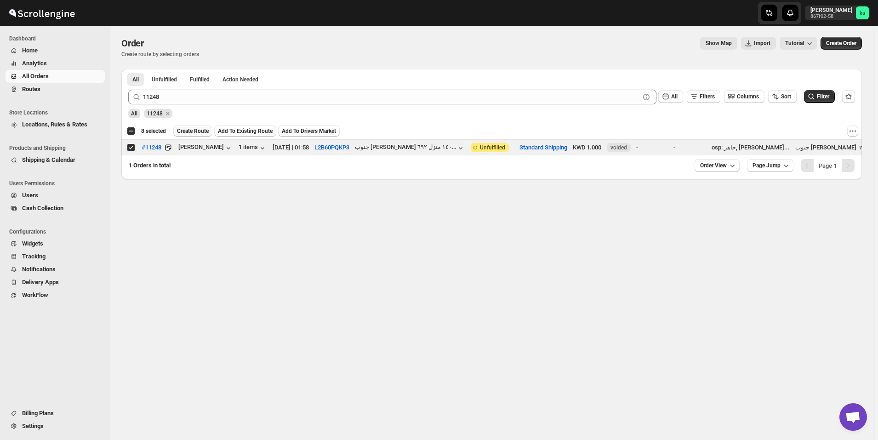
click at [192, 131] on span "Create Route" at bounding box center [193, 130] width 32 height 7
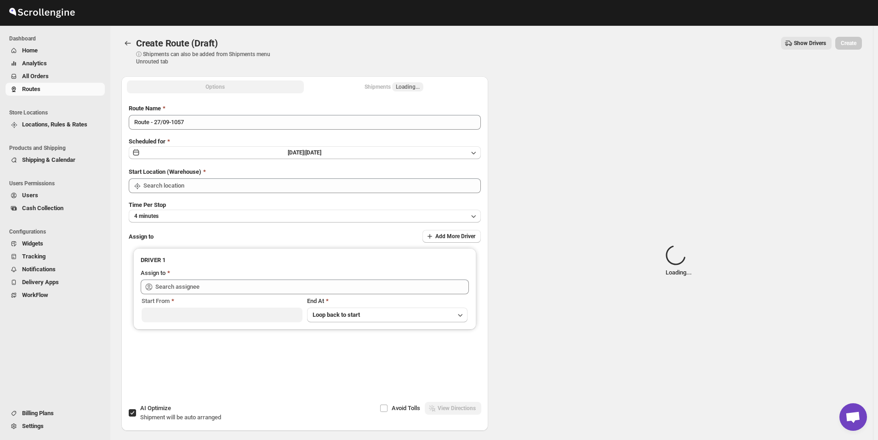
type input "[GEOGRAPHIC_DATA]"
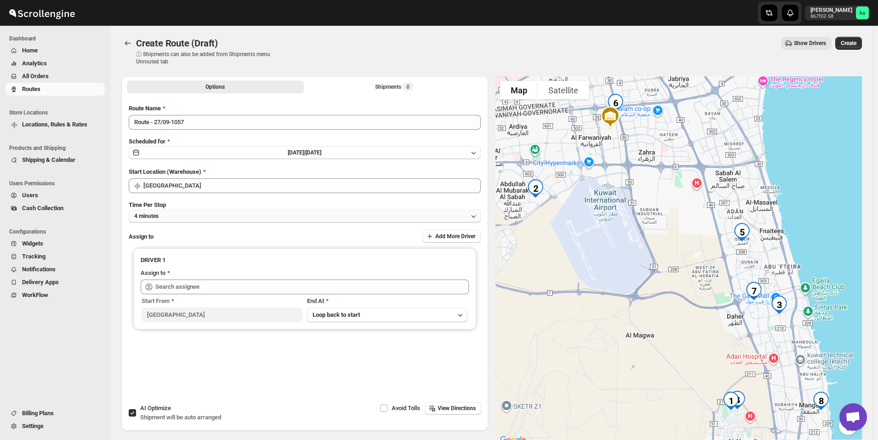
click at [201, 212] on button "4 minutes" at bounding box center [305, 216] width 352 height 13
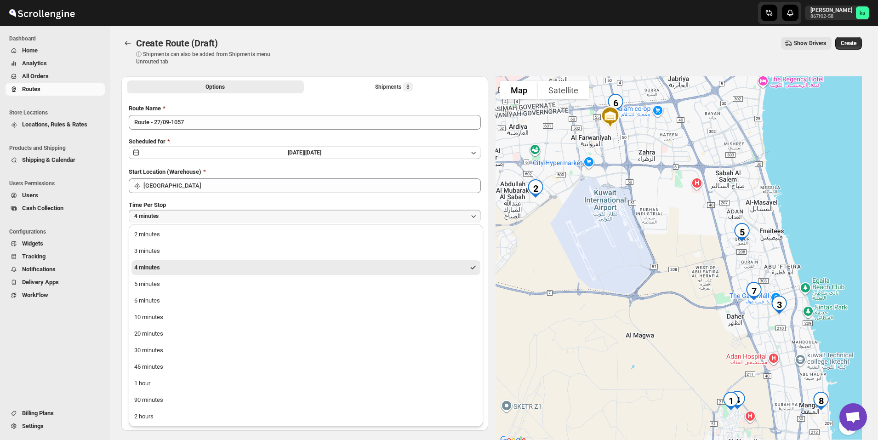
click at [171, 382] on button "1 hour" at bounding box center [305, 383] width 349 height 15
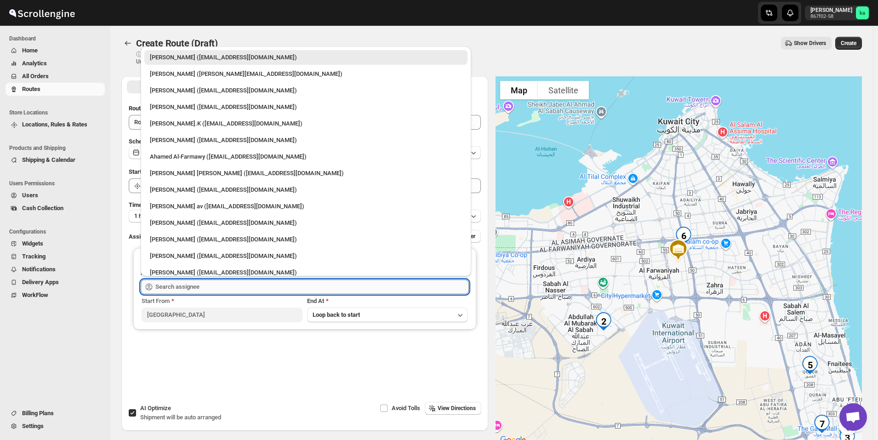
click at [194, 289] on input "text" at bounding box center [312, 286] width 314 height 15
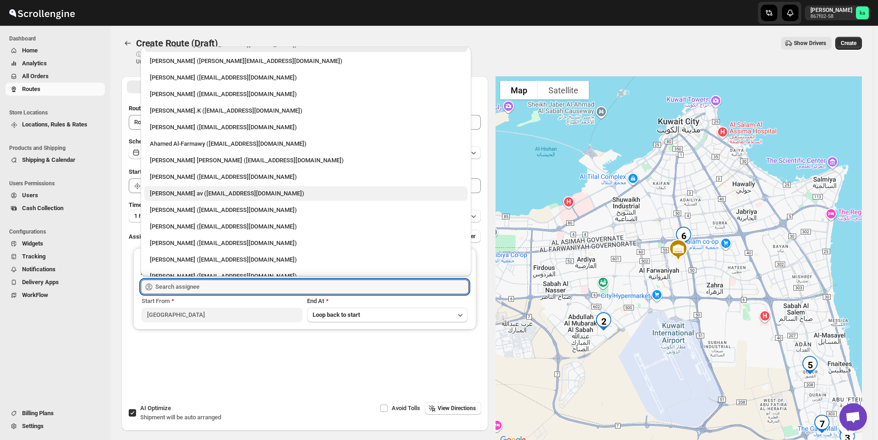
scroll to position [24, 0]
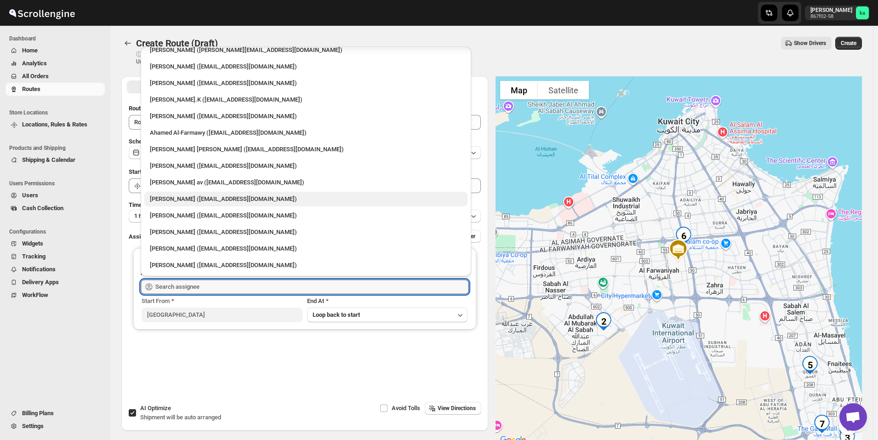
click at [216, 201] on div "[PERSON_NAME] ([EMAIL_ADDRESS][DOMAIN_NAME])" at bounding box center [306, 198] width 312 height 9
type input "[PERSON_NAME] ([EMAIL_ADDRESS][DOMAIN_NAME])"
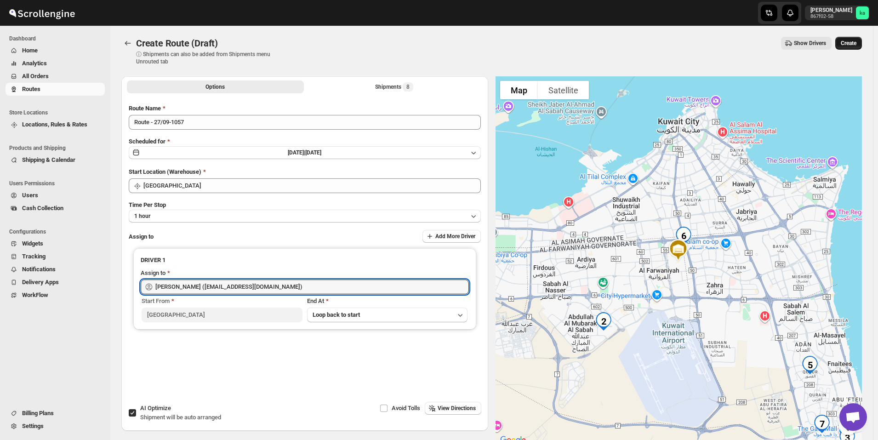
click at [856, 44] on span "Create" at bounding box center [849, 43] width 16 height 7
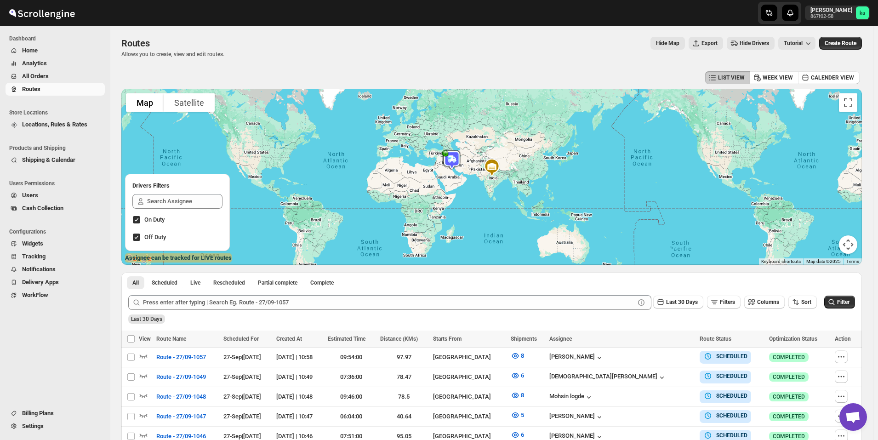
click at [55, 76] on span "All Orders" at bounding box center [62, 76] width 81 height 9
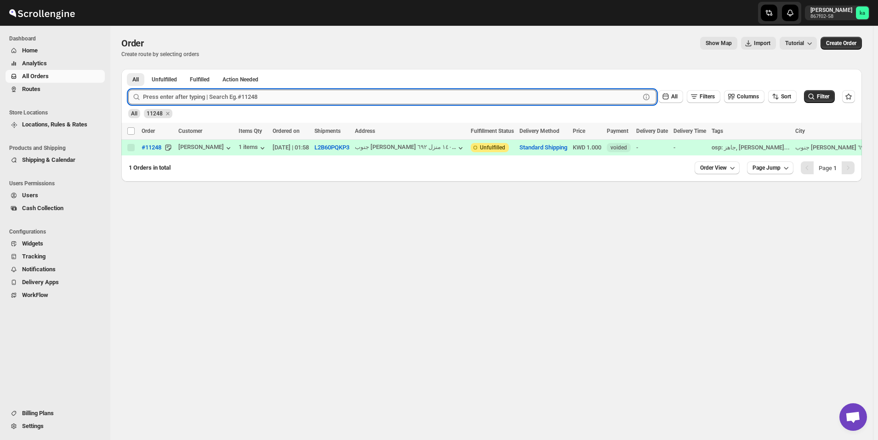
click at [243, 98] on input "text" at bounding box center [391, 97] width 497 height 15
paste input "11259"
type input "11259"
click at [128, 69] on button "Submit" at bounding box center [141, 74] width 26 height 10
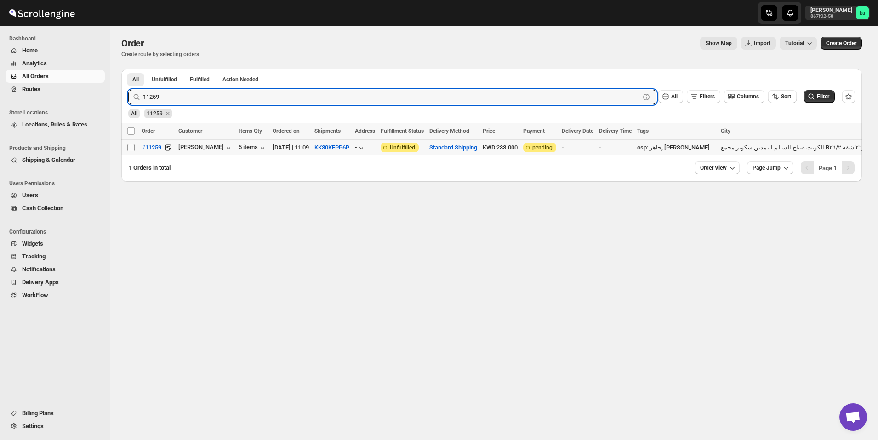
click at [130, 150] on input "Select order" at bounding box center [130, 147] width 7 height 7
checkbox input "true"
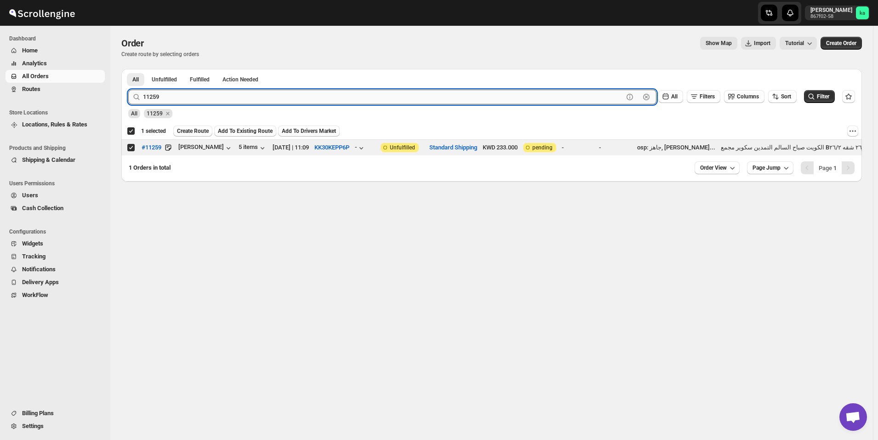
click at [325, 97] on input "11259" at bounding box center [383, 97] width 480 height 15
paste input "03"
type input "11203"
click at [128, 69] on button "Submit" at bounding box center [141, 74] width 26 height 10
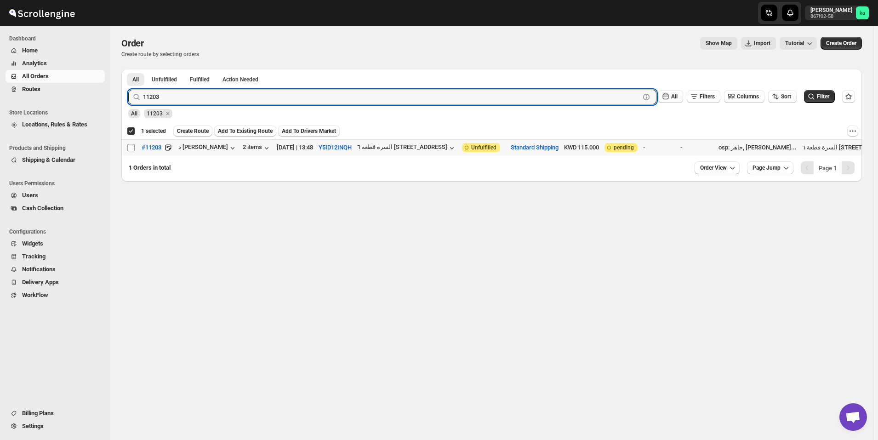
click at [130, 148] on input "Select order" at bounding box center [130, 147] width 7 height 7
checkbox input "true"
checkbox input "false"
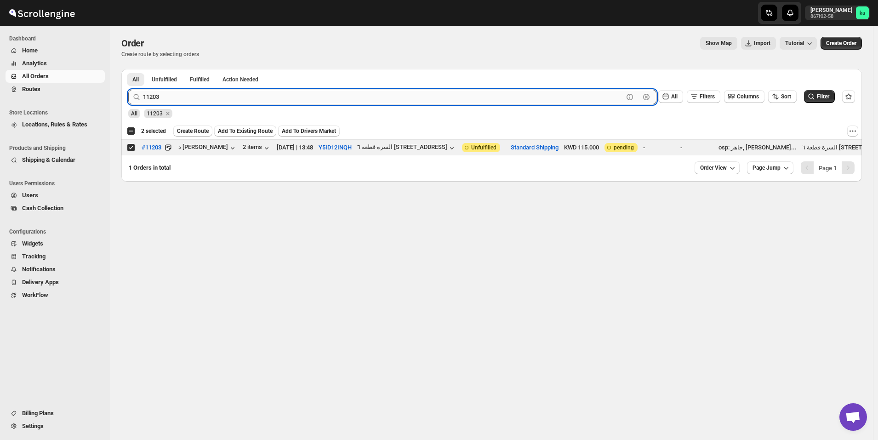
click at [299, 101] on input "11203" at bounding box center [383, 97] width 480 height 15
paste input "191"
type input "11191"
click at [128, 69] on button "Submit" at bounding box center [141, 74] width 26 height 10
click at [131, 147] on input "Select order" at bounding box center [130, 147] width 7 height 7
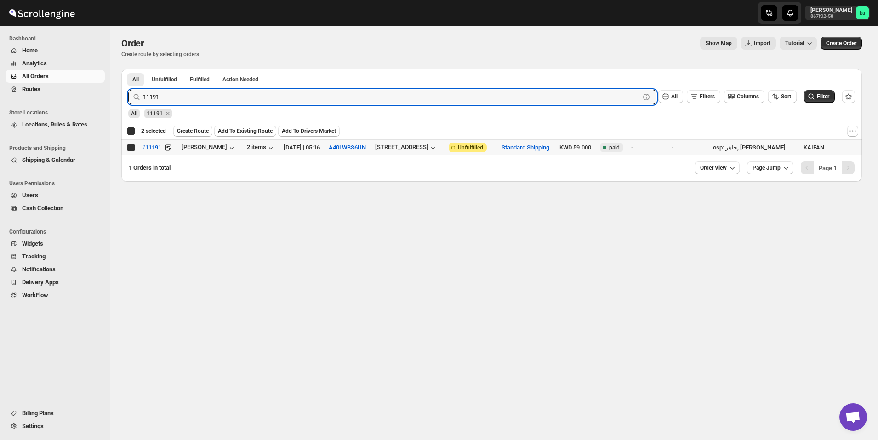
checkbox input "true"
click at [319, 97] on input "11191" at bounding box center [383, 97] width 480 height 15
paste input "207"
type input "11207"
click at [128, 69] on button "Submit" at bounding box center [141, 74] width 26 height 10
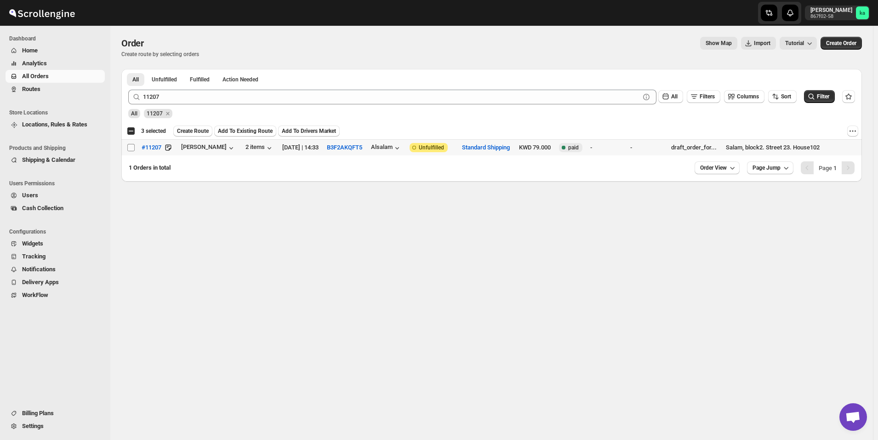
click at [132, 149] on input "Select order" at bounding box center [130, 147] width 7 height 7
checkbox input "true"
click at [189, 128] on span "Create Route" at bounding box center [193, 130] width 32 height 7
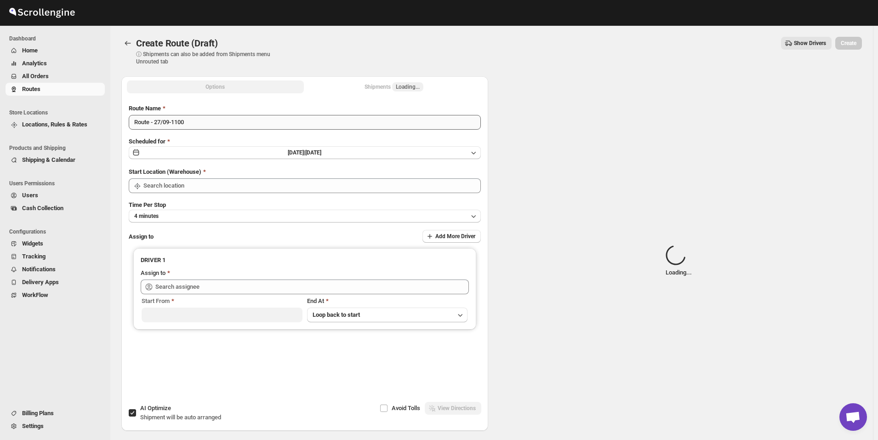
type input "[GEOGRAPHIC_DATA]"
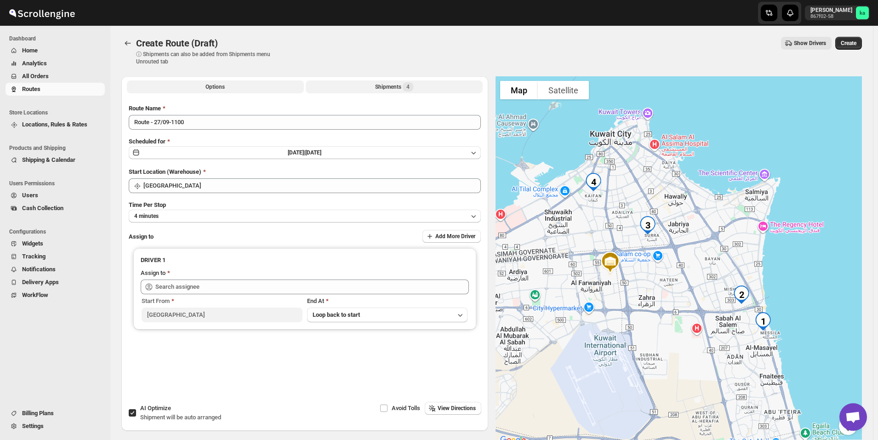
click at [385, 87] on div "Shipments 4" at bounding box center [394, 86] width 38 height 9
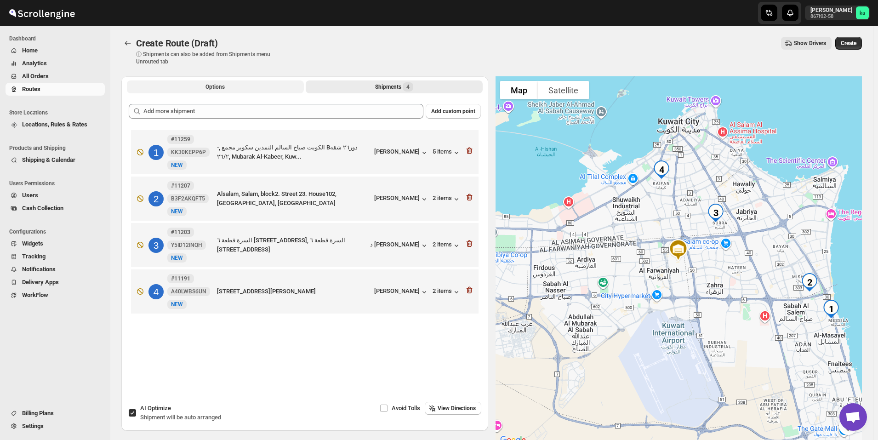
click at [259, 88] on button "Options" at bounding box center [215, 86] width 177 height 13
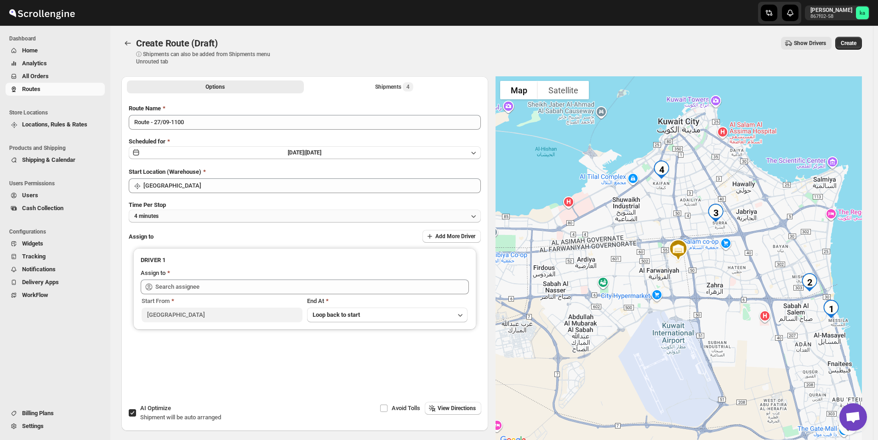
click at [190, 212] on button "4 minutes" at bounding box center [305, 216] width 352 height 13
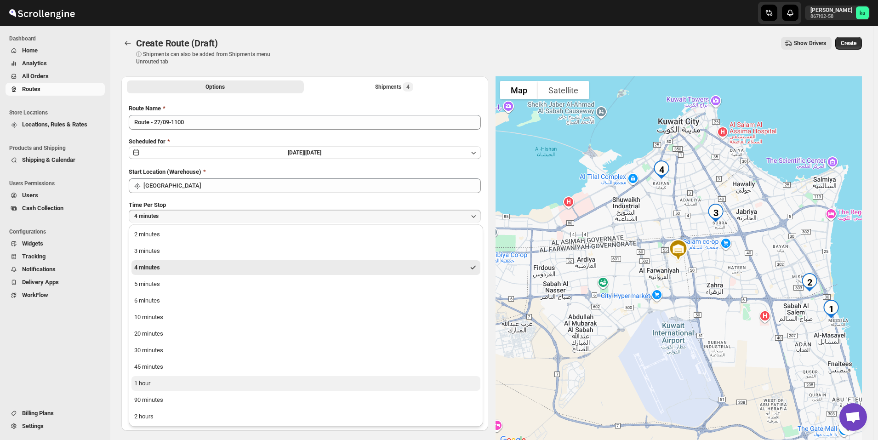
click at [171, 379] on button "1 hour" at bounding box center [305, 383] width 349 height 15
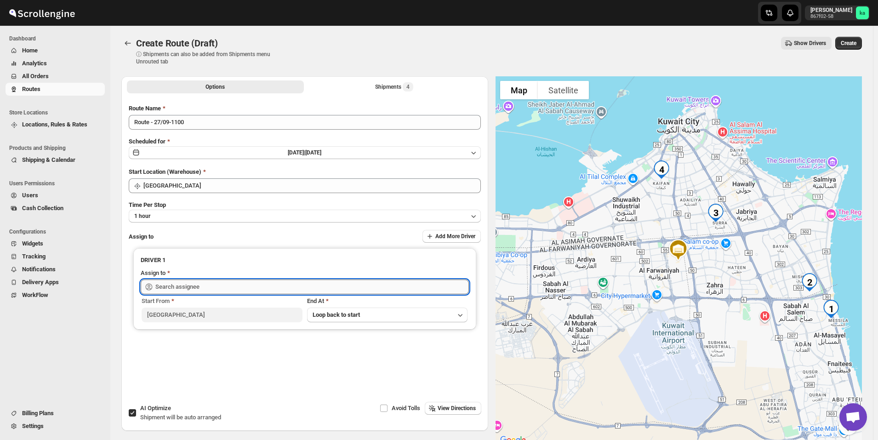
click at [173, 288] on input "text" at bounding box center [312, 286] width 314 height 15
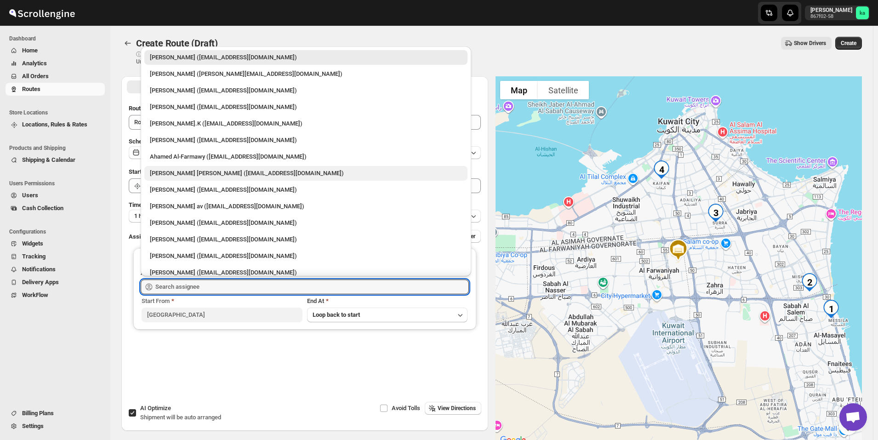
click at [198, 172] on div "[PERSON_NAME] [PERSON_NAME] ([EMAIL_ADDRESS][DOMAIN_NAME])" at bounding box center [306, 173] width 312 height 9
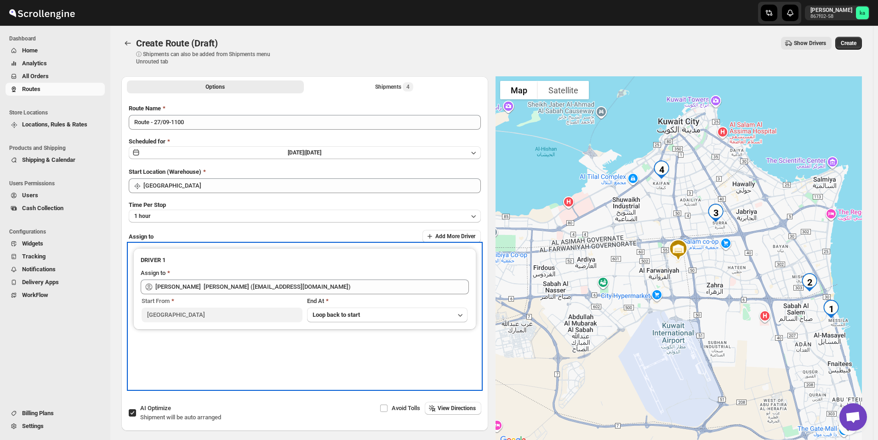
click at [291, 264] on div "DRIVER 1" at bounding box center [305, 262] width 328 height 13
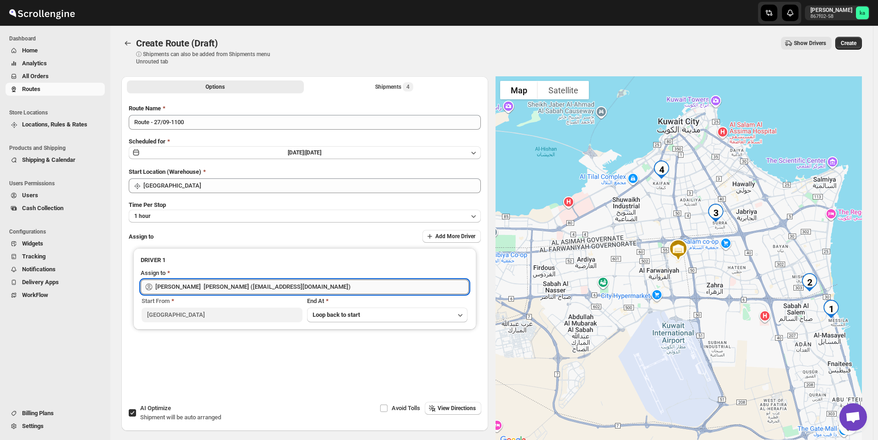
click at [201, 288] on input "[PERSON_NAME] [PERSON_NAME] ([EMAIL_ADDRESS][DOMAIN_NAME])" at bounding box center [312, 286] width 314 height 15
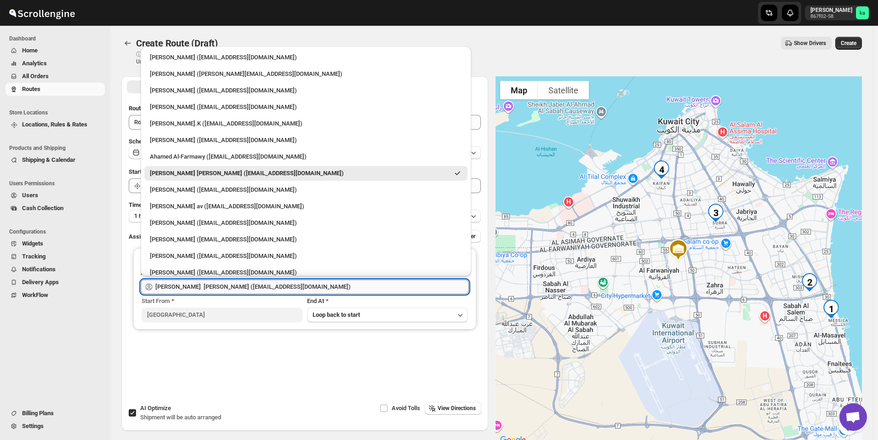
click at [201, 287] on input "[PERSON_NAME] [PERSON_NAME] ([EMAIL_ADDRESS][DOMAIN_NAME])" at bounding box center [312, 286] width 314 height 15
click at [207, 158] on div "Ahamed Al-Farmawy ([EMAIL_ADDRESS][DOMAIN_NAME])" at bounding box center [306, 156] width 312 height 9
type input "Ahamed Al-Farmawy ([EMAIL_ADDRESS][DOMAIN_NAME])"
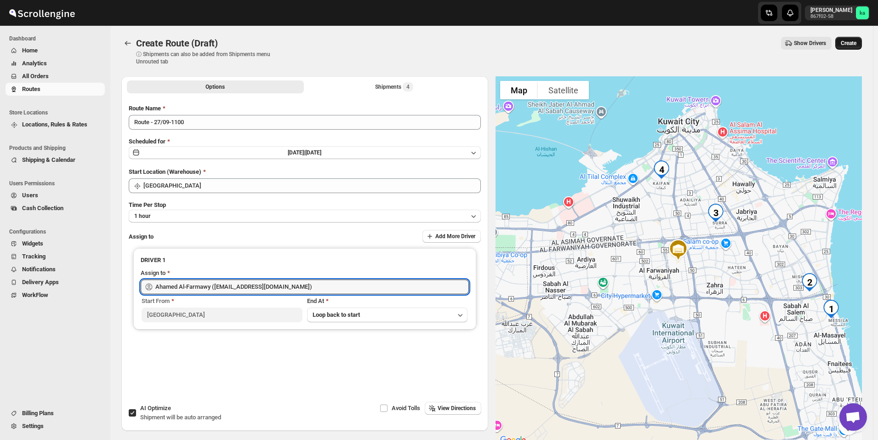
click at [856, 40] on span "Create" at bounding box center [849, 43] width 16 height 7
